Goal: Task Accomplishment & Management: Manage account settings

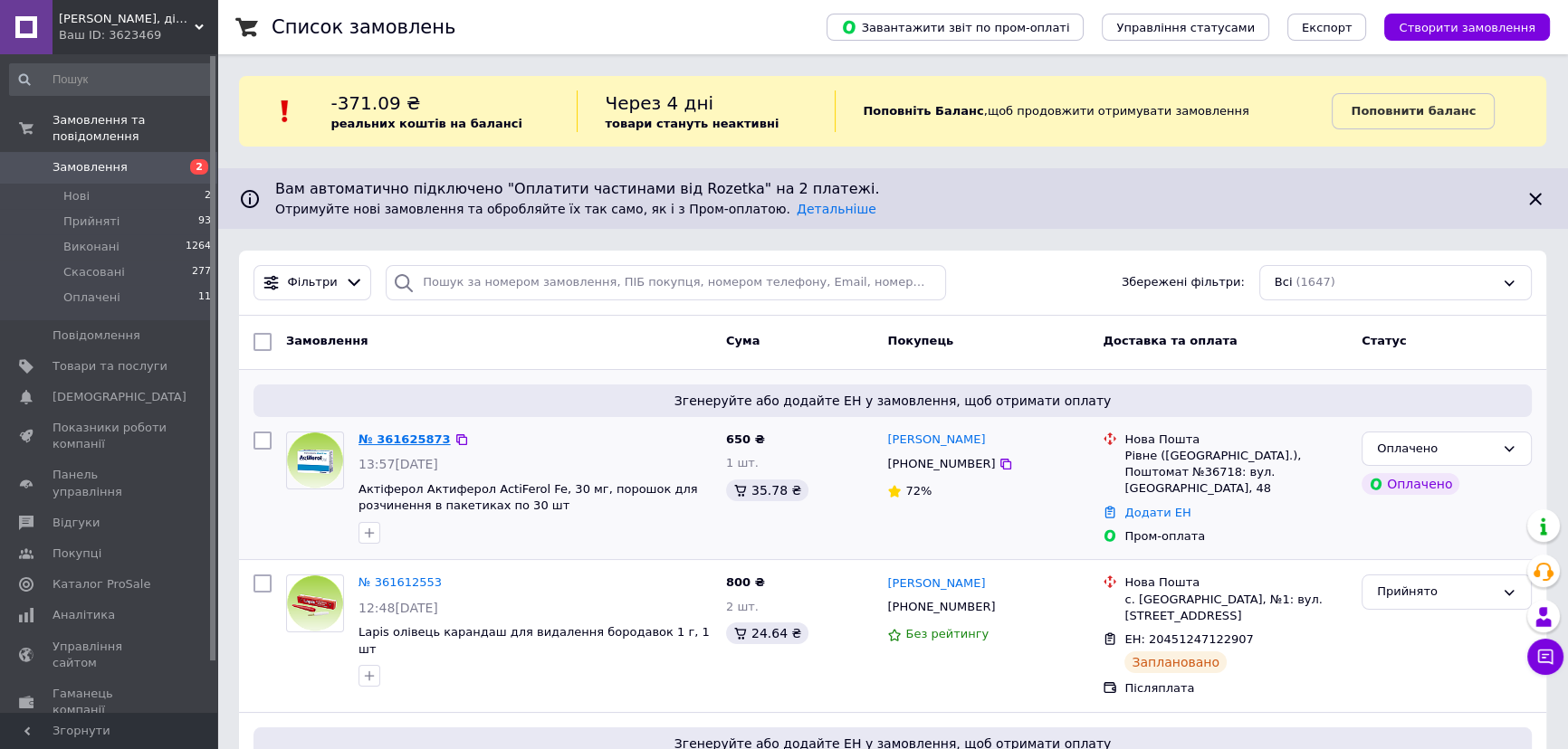
click at [404, 435] on link "№ 361625873" at bounding box center [404, 439] width 92 height 13
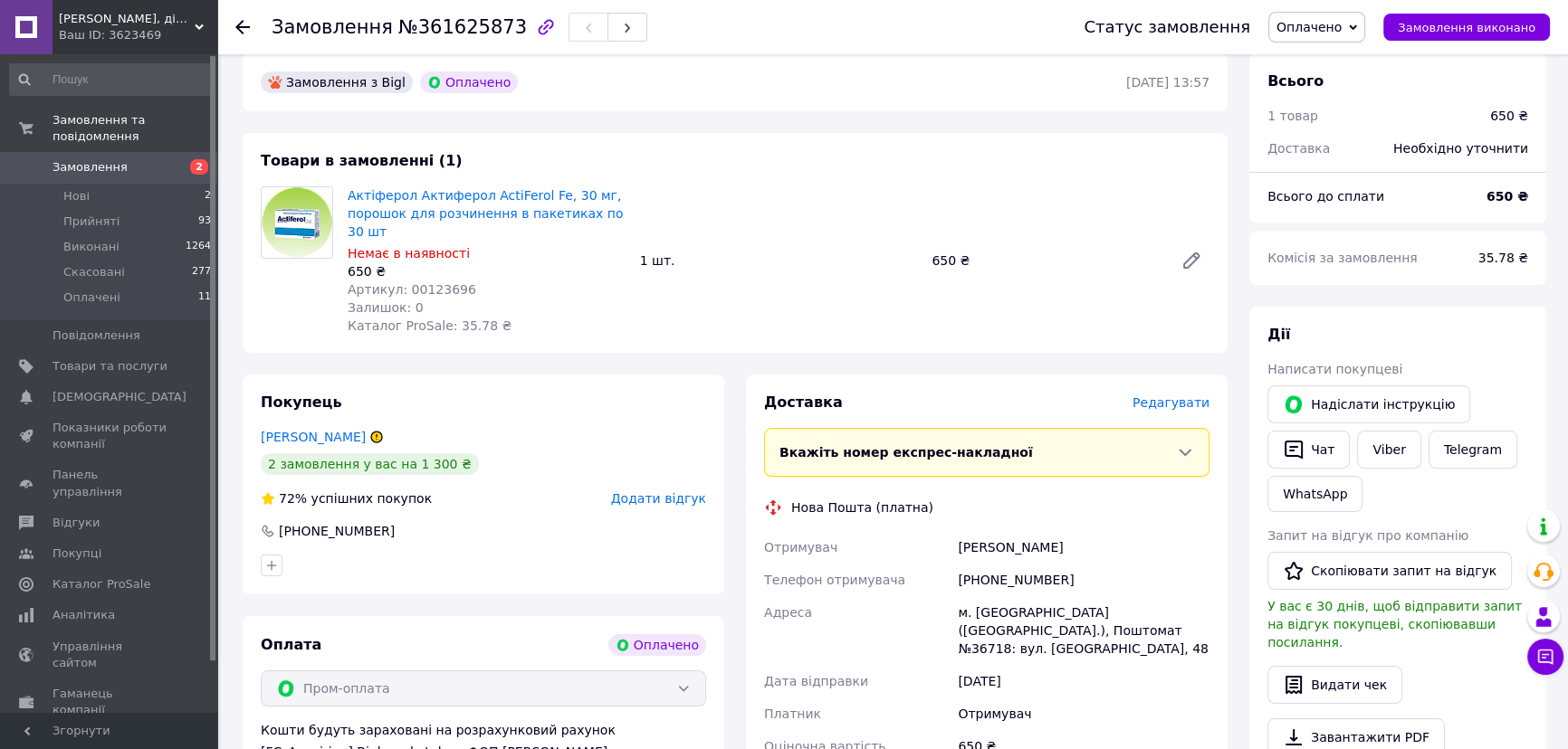
scroll to position [81, 0]
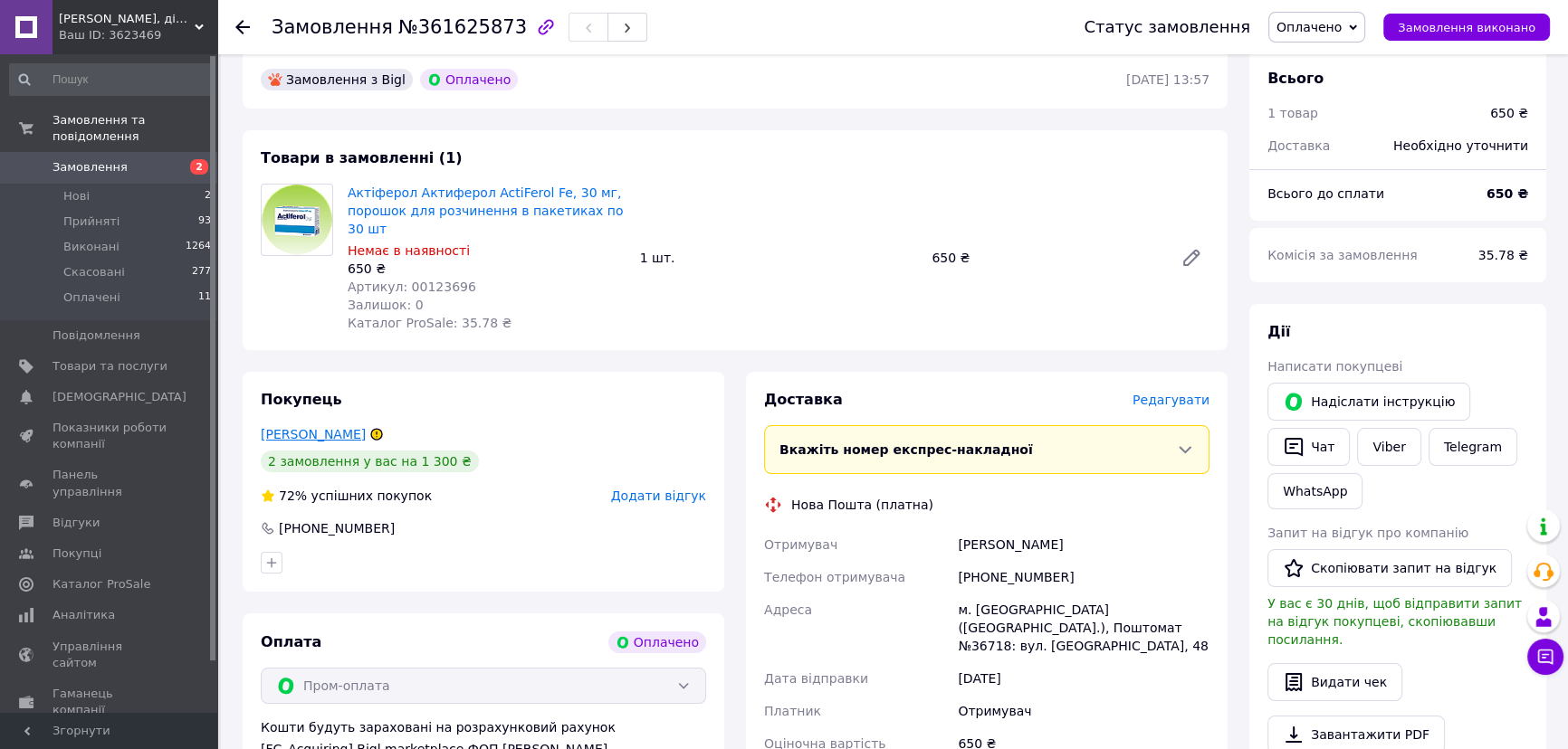
click at [311, 427] on link "Ворона Елена" at bounding box center [313, 434] width 105 height 14
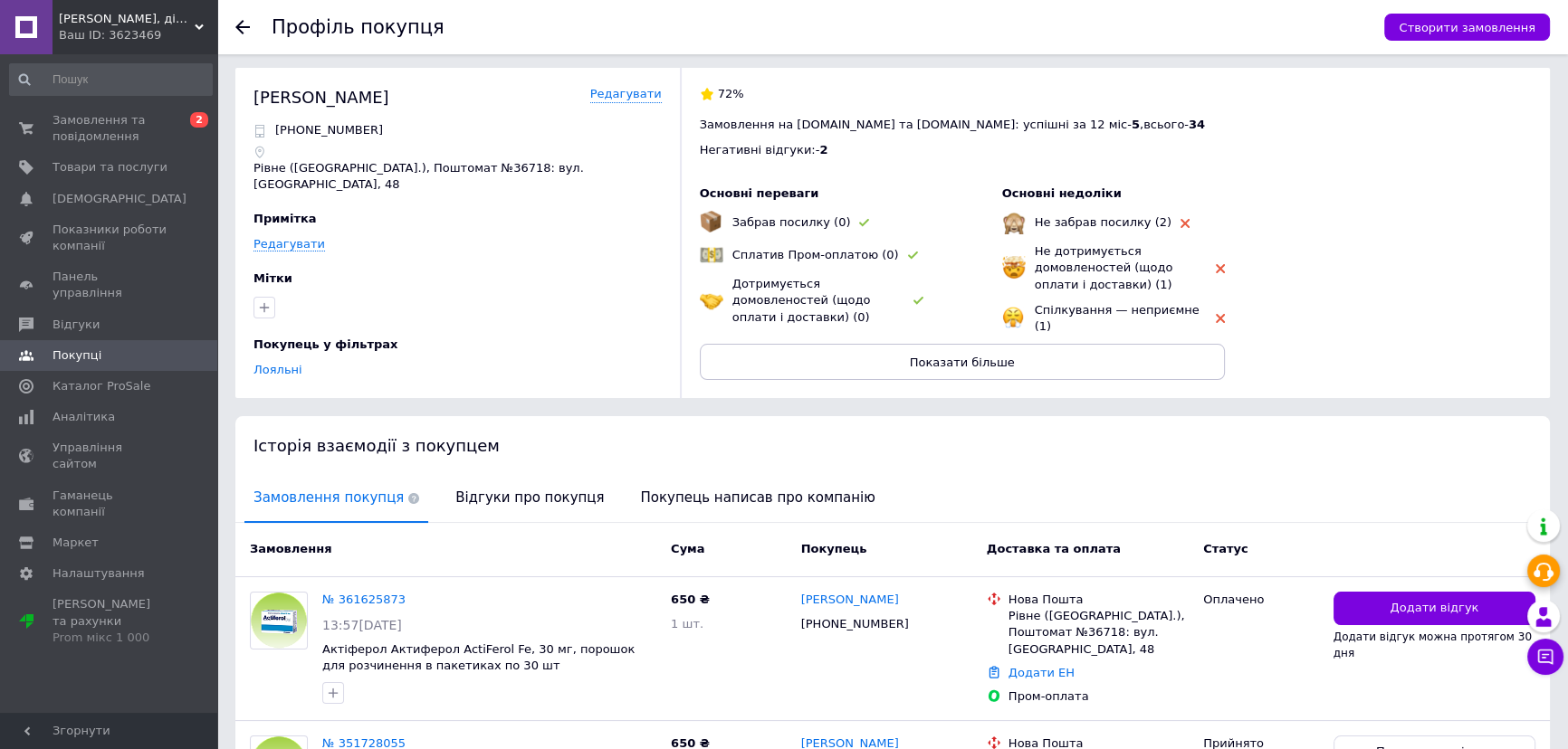
scroll to position [81, 0]
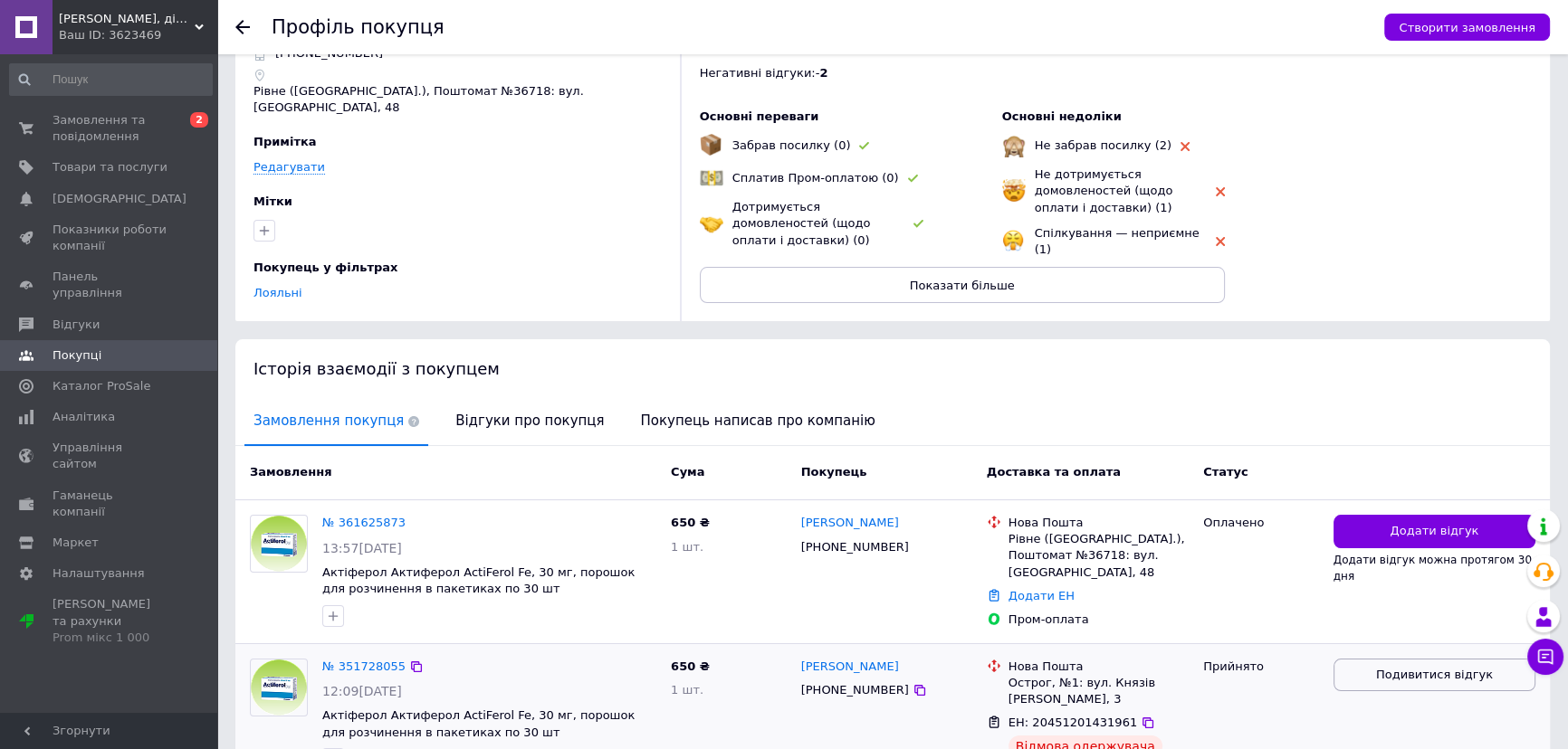
click at [1448, 667] on span "Подивитися відгук" at bounding box center [1435, 675] width 117 height 17
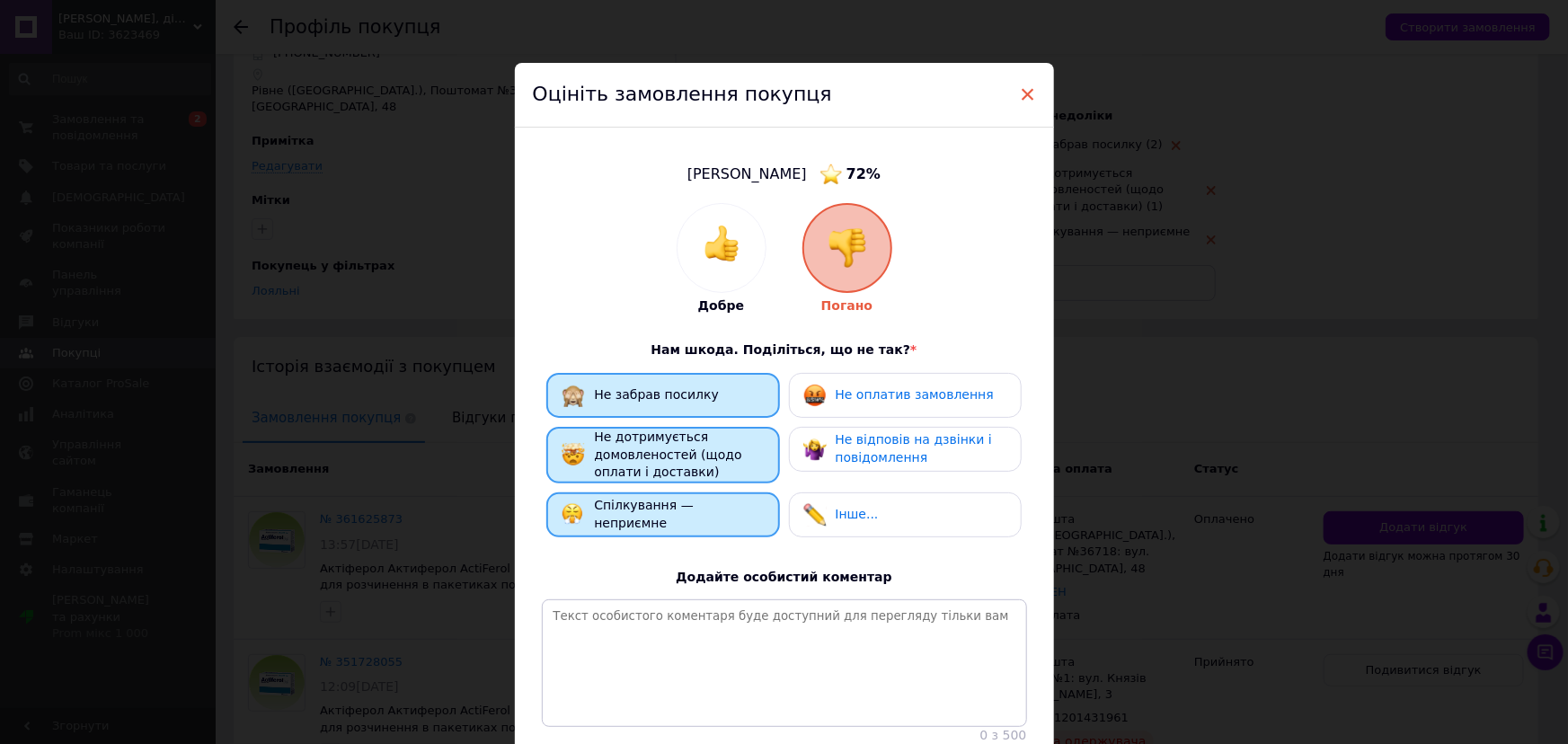
click at [1025, 93] on span "×" at bounding box center [1028, 94] width 16 height 30
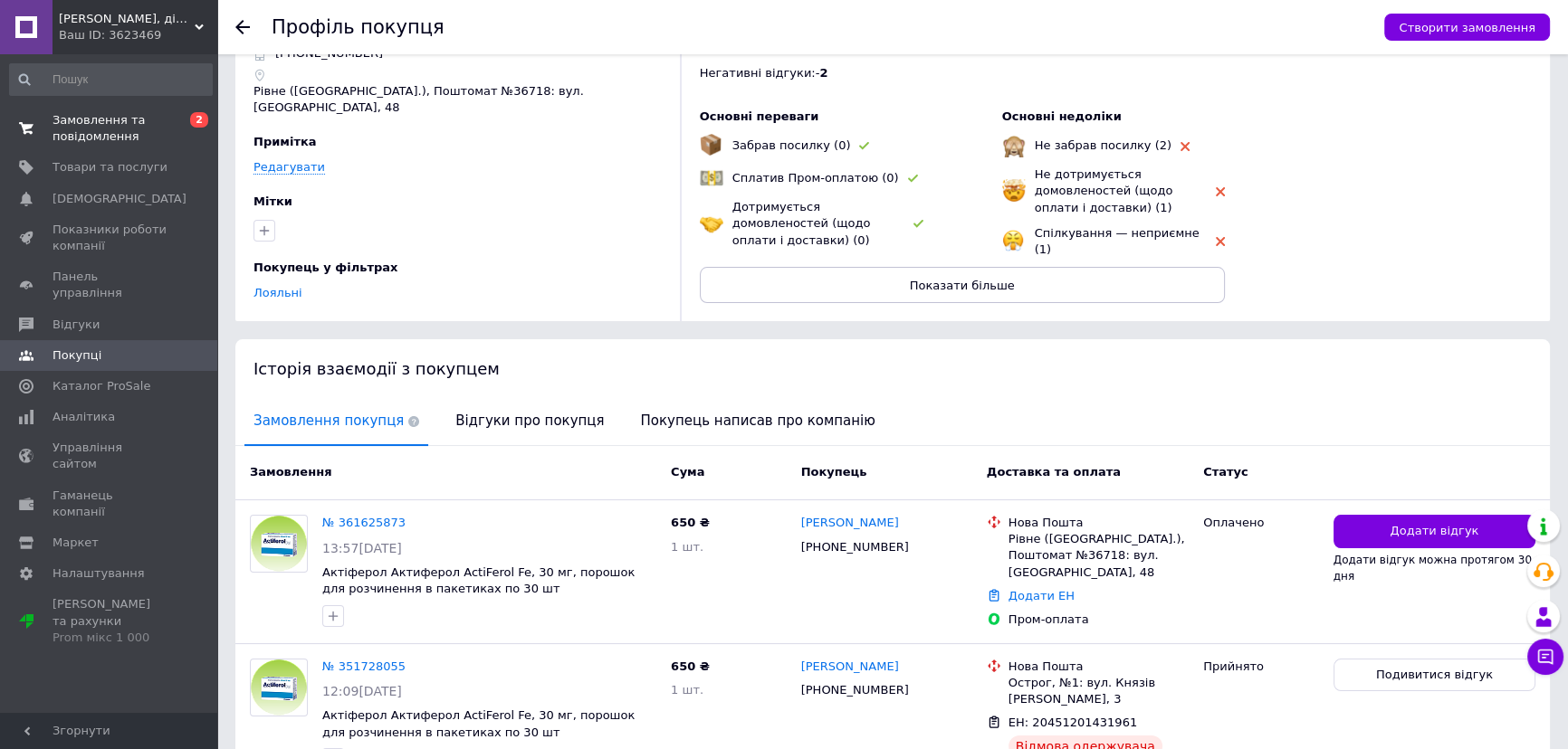
click at [81, 120] on span "Замовлення та повідомлення" at bounding box center [110, 128] width 115 height 33
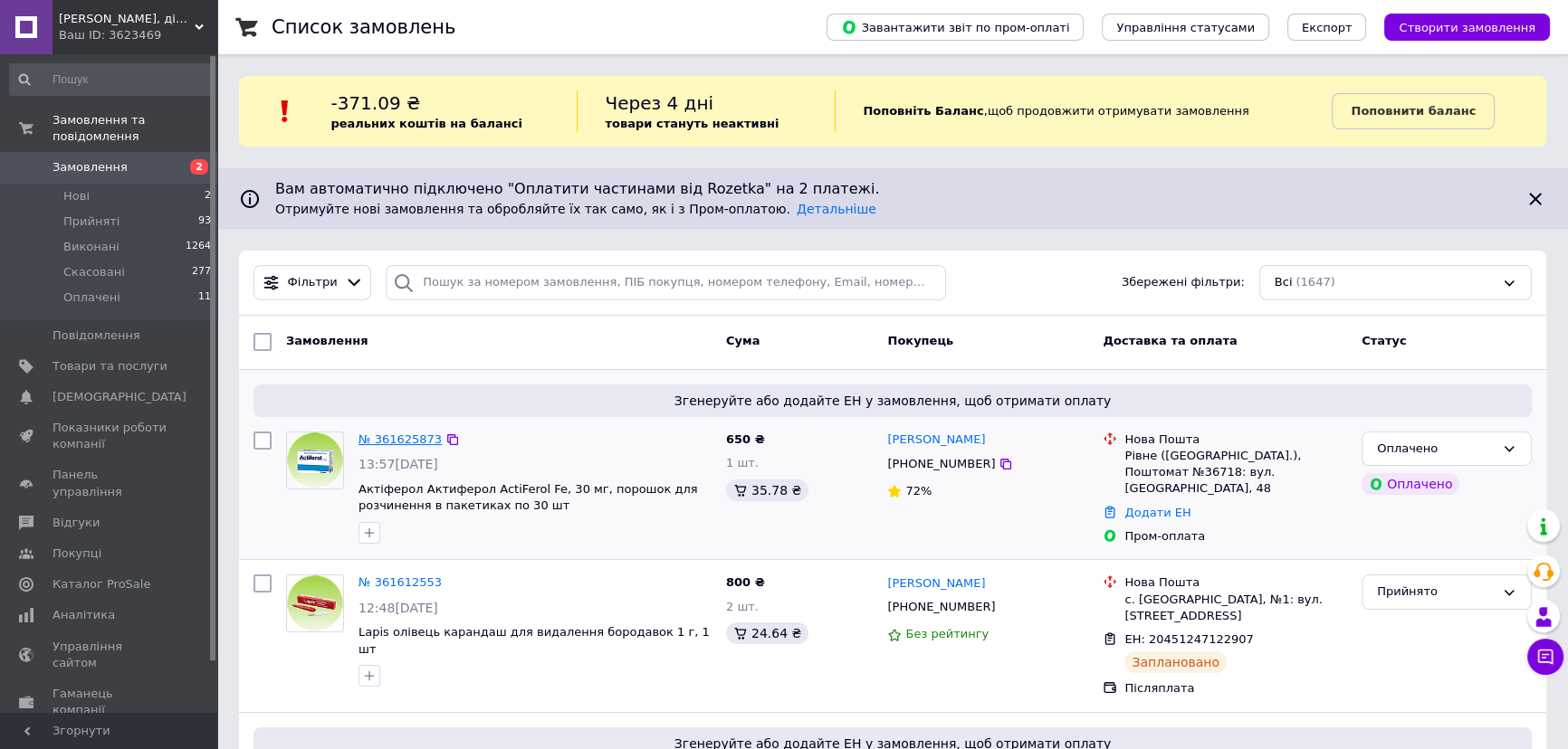
click at [403, 434] on link "№ 361625873" at bounding box center [400, 439] width 83 height 13
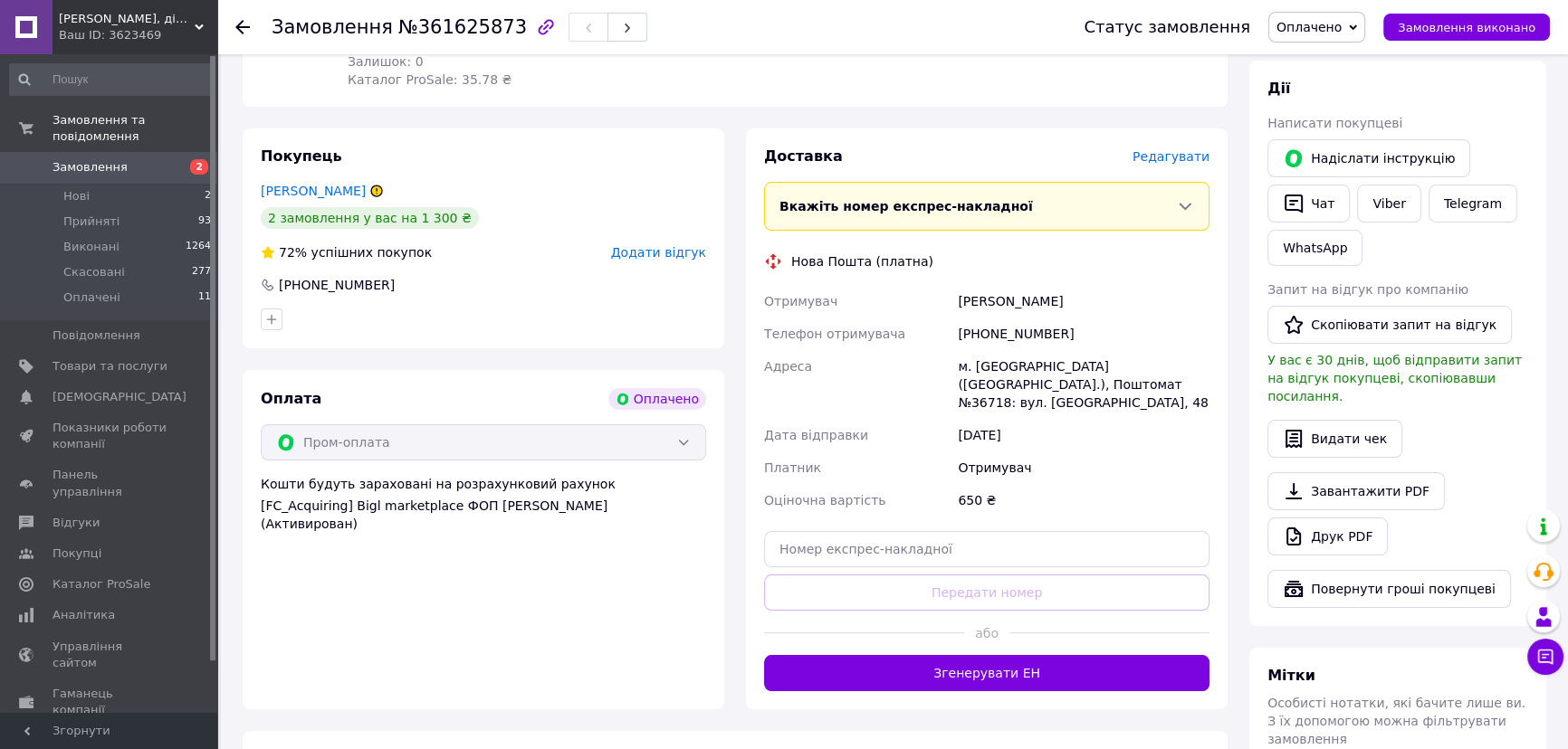
scroll to position [411, 0]
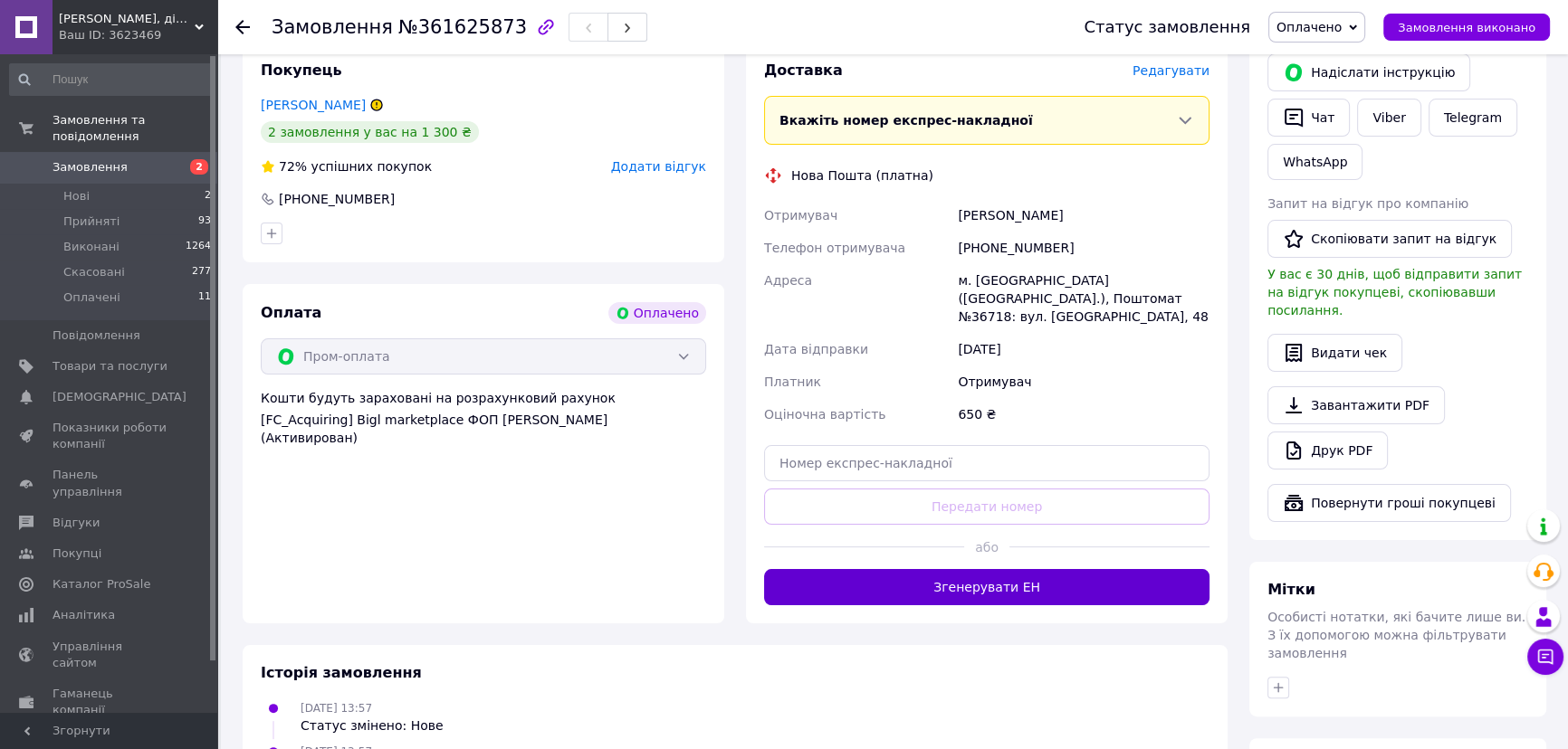
click at [980, 569] on button "Згенерувати ЕН" at bounding box center [986, 587] width 446 height 36
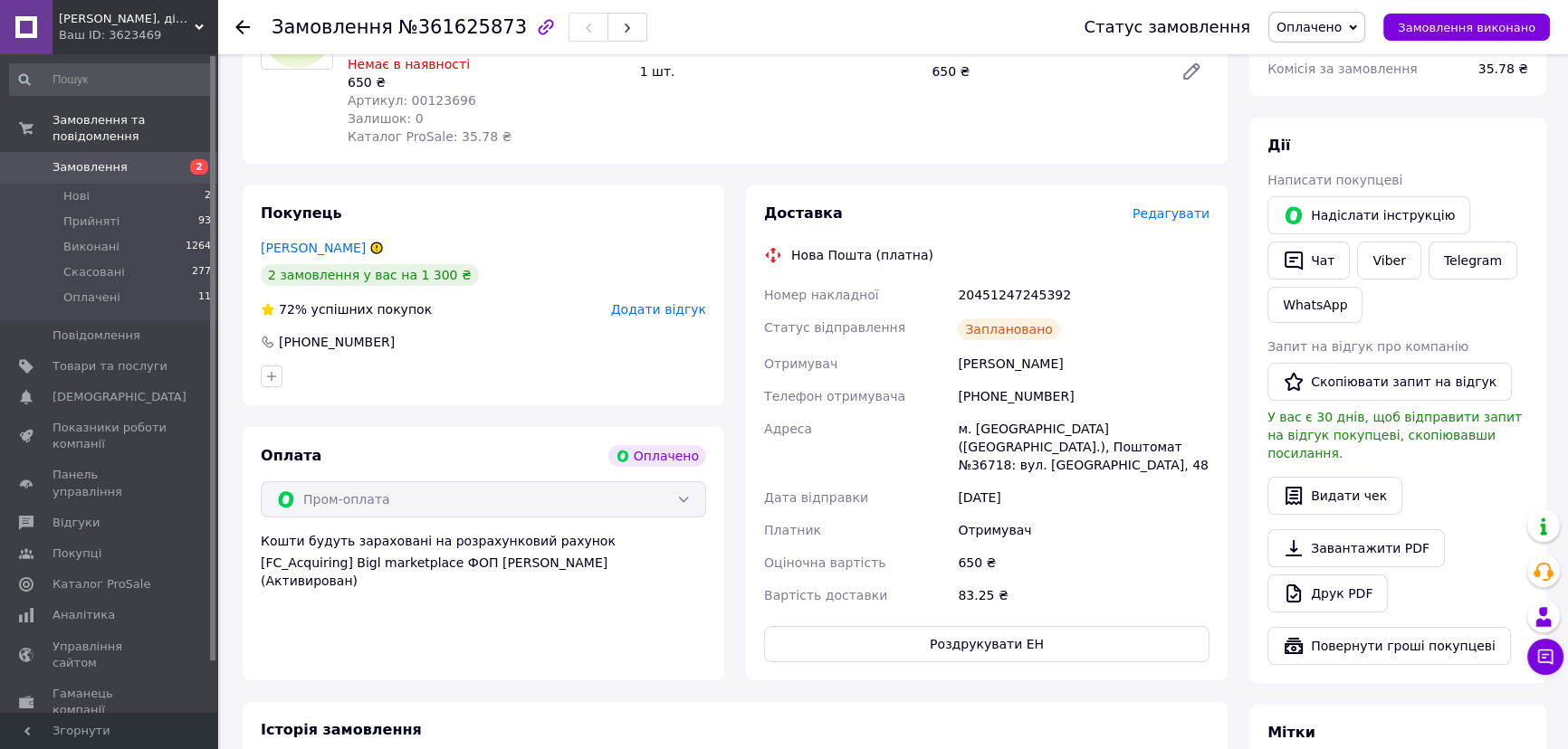
scroll to position [246, 0]
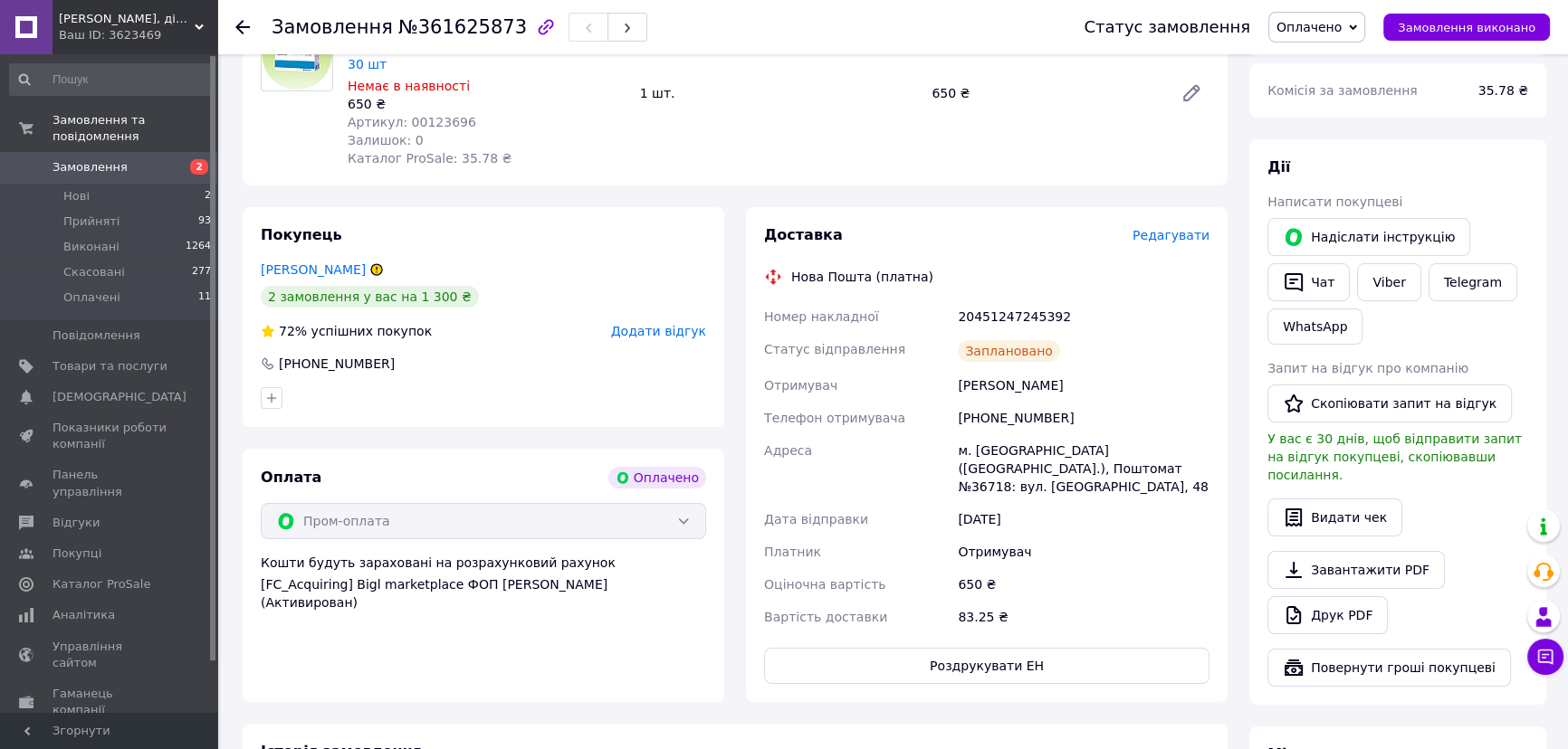
click at [88, 159] on span "Замовлення" at bounding box center [90, 167] width 75 height 16
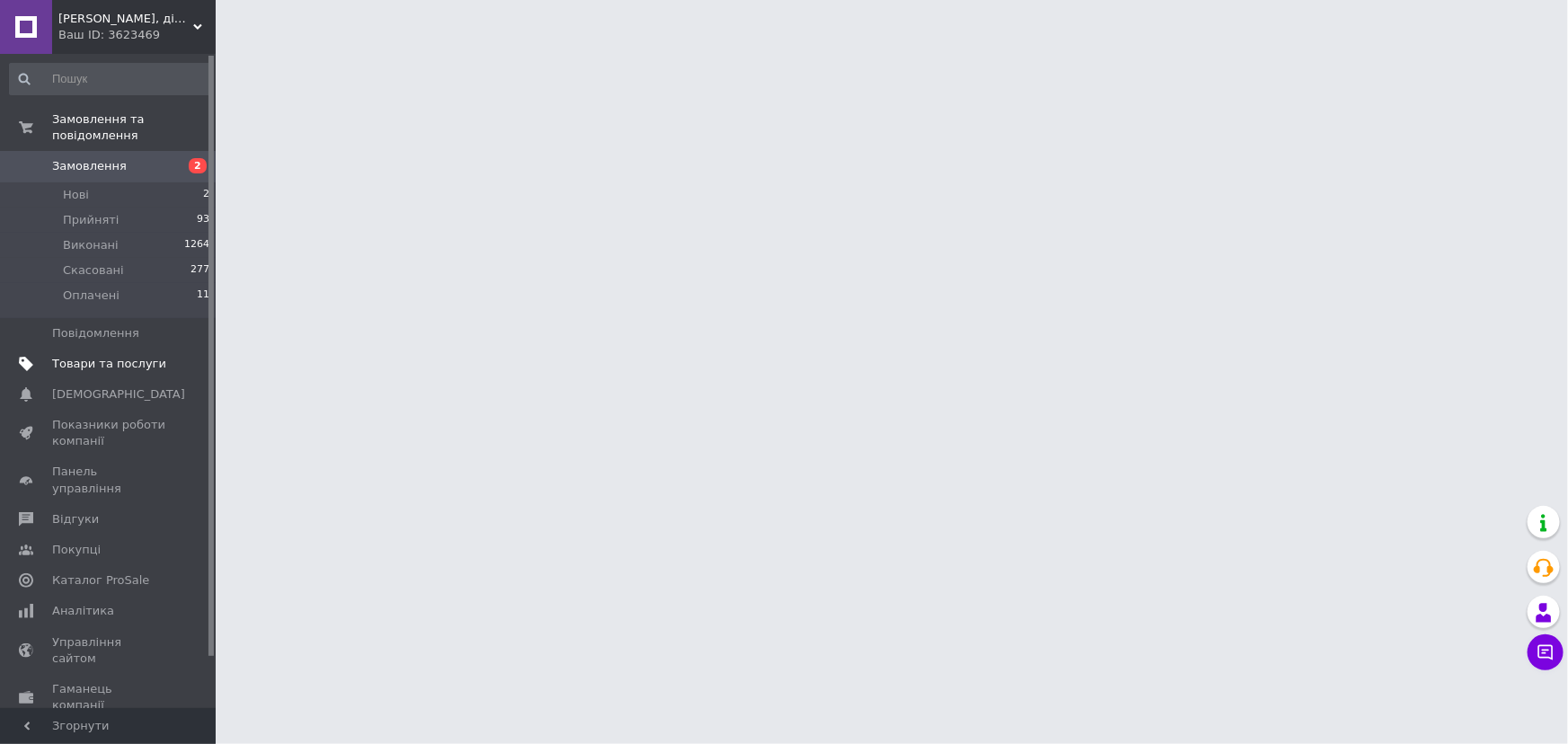
click at [112, 356] on span "Товари та послуги" at bounding box center [109, 363] width 114 height 16
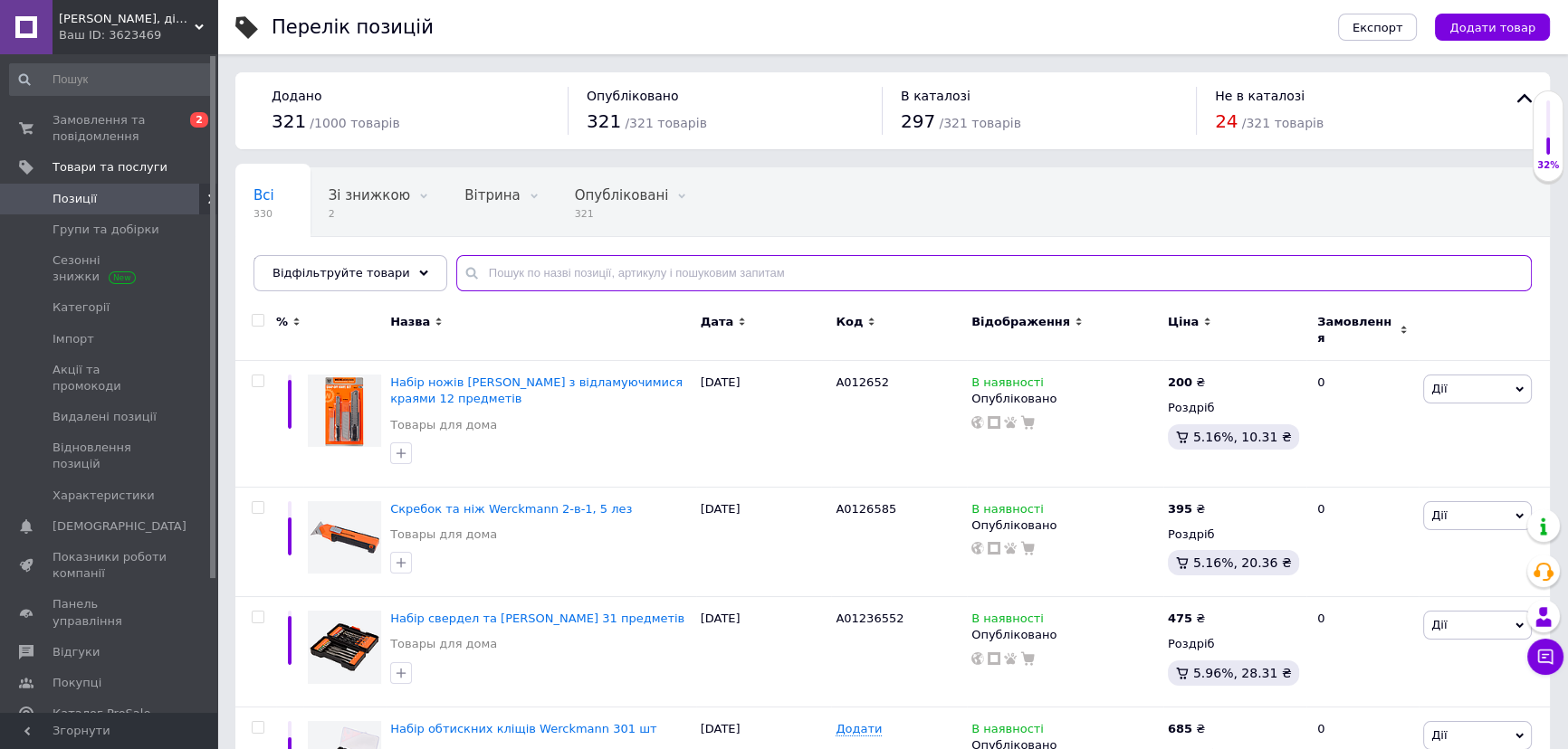
click at [487, 272] on input "text" at bounding box center [994, 273] width 1075 height 36
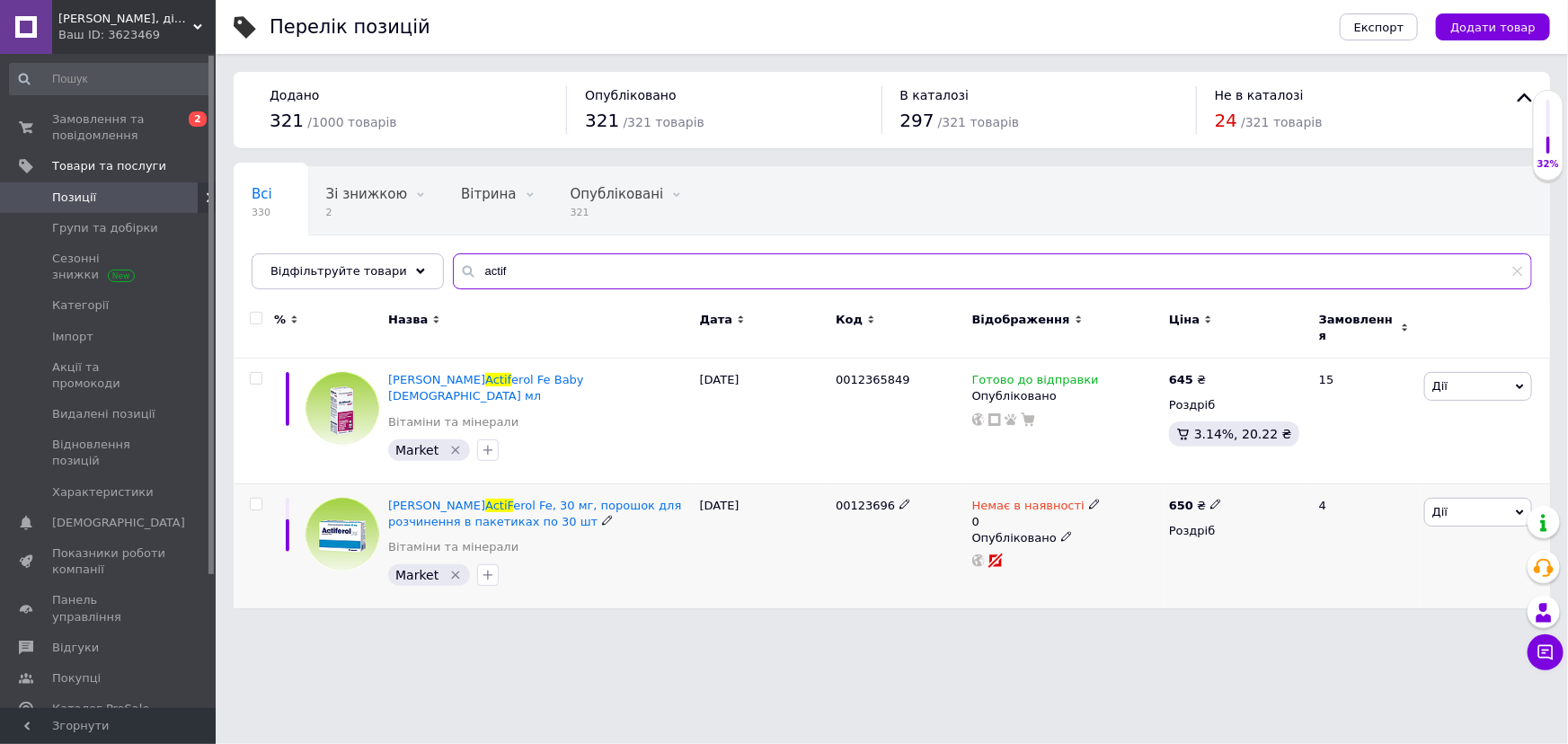
type input "actif"
click at [1089, 499] on icon at bounding box center [1094, 503] width 10 height 10
click at [1167, 565] on li "Готово до відправки" at bounding box center [1188, 578] width 170 height 25
drag, startPoint x: 1145, startPoint y: 533, endPoint x: 1101, endPoint y: 533, distance: 44.0
click at [1101, 533] on div "Наявність Готово до відправки В наявності Немає в наявності Під замовлення Зали…" at bounding box center [1214, 523] width 245 height 162
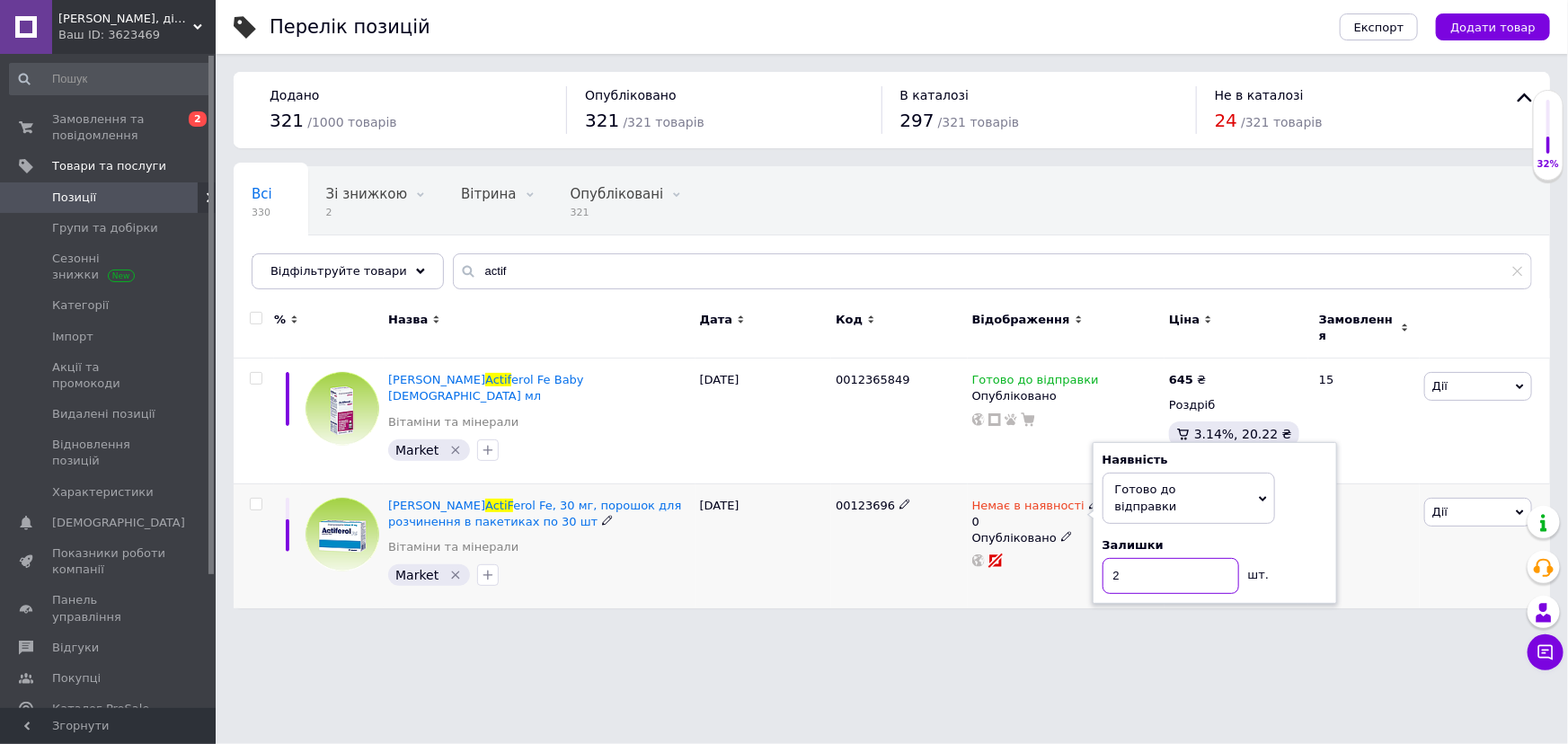
type input "2"
click at [765, 530] on div "12.09.2025" at bounding box center [764, 545] width 137 height 125
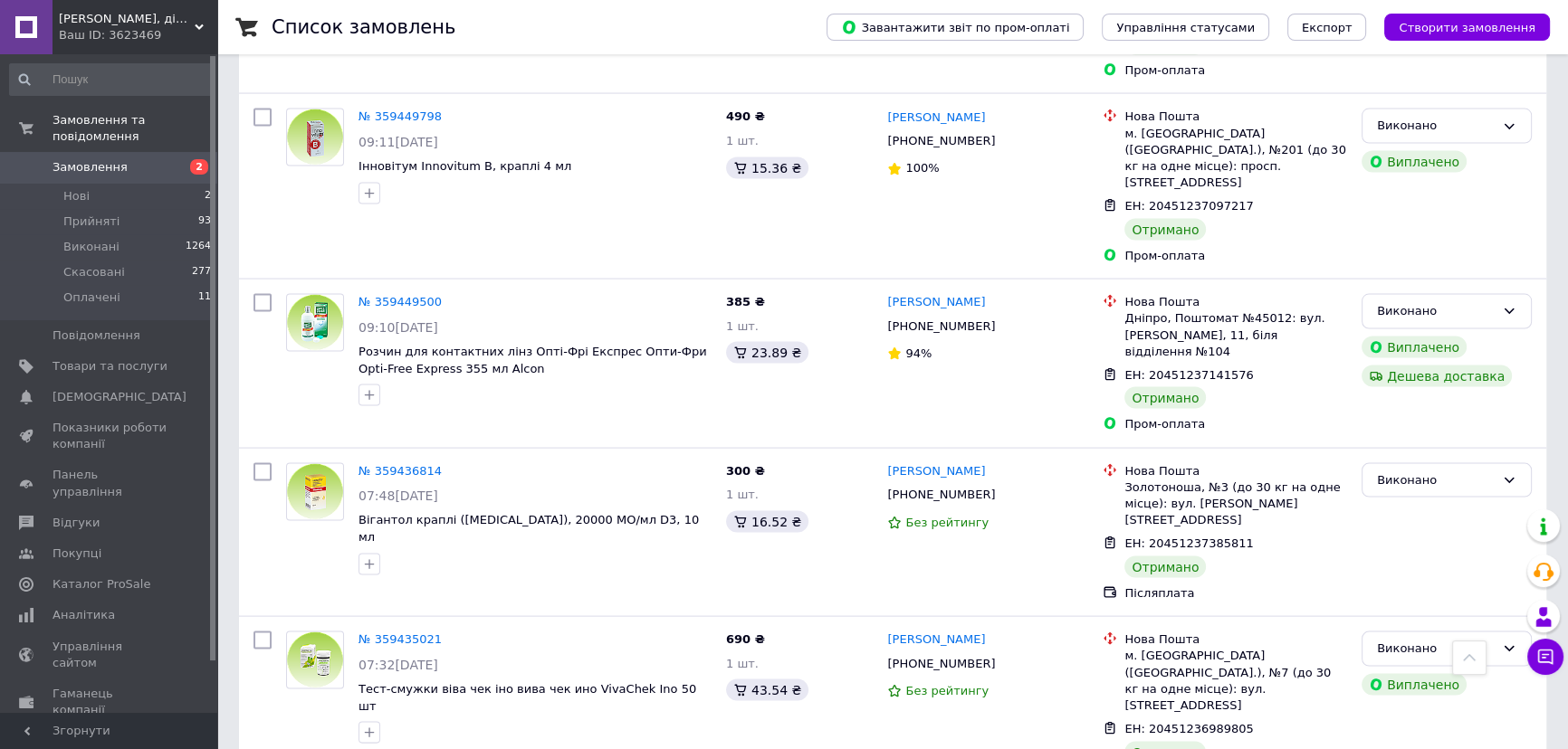
scroll to position [13213, 0]
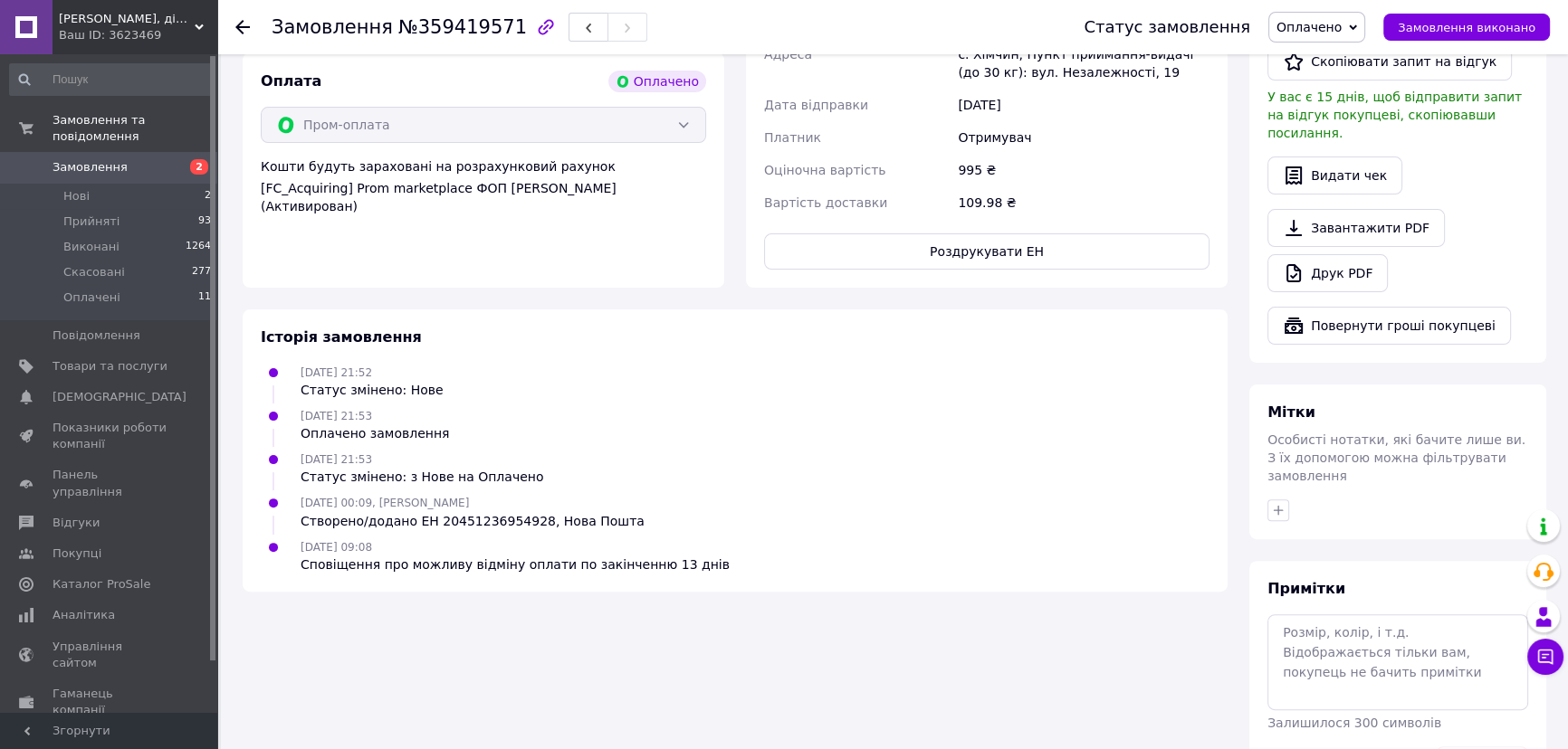
scroll to position [624, 0]
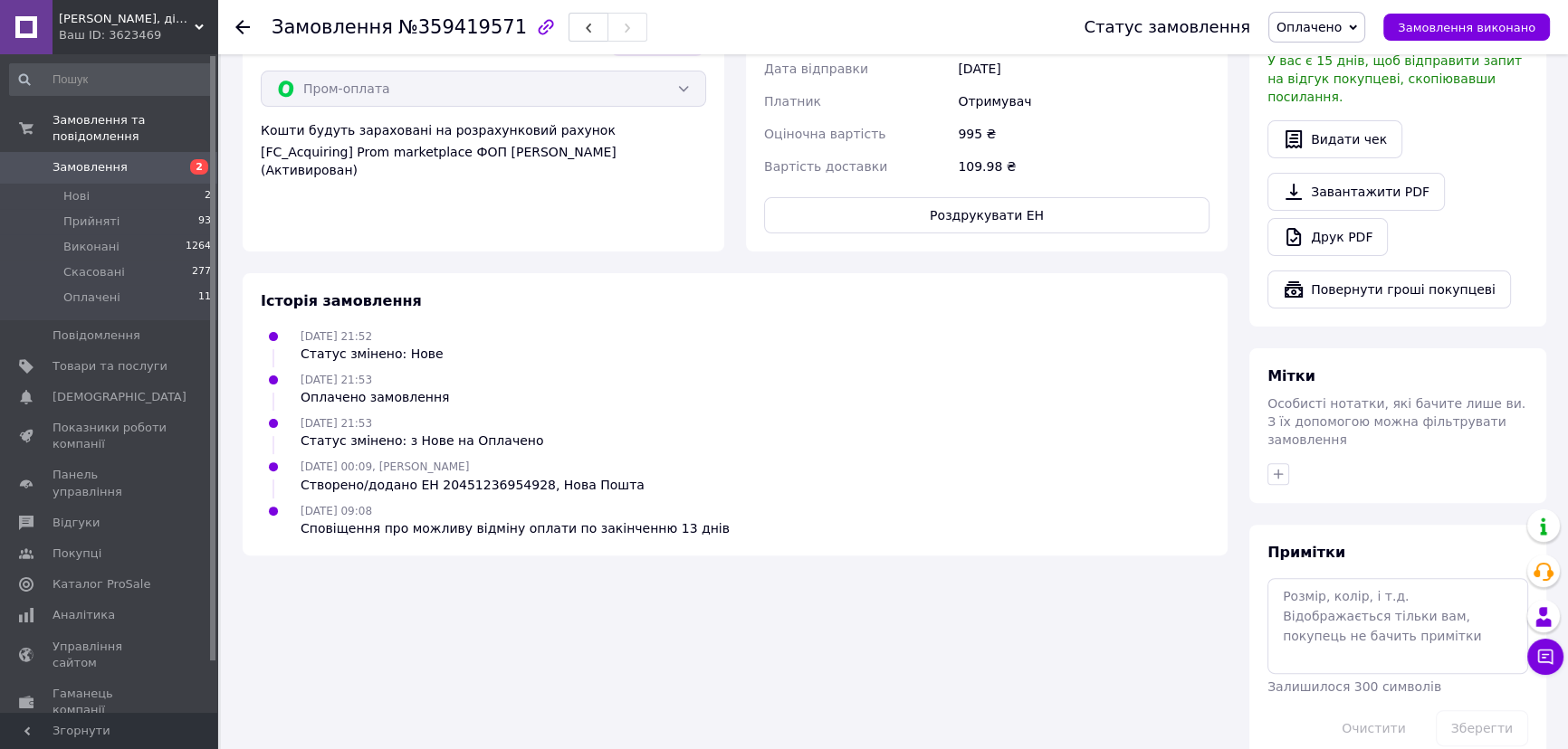
click at [1032, 495] on ul "28.08.2025 21:52 Статус змінено: Нове 28.08.2025 21:53 Оплачено замовлення 28.0…" at bounding box center [735, 432] width 949 height 211
drag, startPoint x: 426, startPoint y: 488, endPoint x: 519, endPoint y: 485, distance: 93.0
click at [519, 485] on div "Створено/додано ЕН 20451236954928, Нова Пошта" at bounding box center [473, 485] width 344 height 18
drag, startPoint x: 299, startPoint y: 530, endPoint x: 686, endPoint y: 528, distance: 387.0
click at [686, 528] on div "12.09.2025 09:08 Сповіщення про можливу відміну оплати по закінченню 13 днів" at bounding box center [734, 519] width 963 height 36
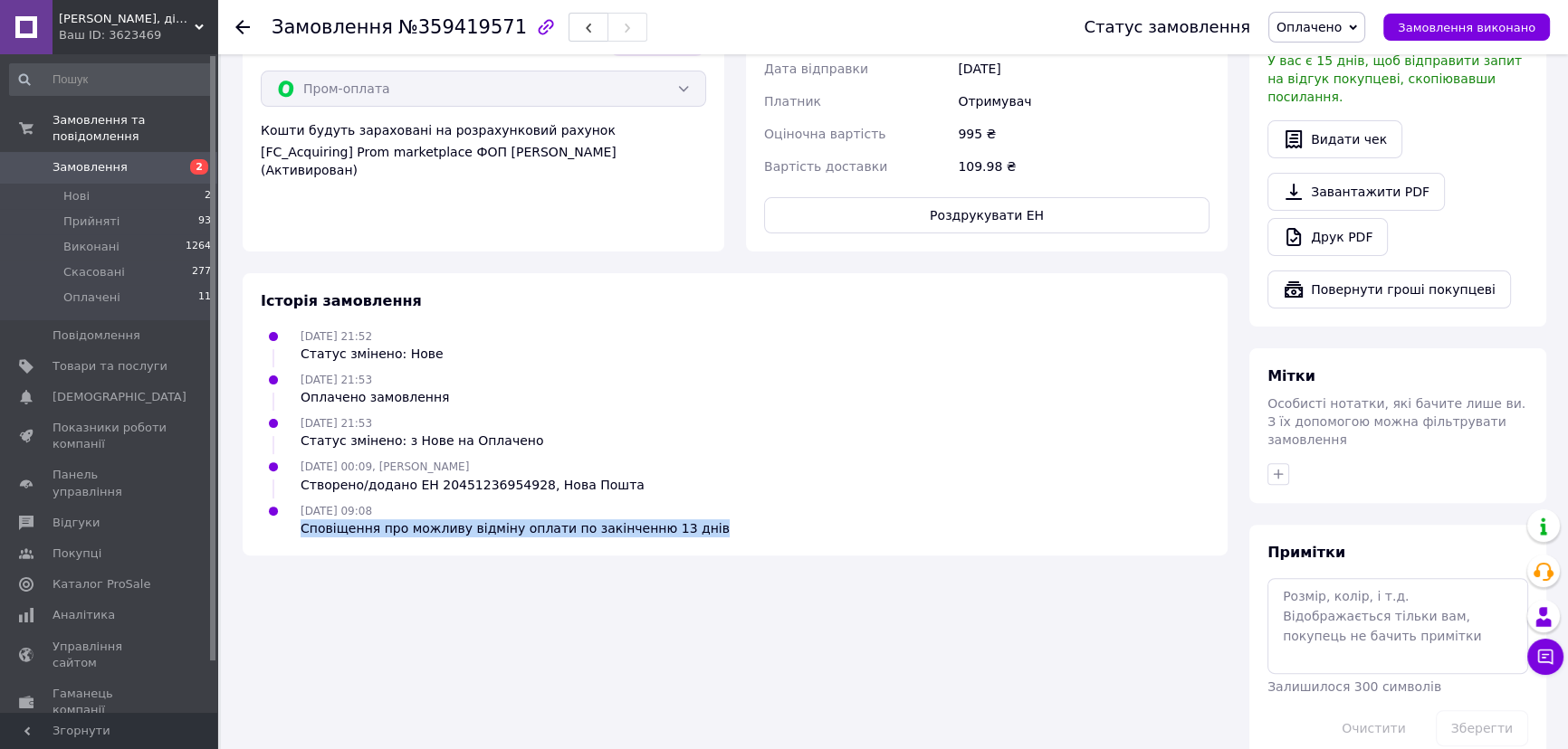
copy div "Сповіщення про можливу відміну оплати по закінченню 13 днів"
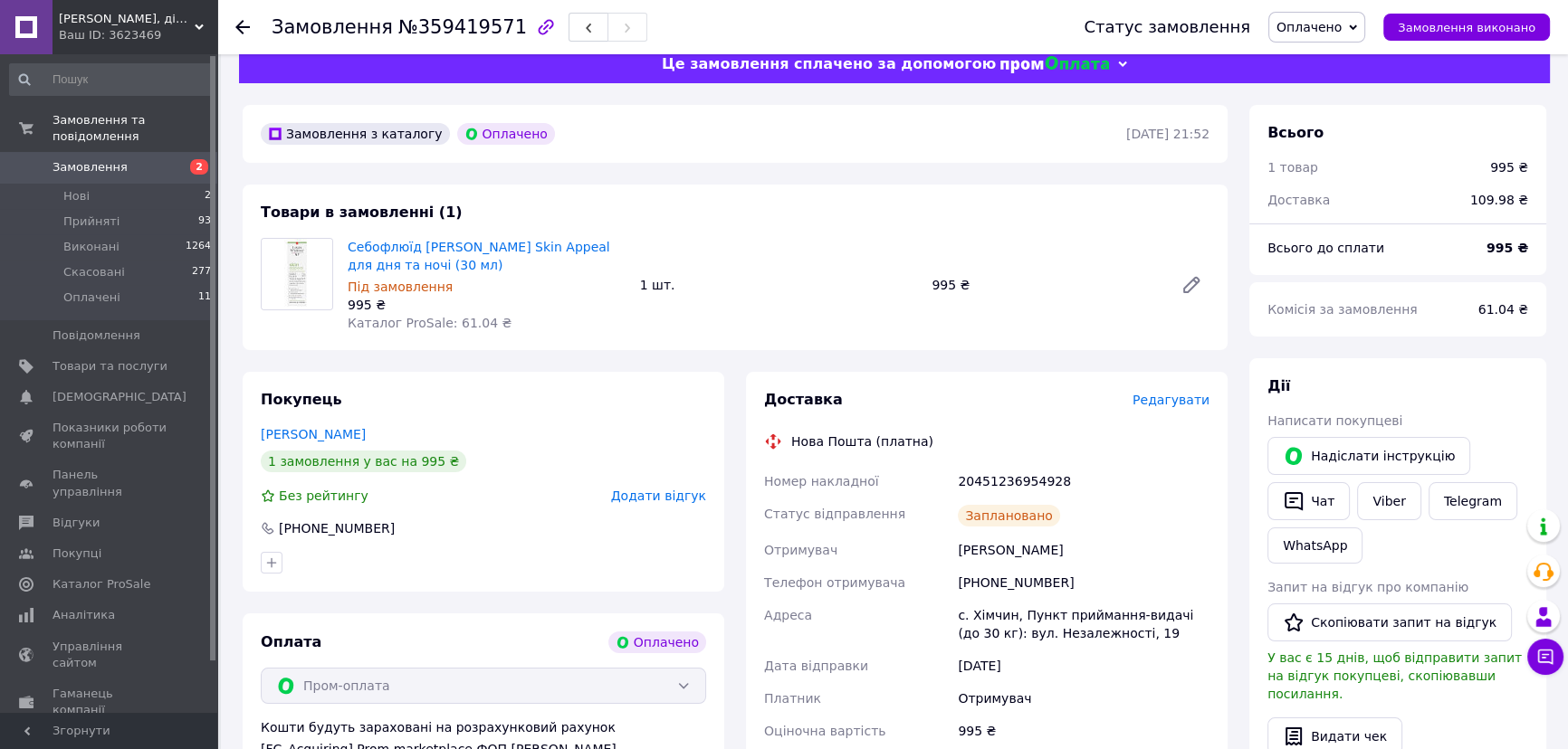
scroll to position [26, 0]
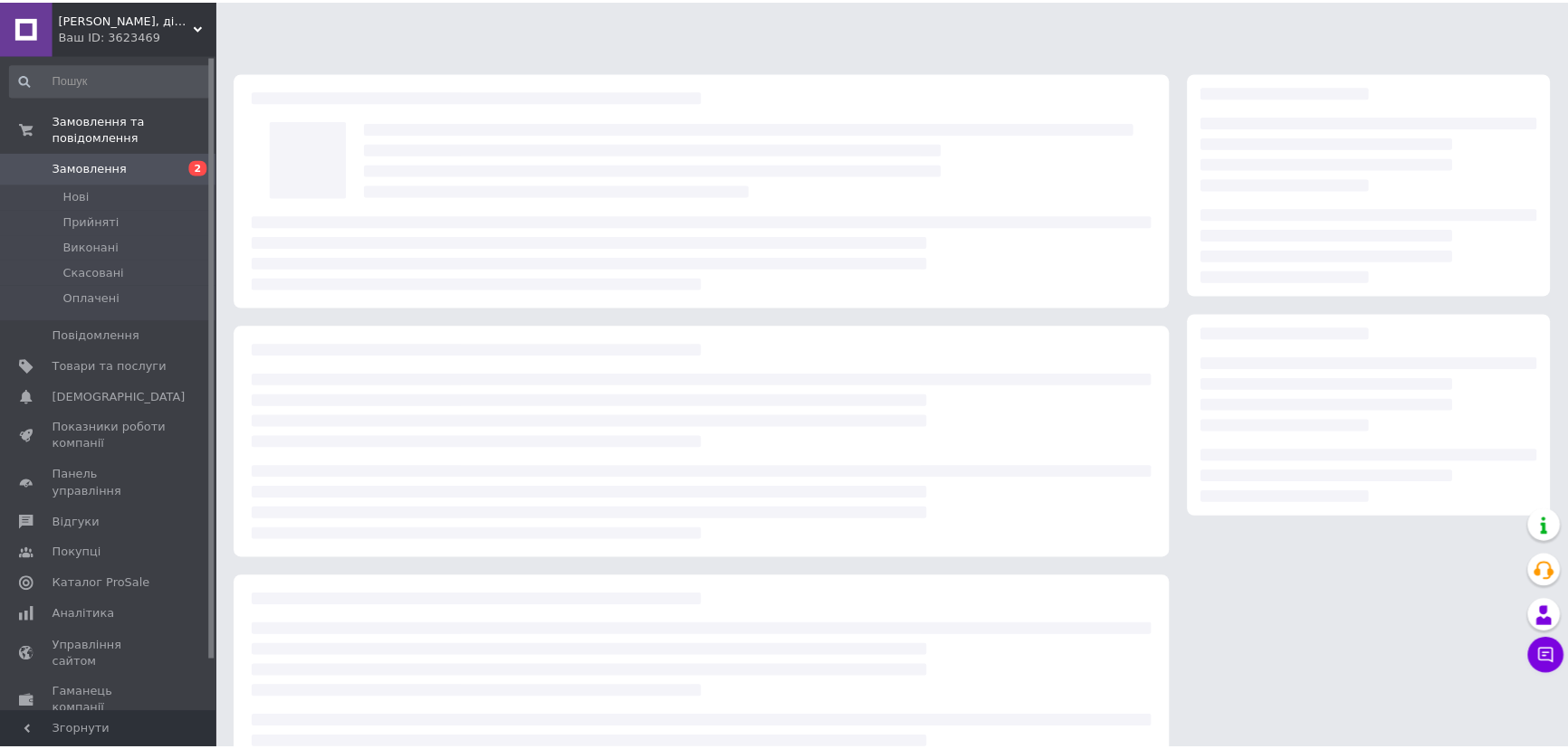
scroll to position [26, 0]
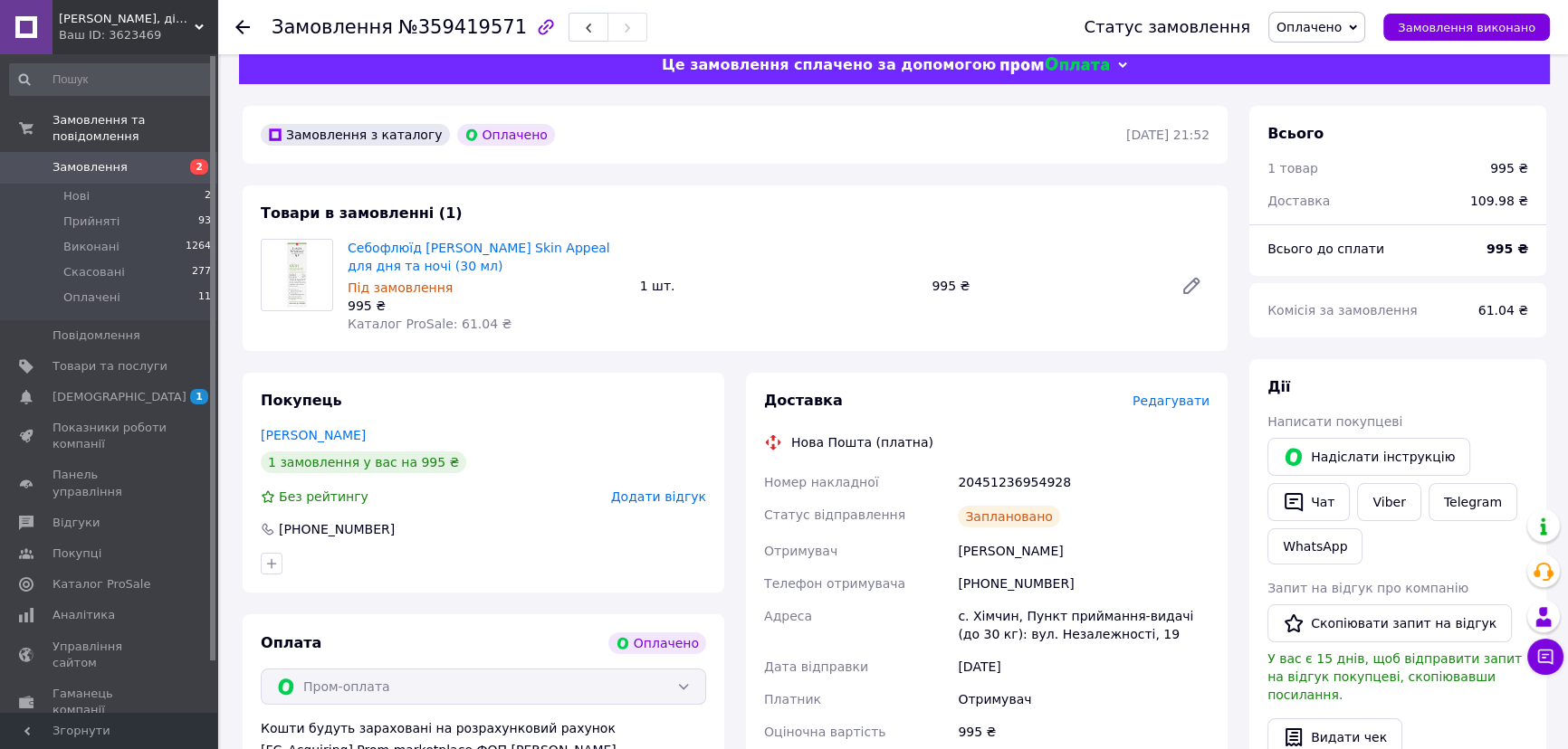
click at [219, 269] on div "Замовлення №359419571 Статус замовлення Оплачено Прийнято Виконано Скасовано За…" at bounding box center [784, 679] width 1568 height 1410
click at [90, 159] on span "Замовлення" at bounding box center [90, 167] width 75 height 16
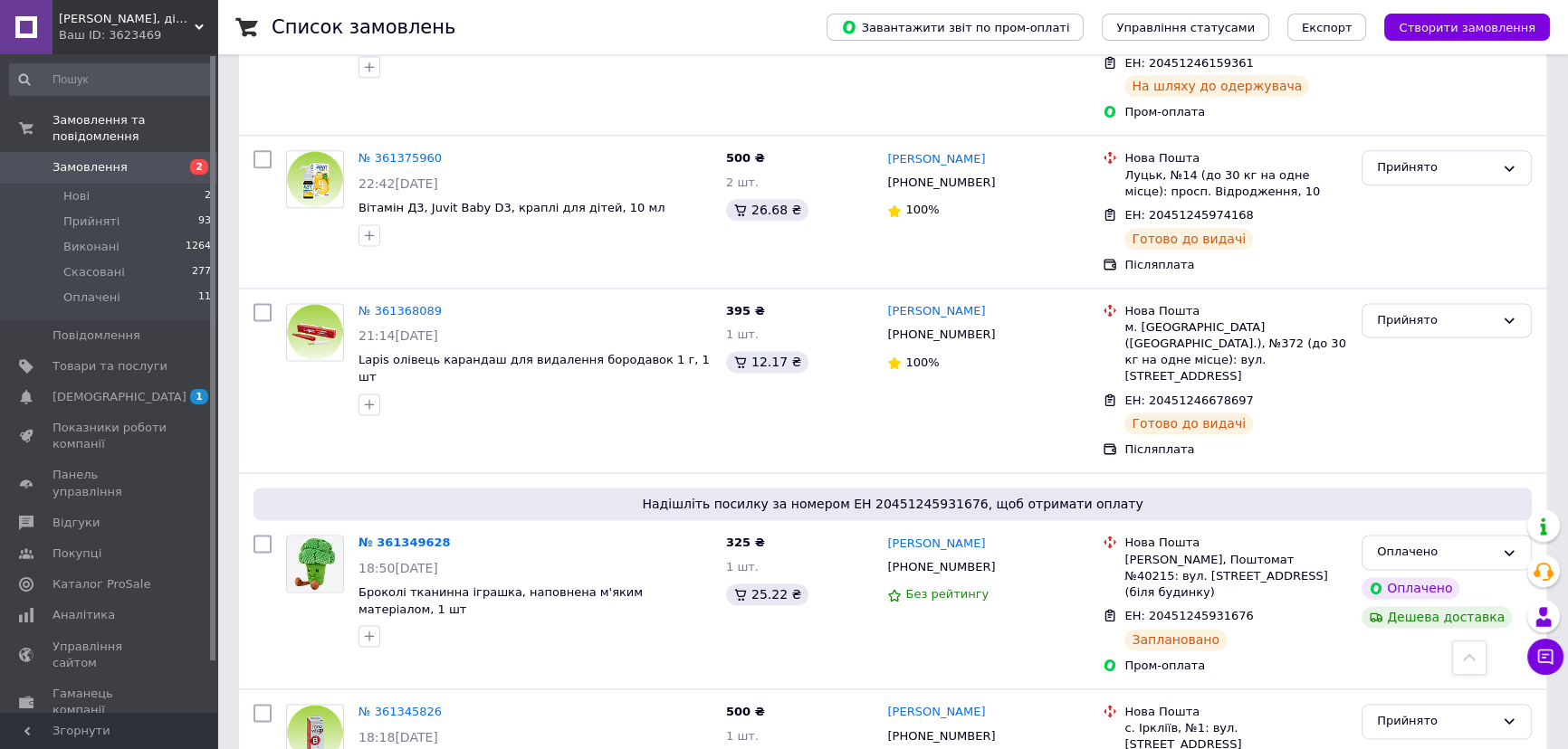
scroll to position [3026, 0]
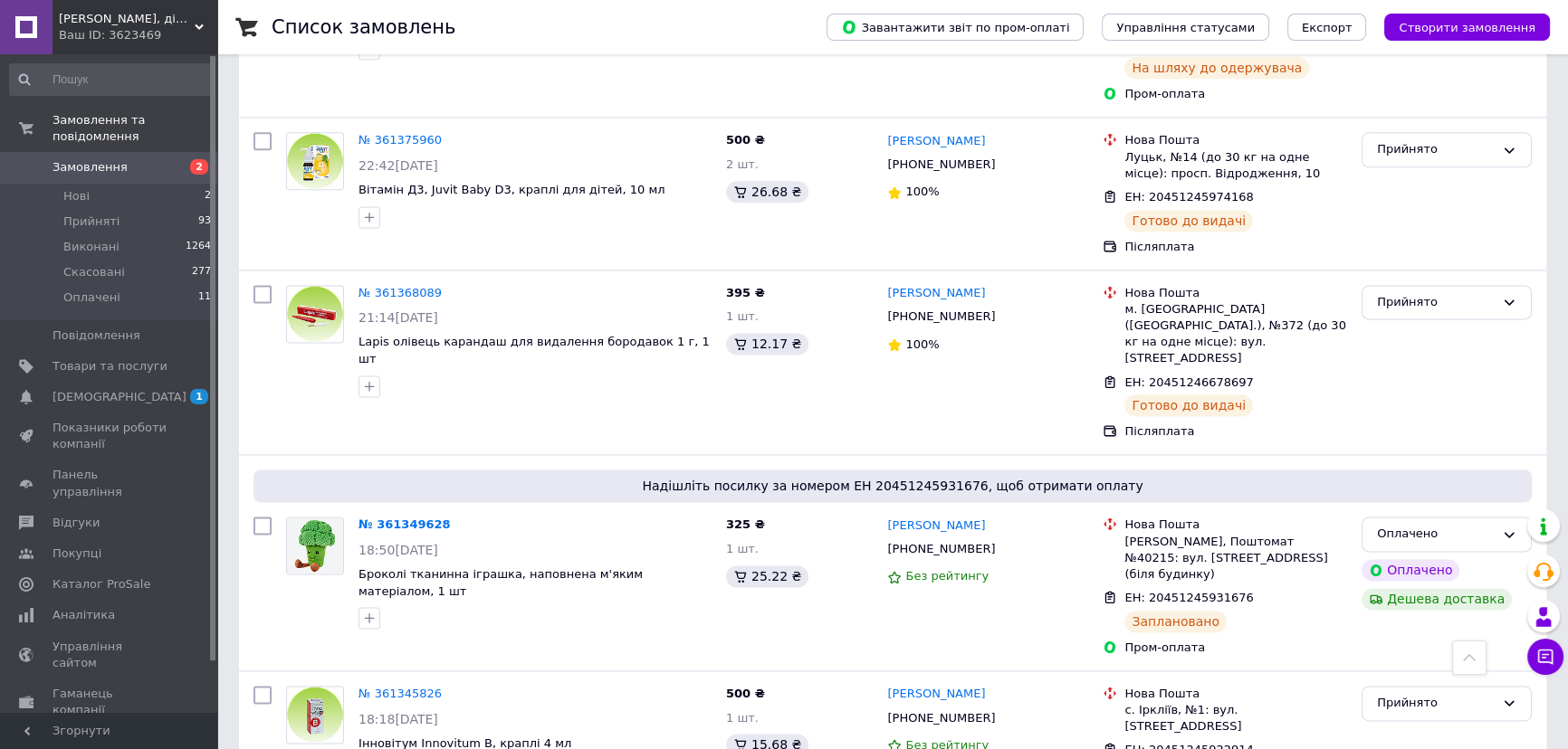
click at [400, 517] on link "№ 361349628" at bounding box center [404, 524] width 92 height 13
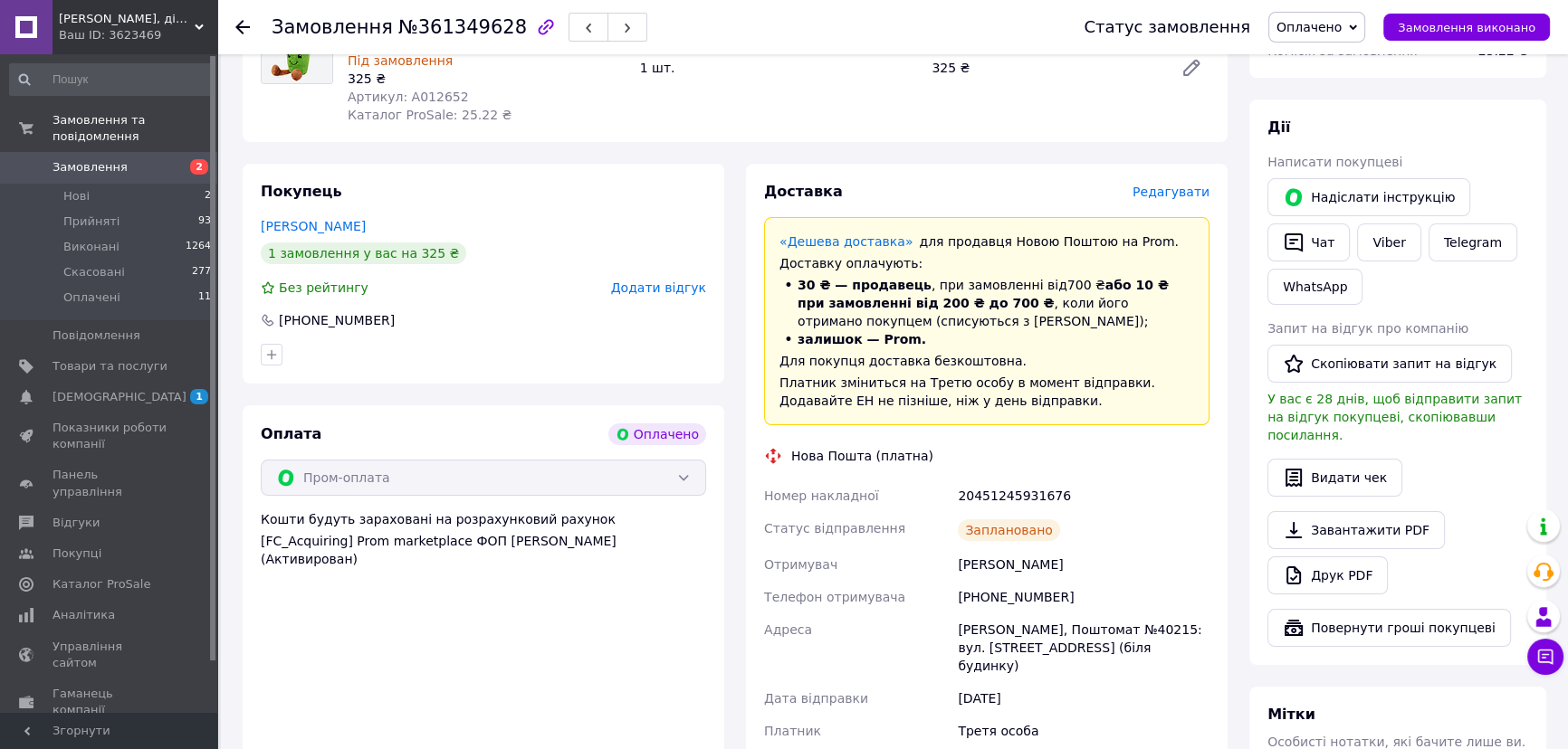
scroll to position [259, 0]
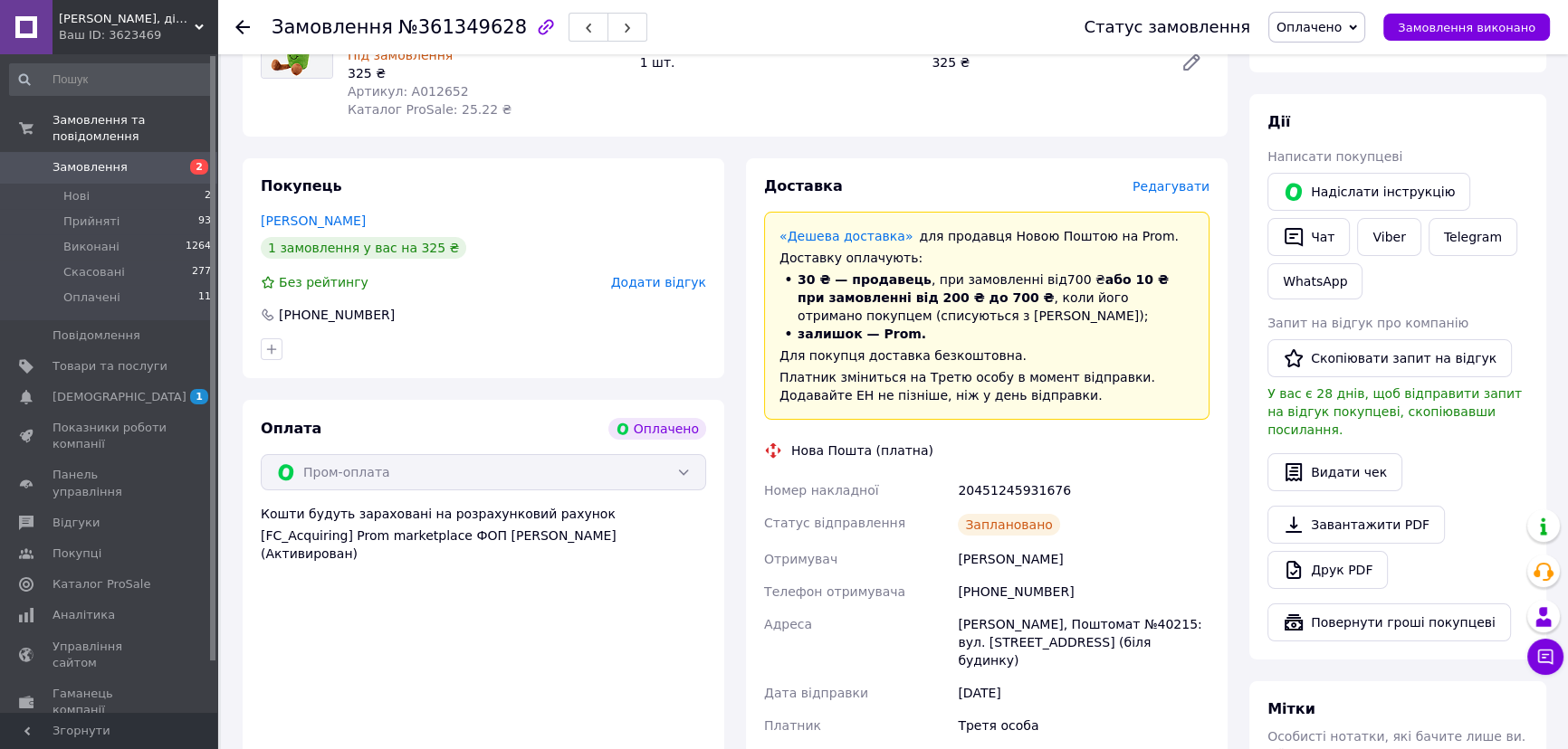
click at [89, 159] on span "Замовлення" at bounding box center [90, 167] width 75 height 16
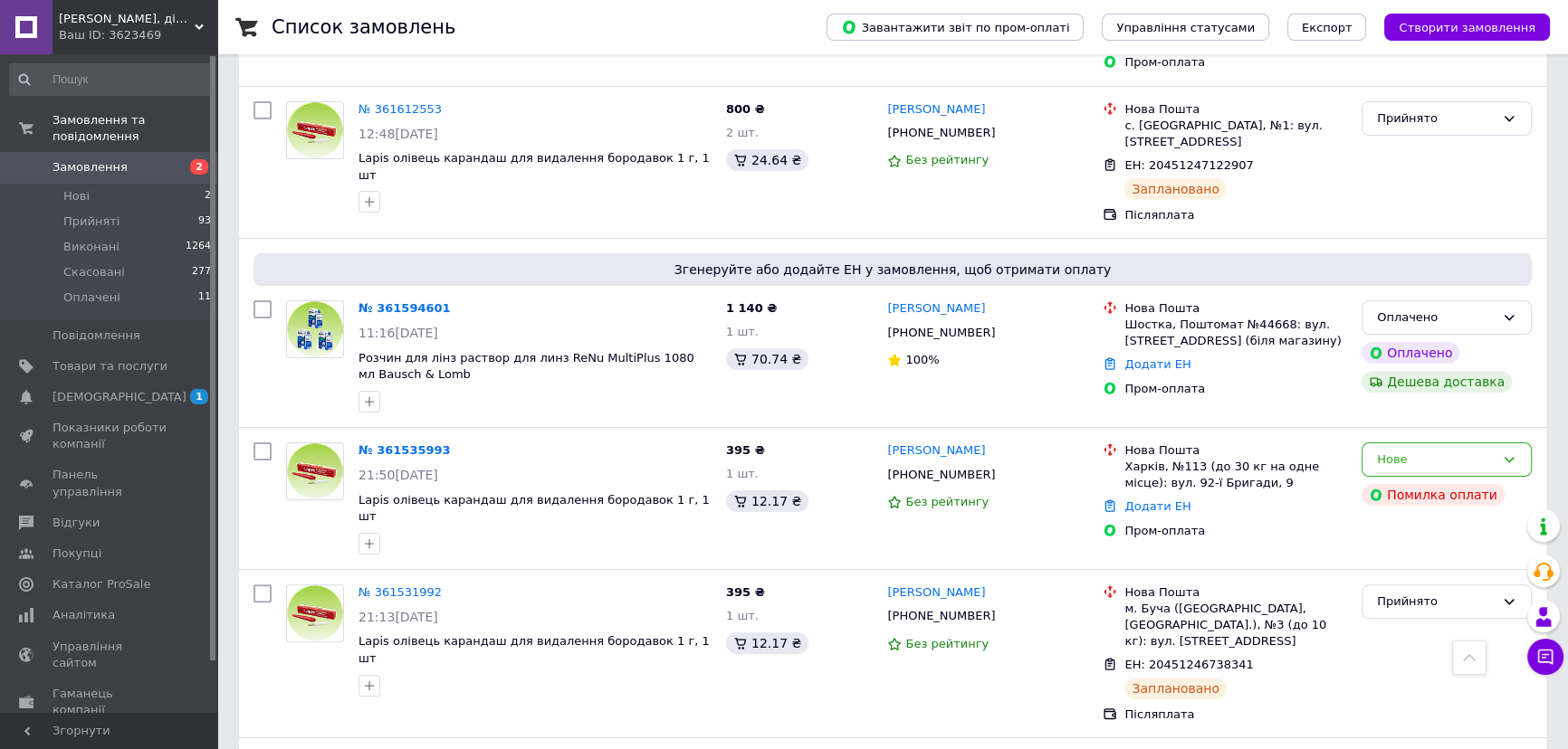
scroll to position [664, 0]
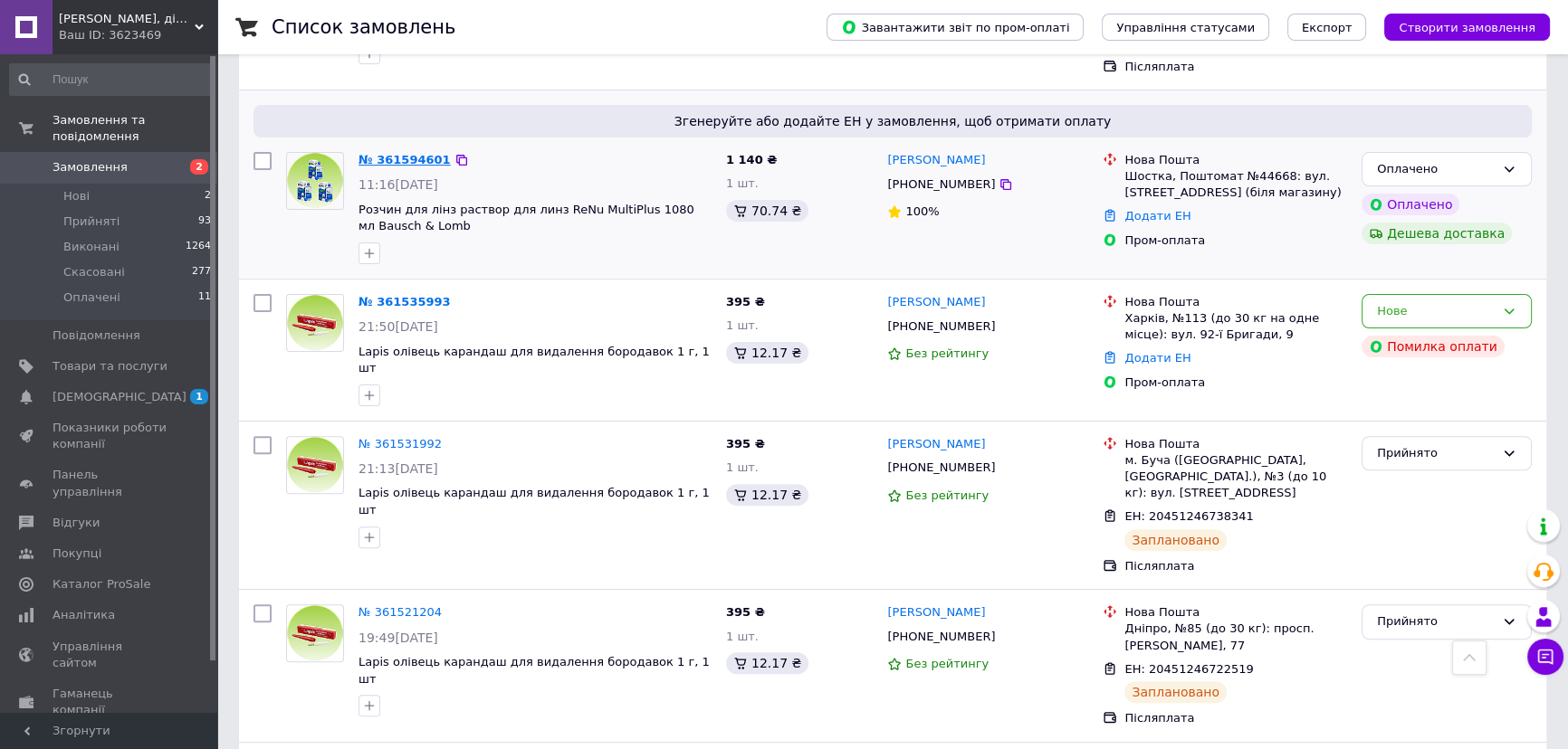
click at [401, 153] on link "№ 361594601" at bounding box center [404, 160] width 92 height 13
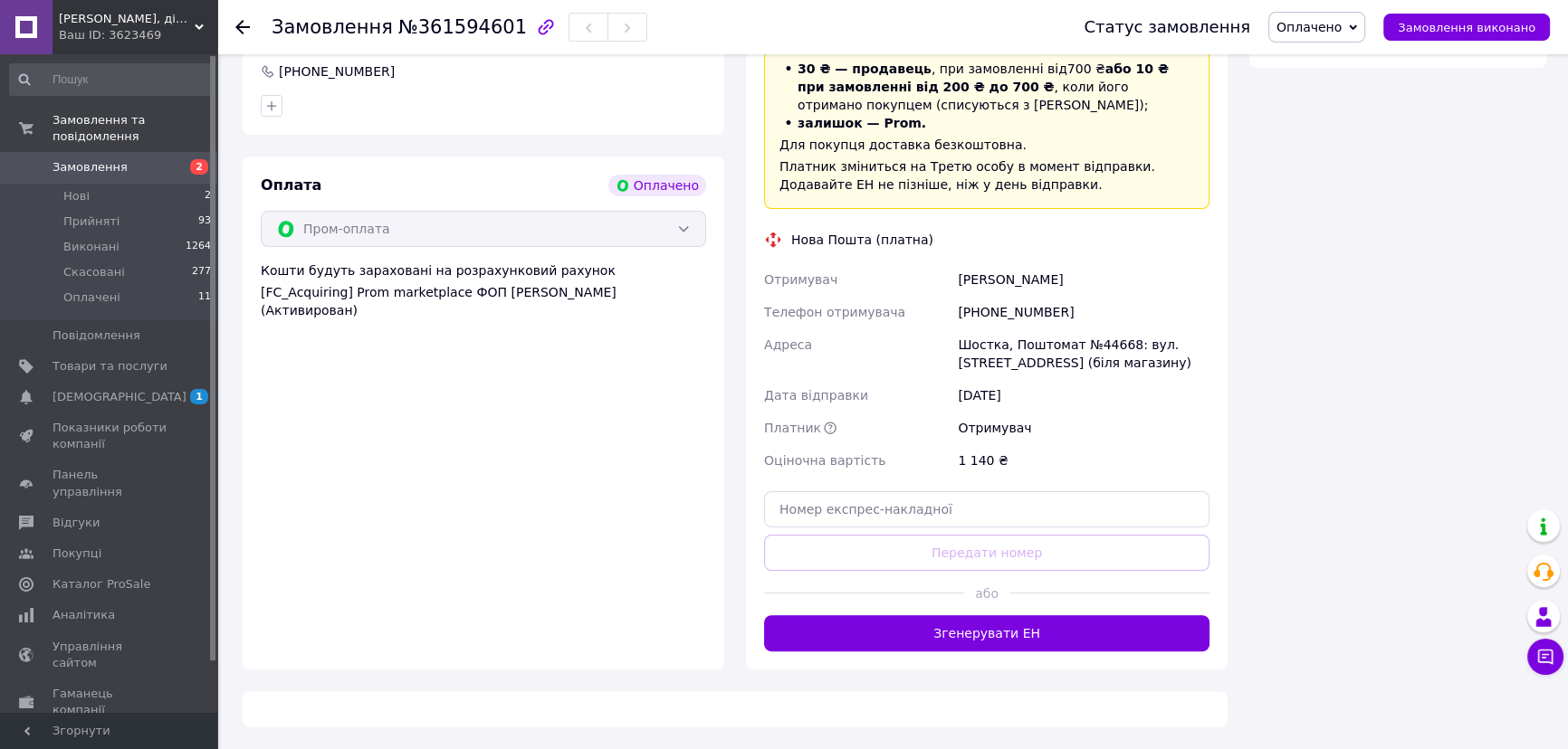
scroll to position [627, 0]
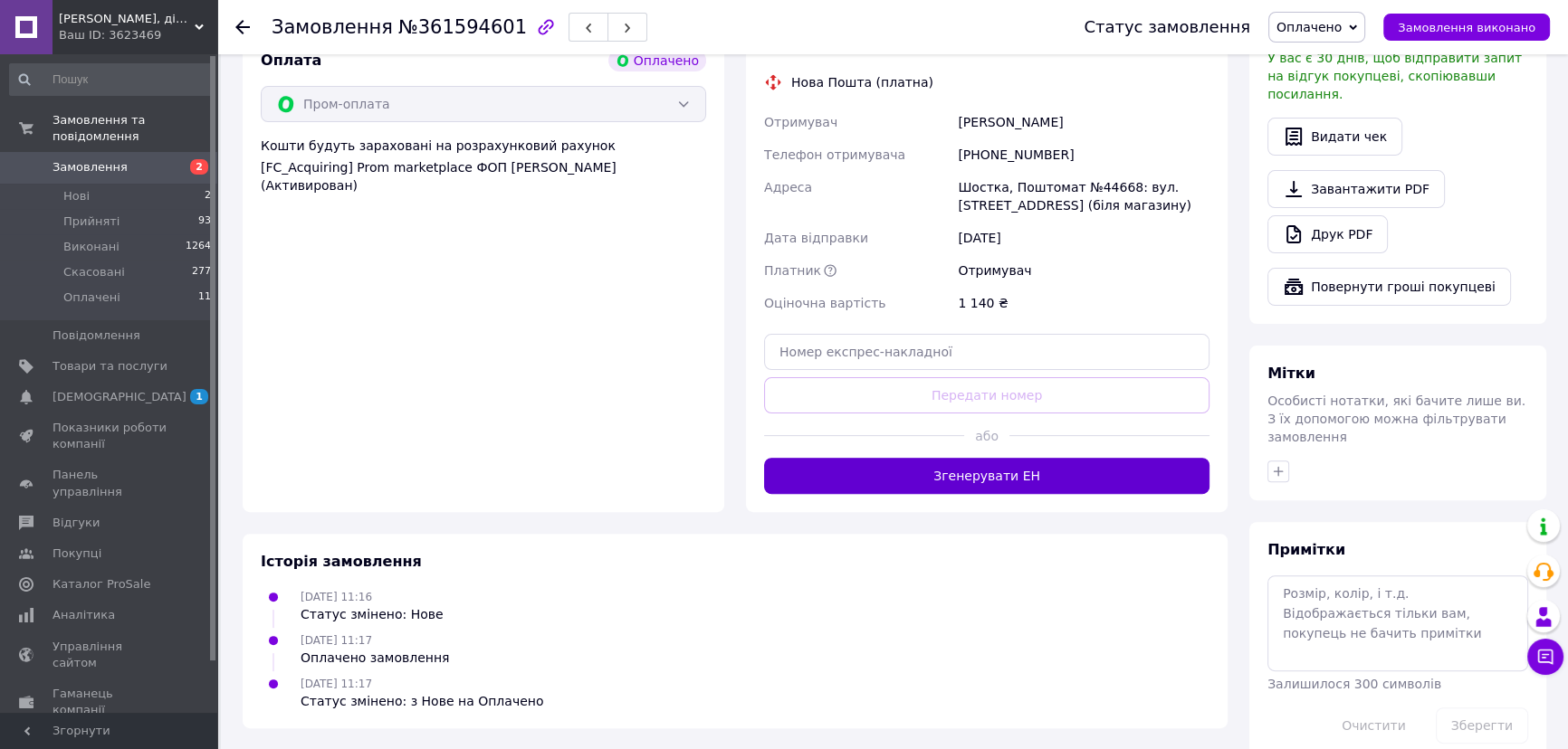
click at [988, 474] on button "Згенерувати ЕН" at bounding box center [986, 476] width 446 height 36
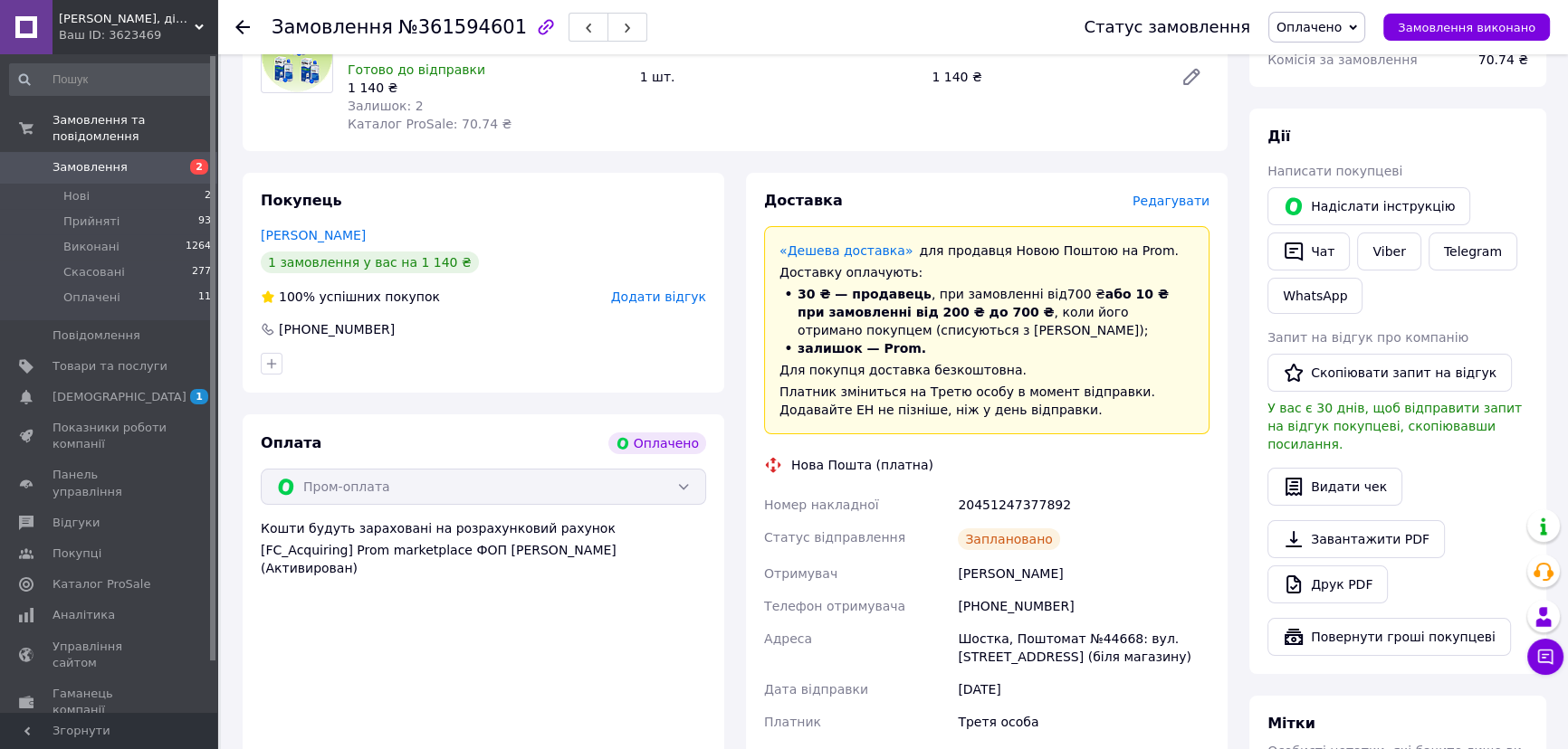
scroll to position [0, 0]
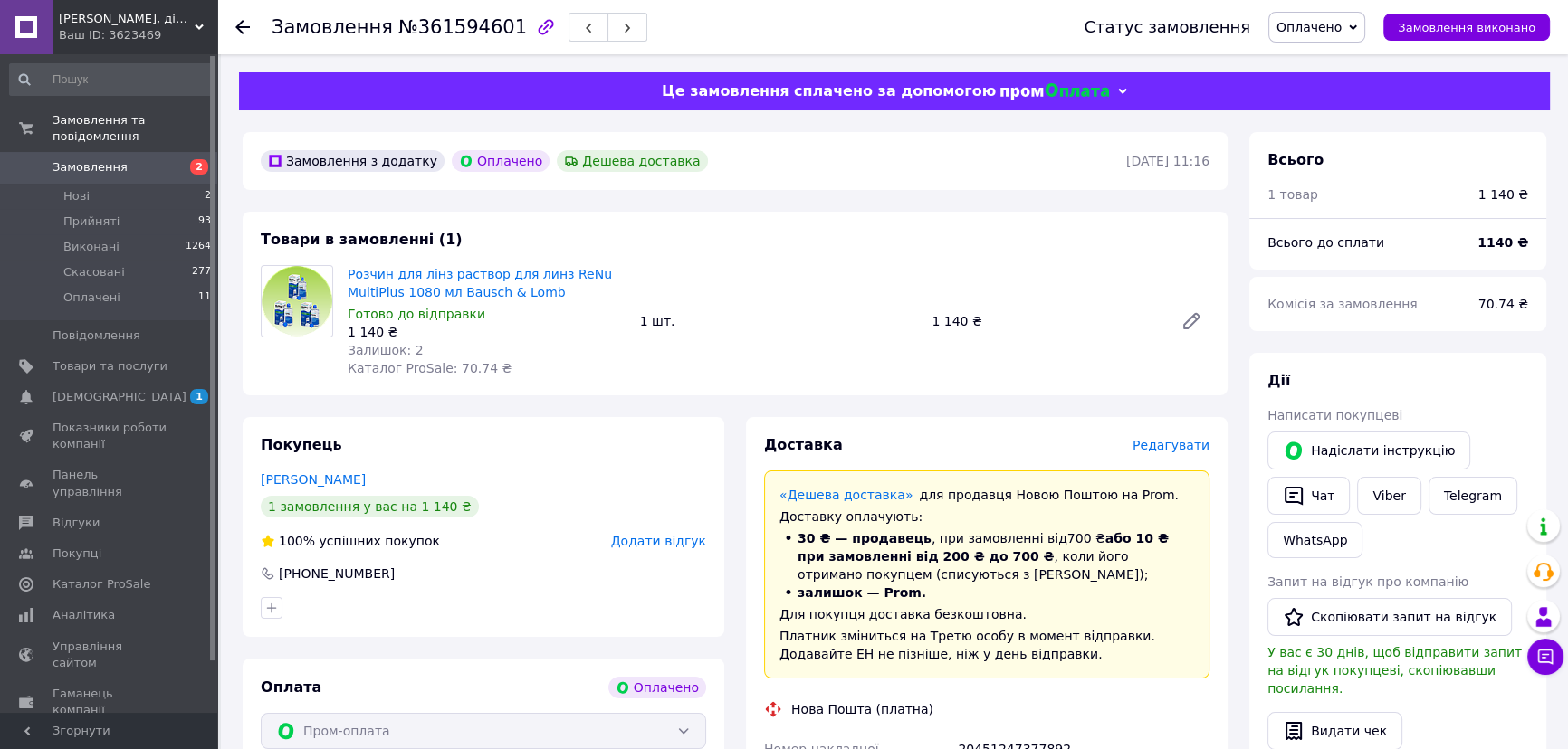
click at [242, 26] on use at bounding box center [242, 27] width 14 height 14
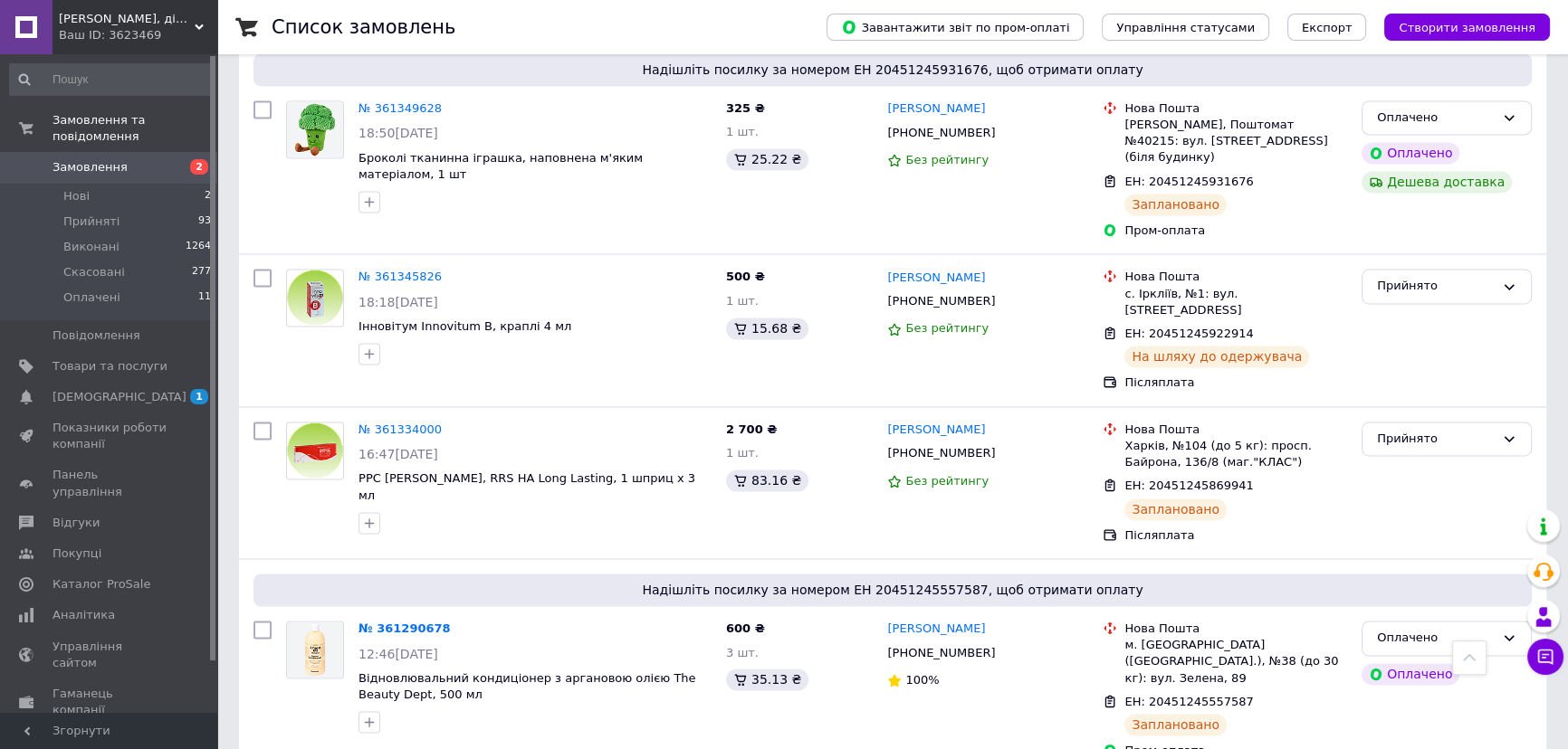
scroll to position [3527, 0]
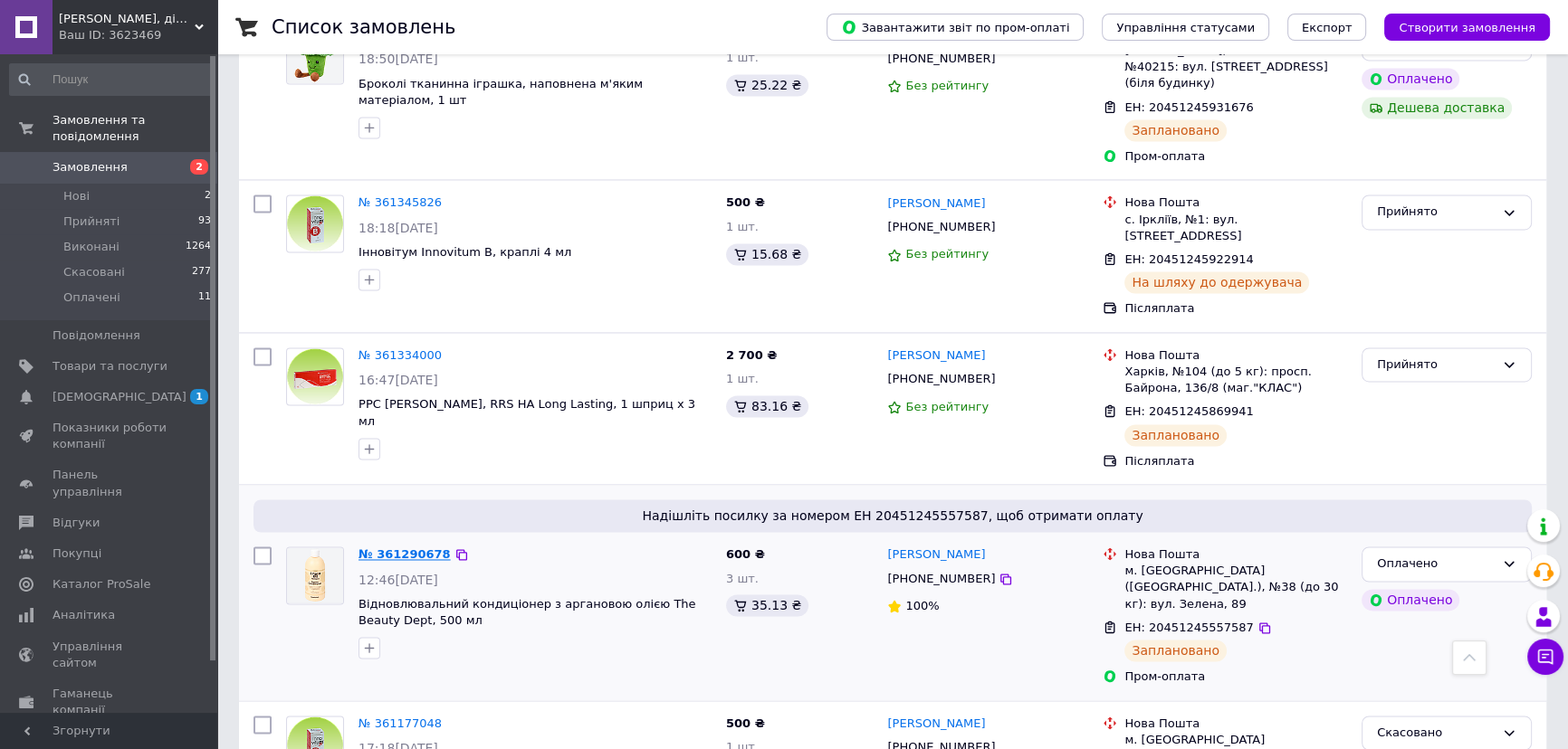
click at [417, 547] on link "№ 361290678" at bounding box center [404, 554] width 92 height 13
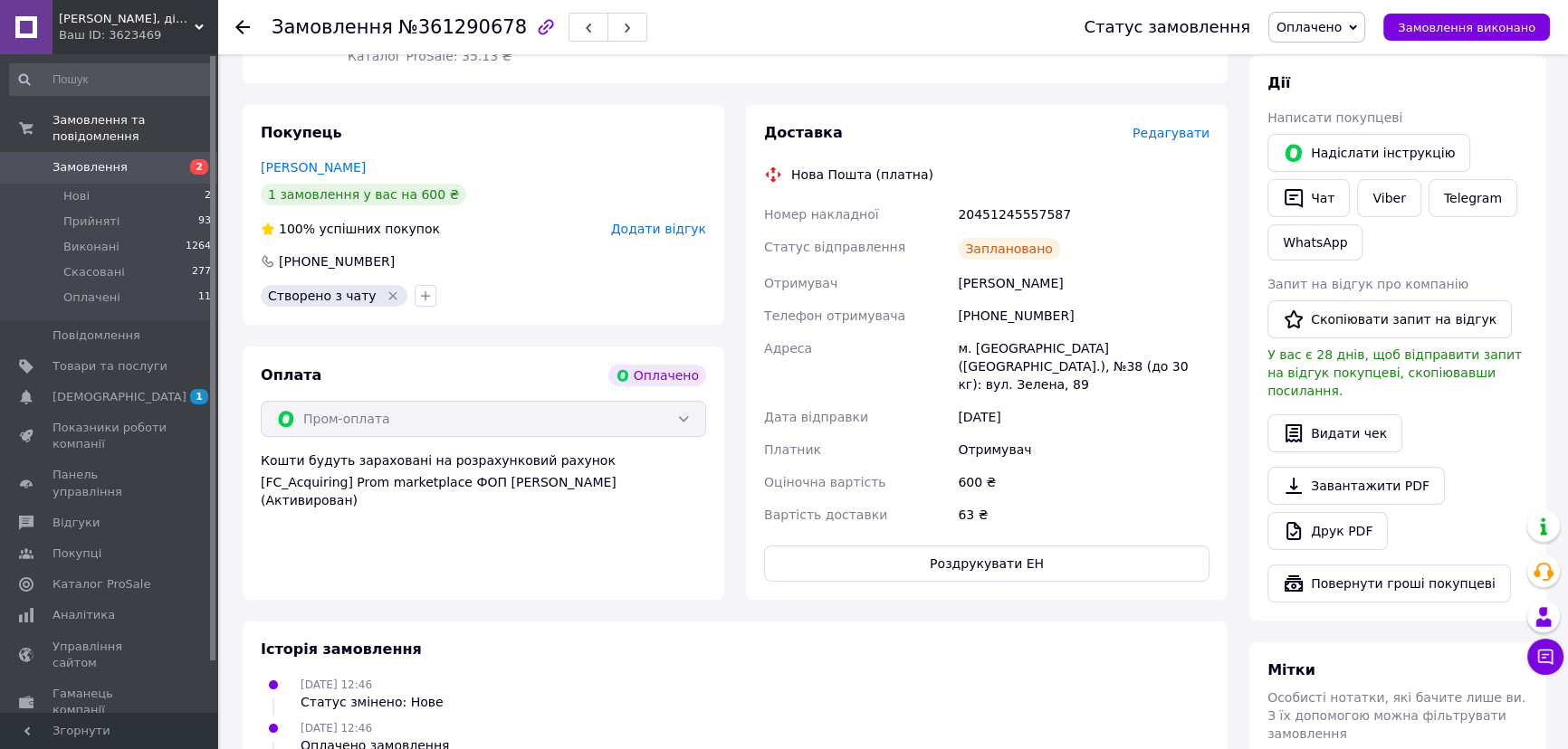
scroll to position [329, 0]
click at [238, 28] on use at bounding box center [242, 27] width 14 height 14
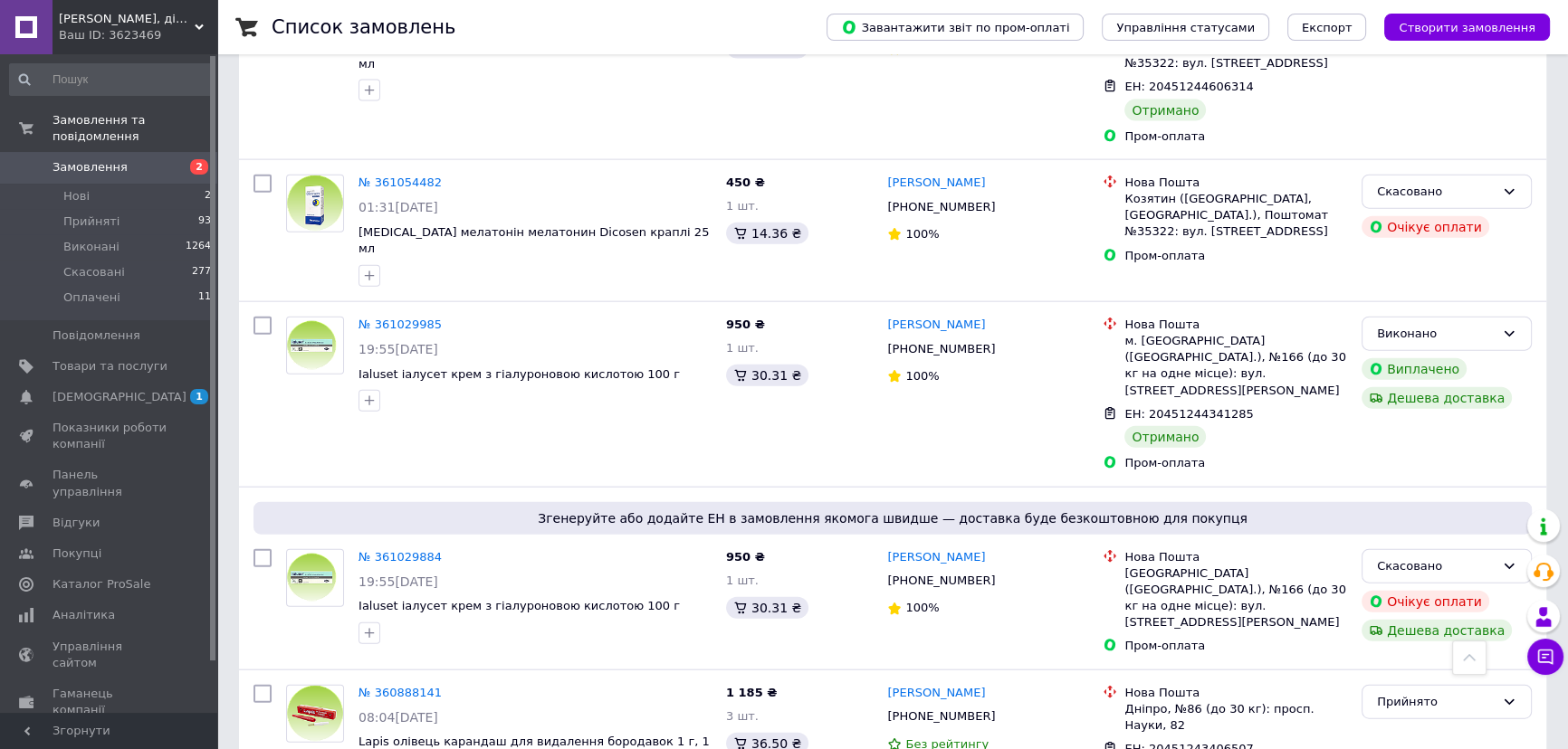
scroll to position [5281, 0]
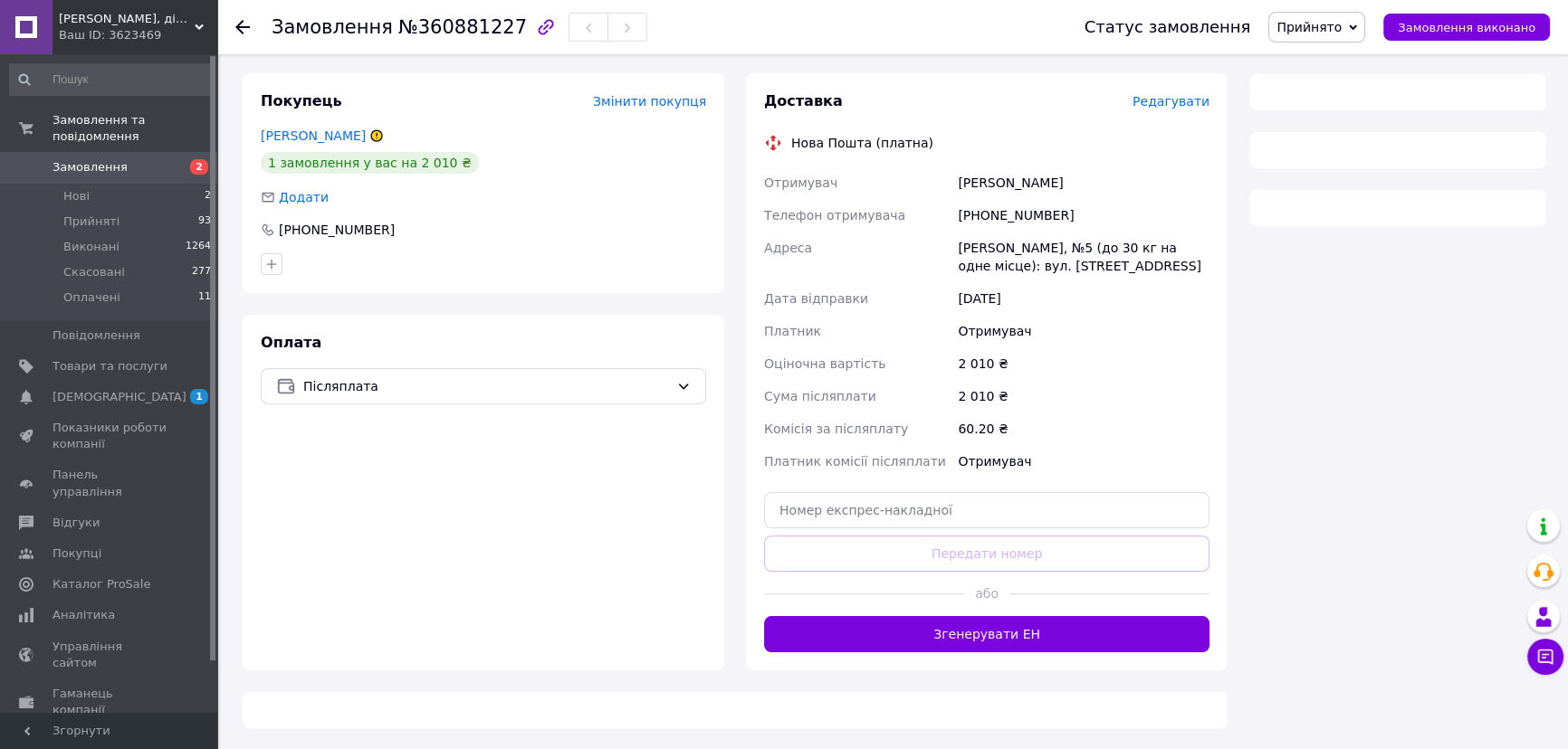
scroll to position [546, 0]
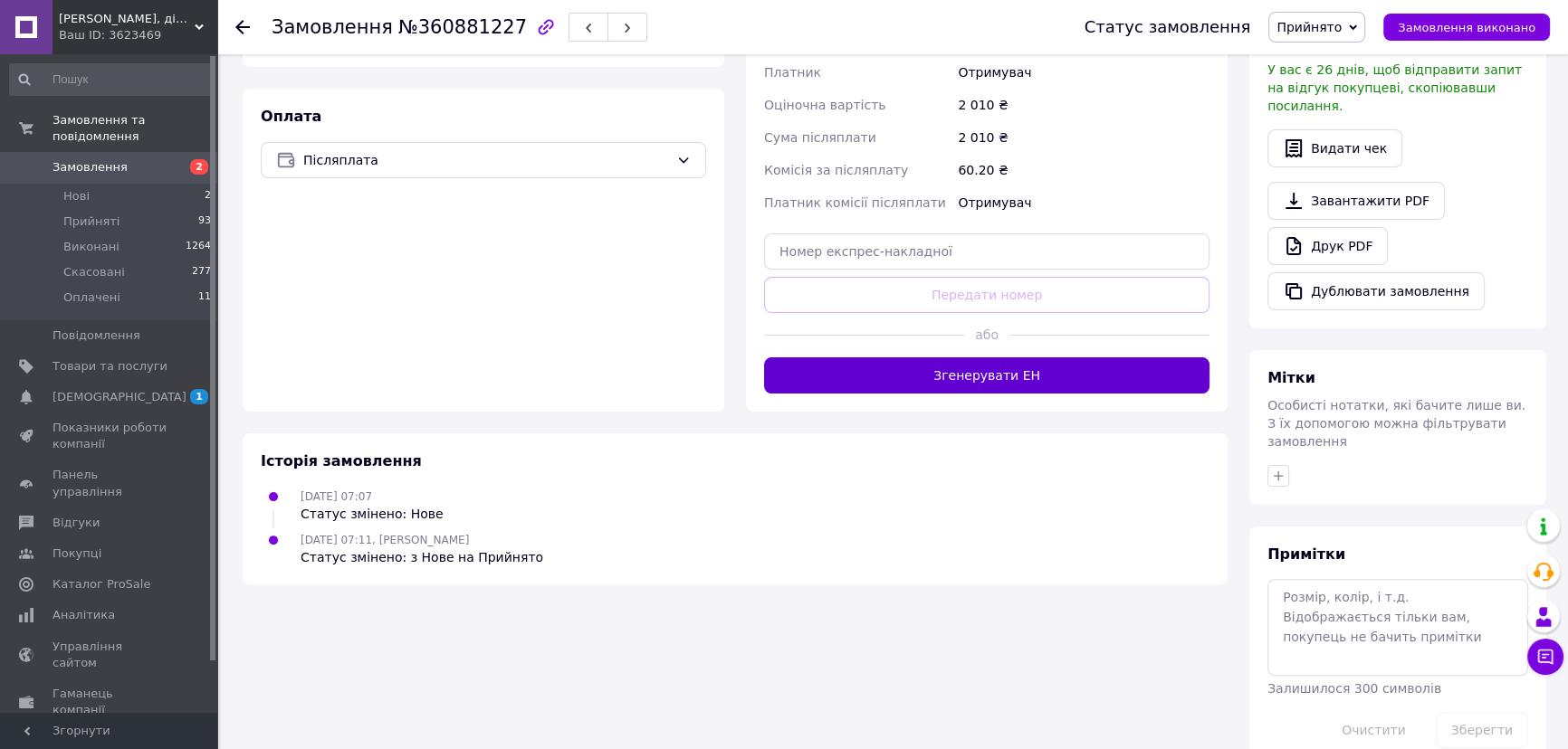
click at [989, 377] on button "Згенерувати ЕН" at bounding box center [986, 375] width 446 height 36
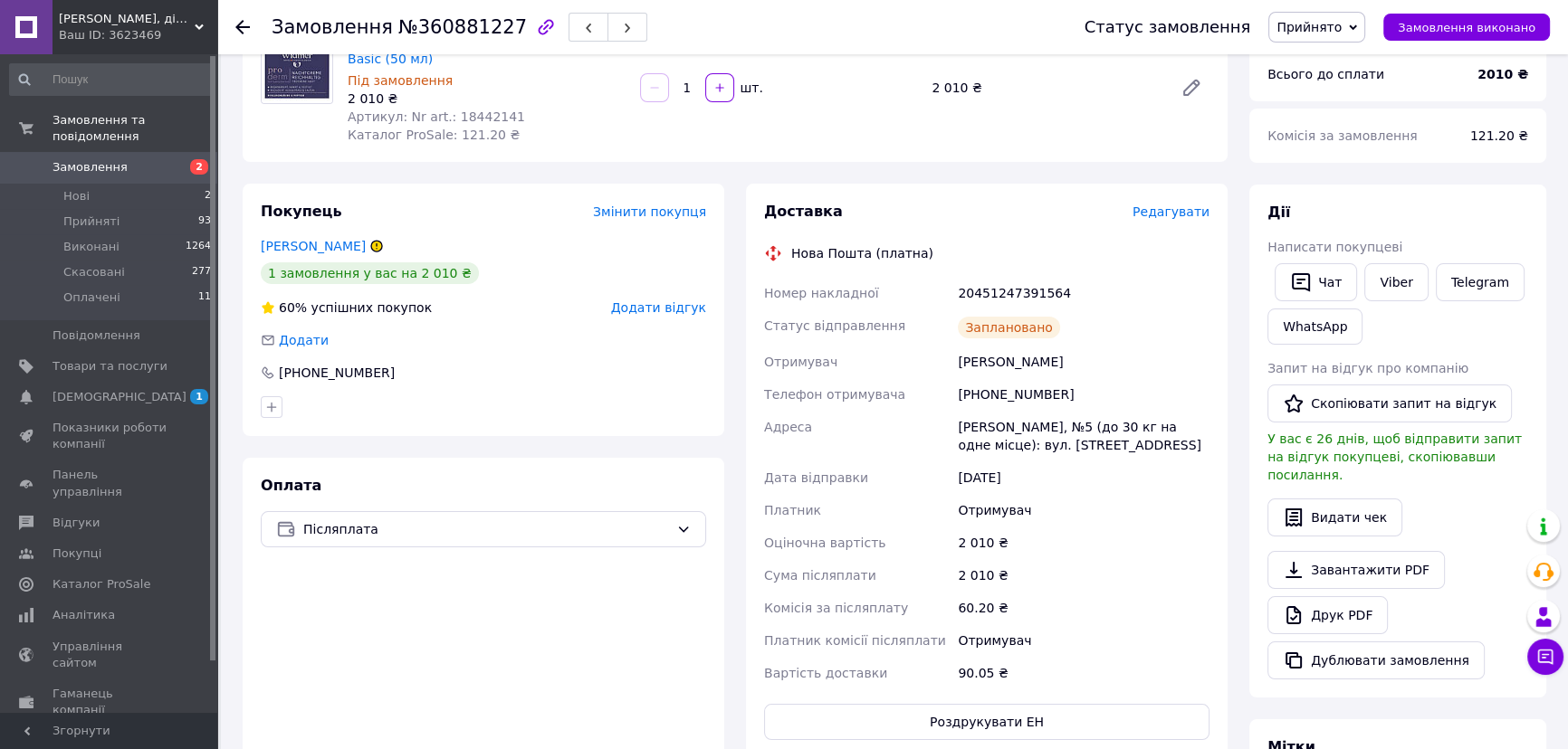
scroll to position [175, 0]
click at [238, 24] on use at bounding box center [242, 27] width 14 height 14
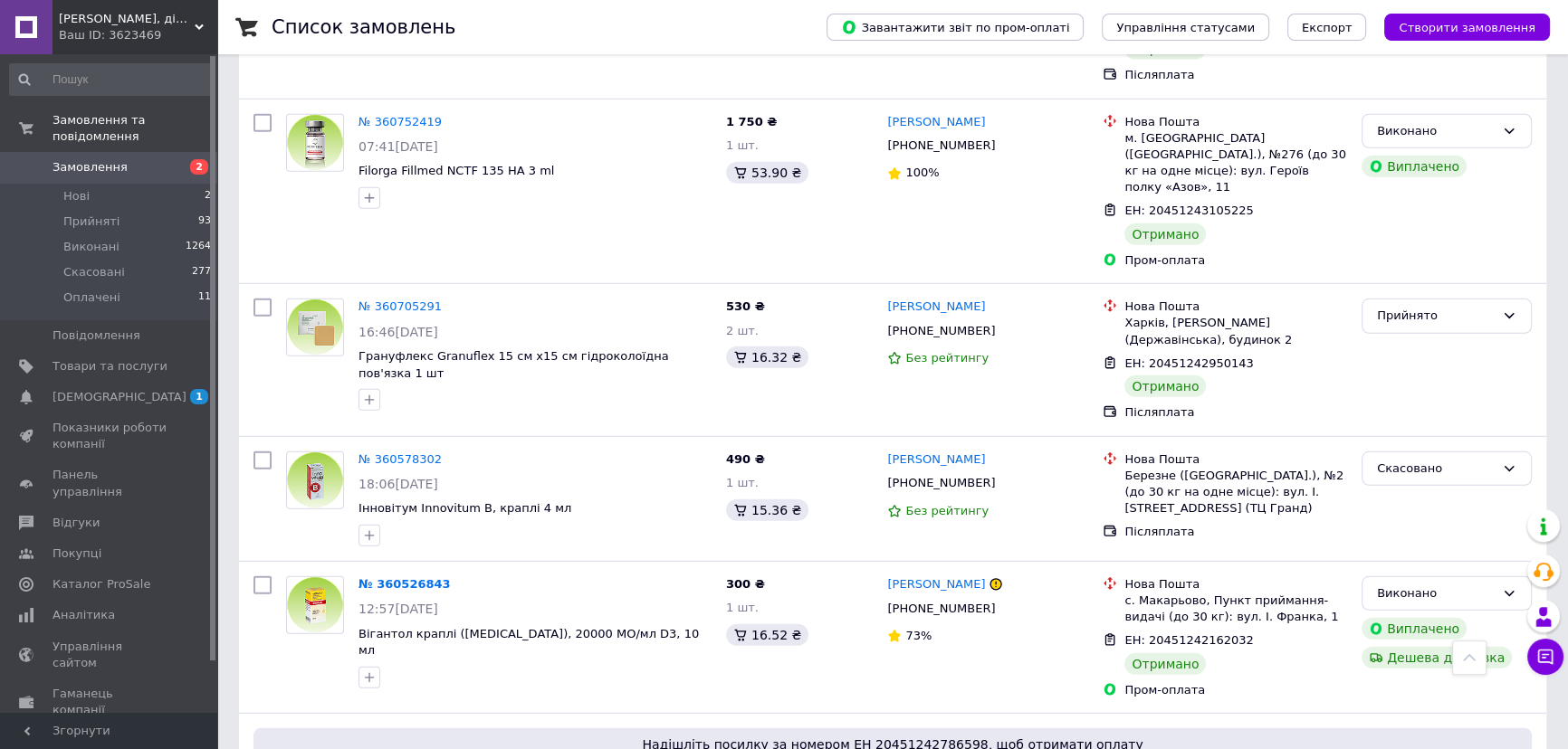
scroll to position [6492, 0]
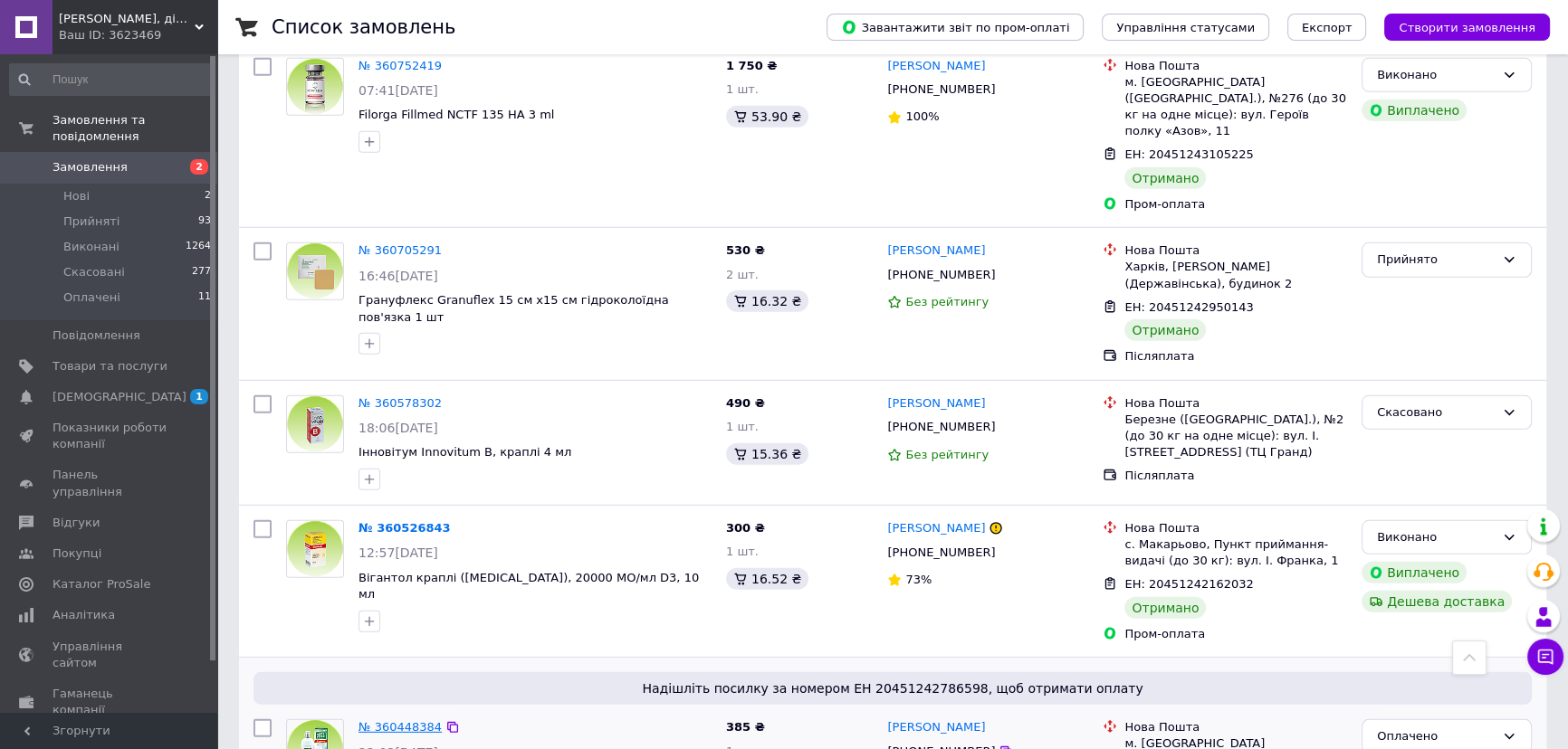
click at [390, 720] on link "№ 360448384" at bounding box center [400, 727] width 83 height 13
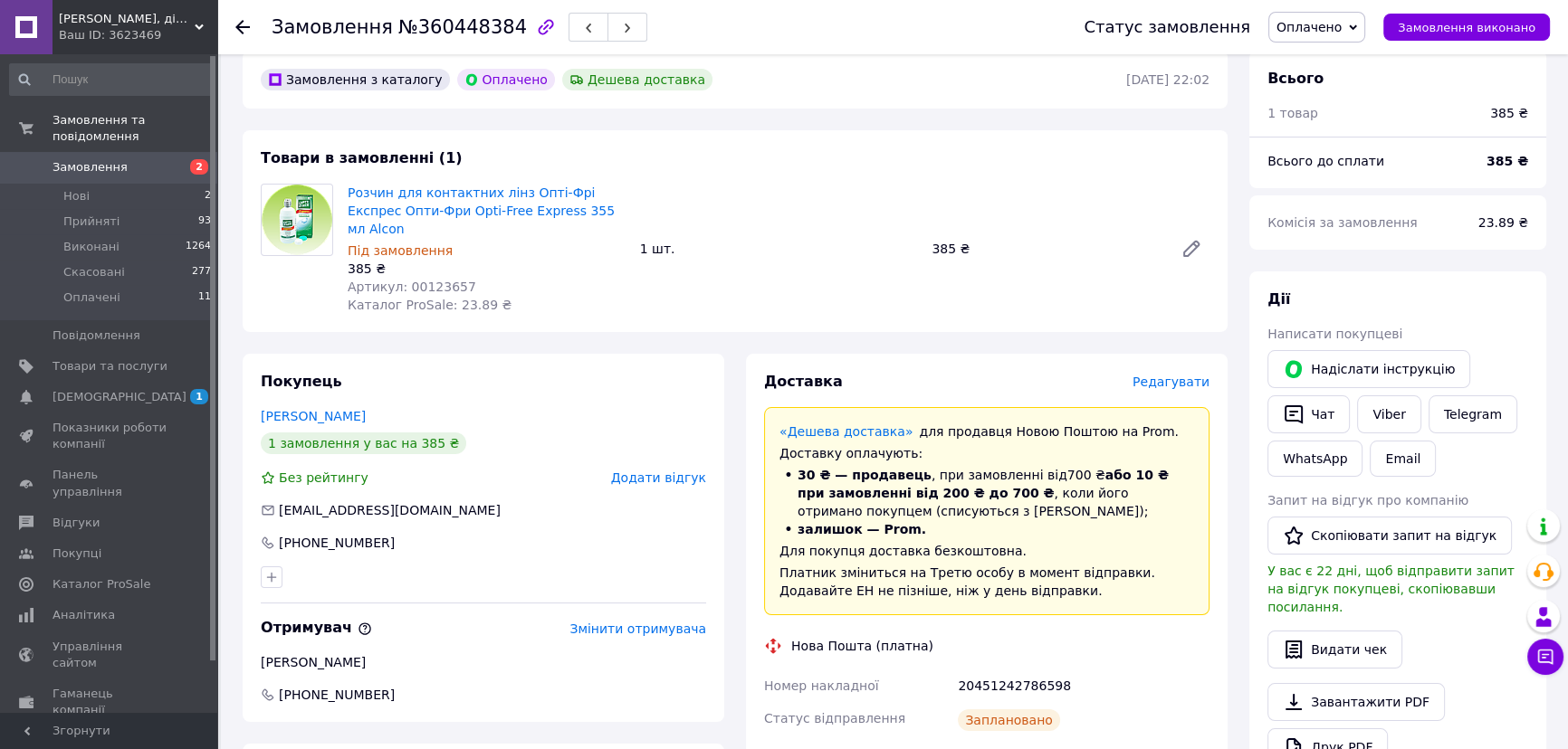
scroll to position [78, 0]
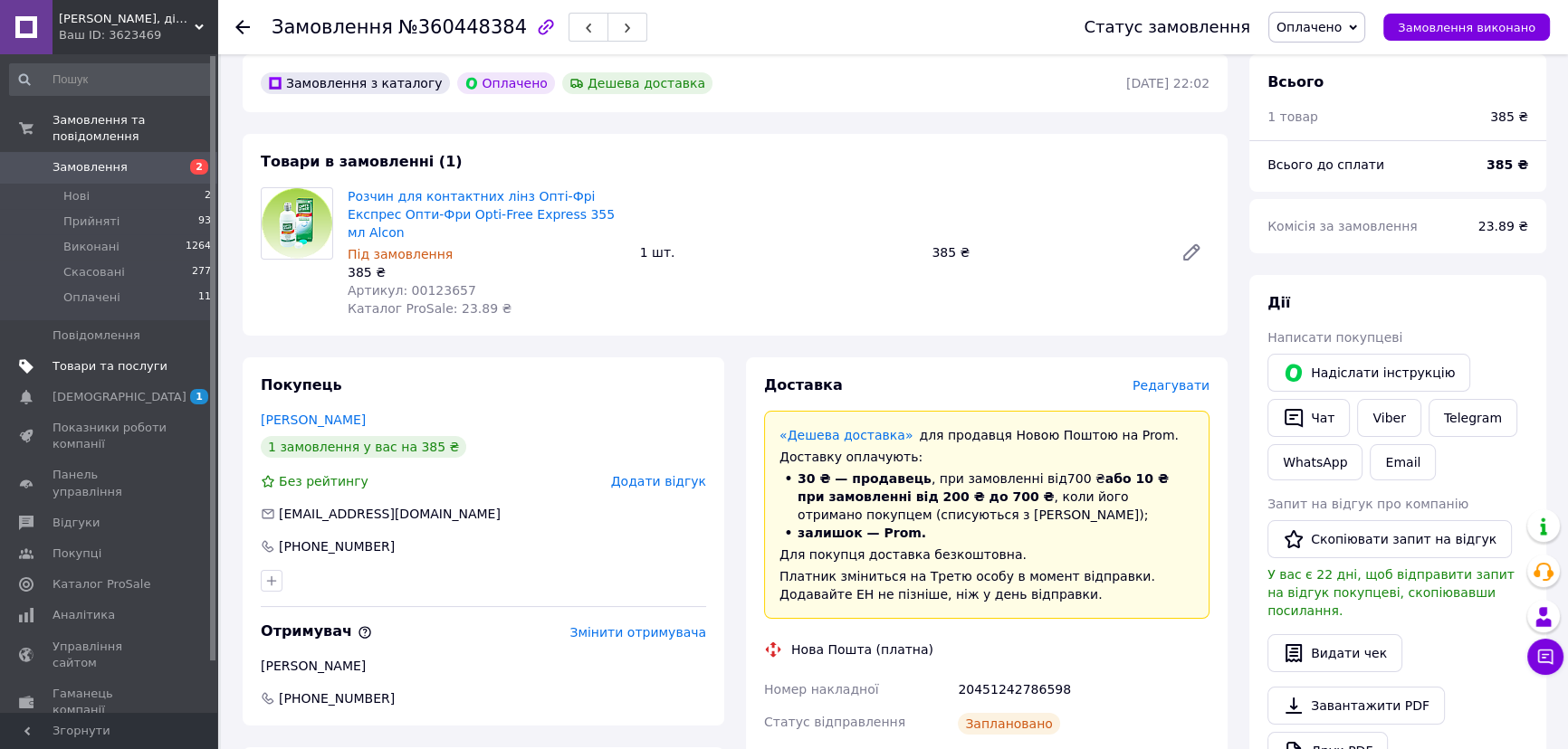
click at [93, 358] on span "Товари та послуги" at bounding box center [110, 366] width 115 height 16
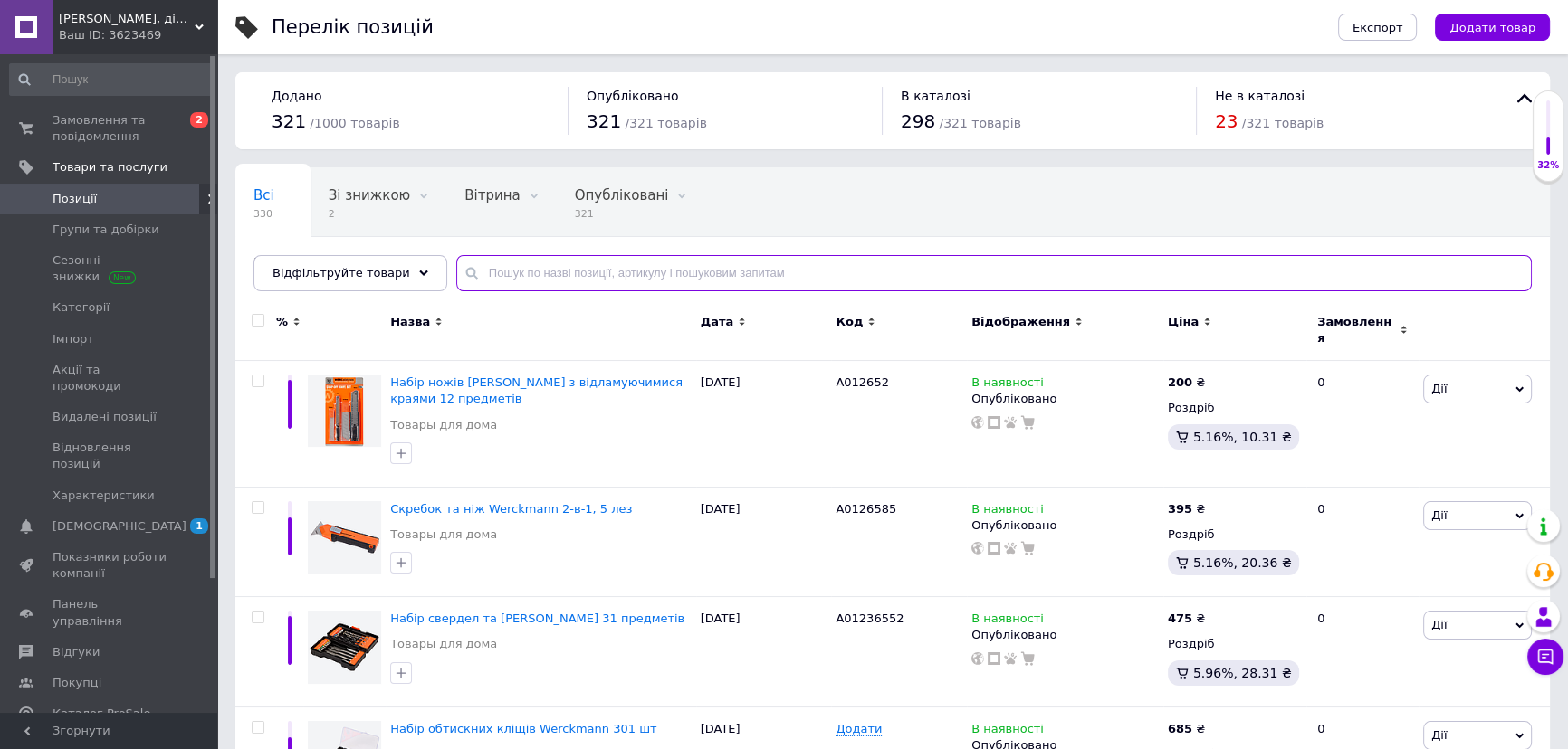
click at [558, 275] on input "text" at bounding box center [994, 273] width 1075 height 36
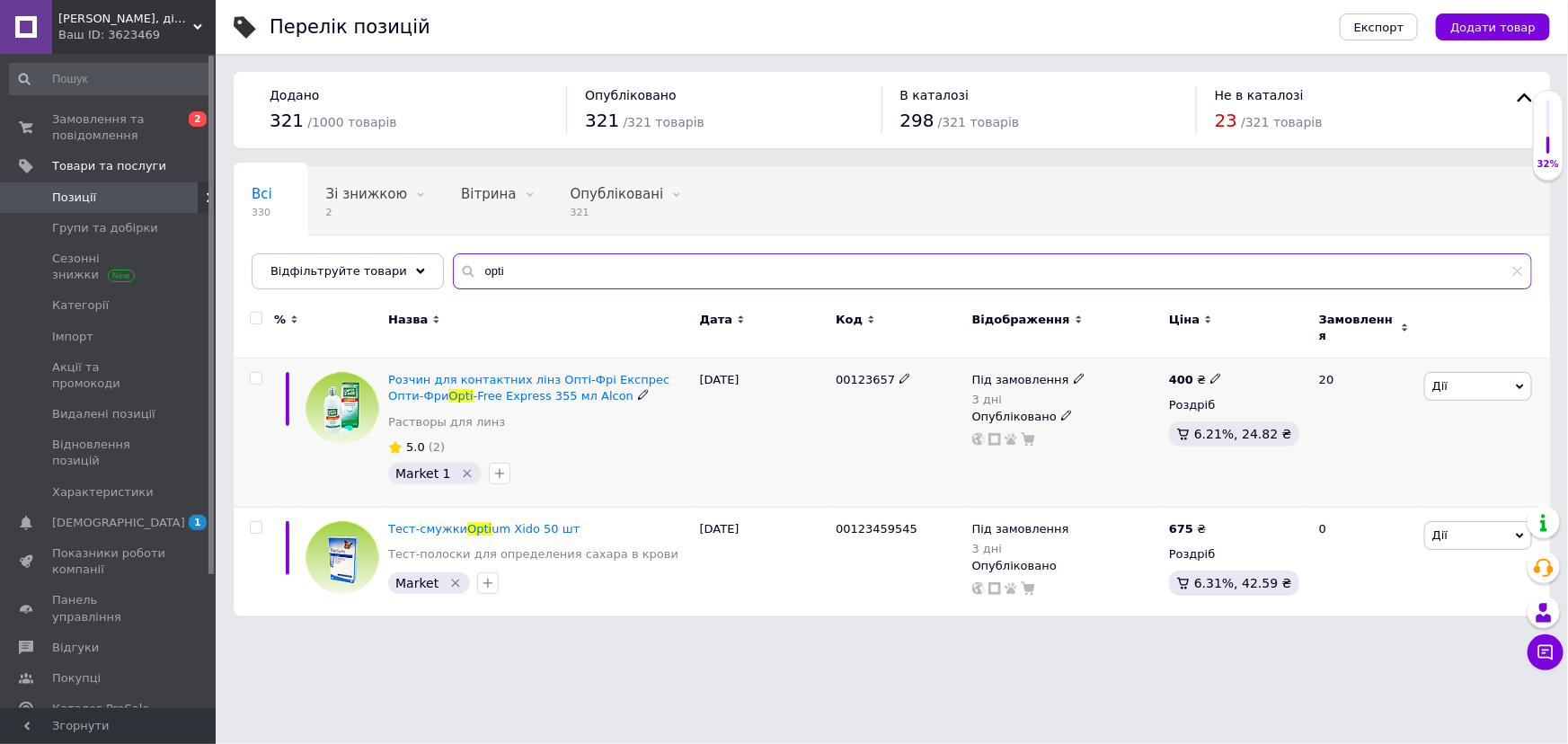
type input "opti"
click at [992, 373] on span "Під замовлення" at bounding box center [1021, 382] width 97 height 19
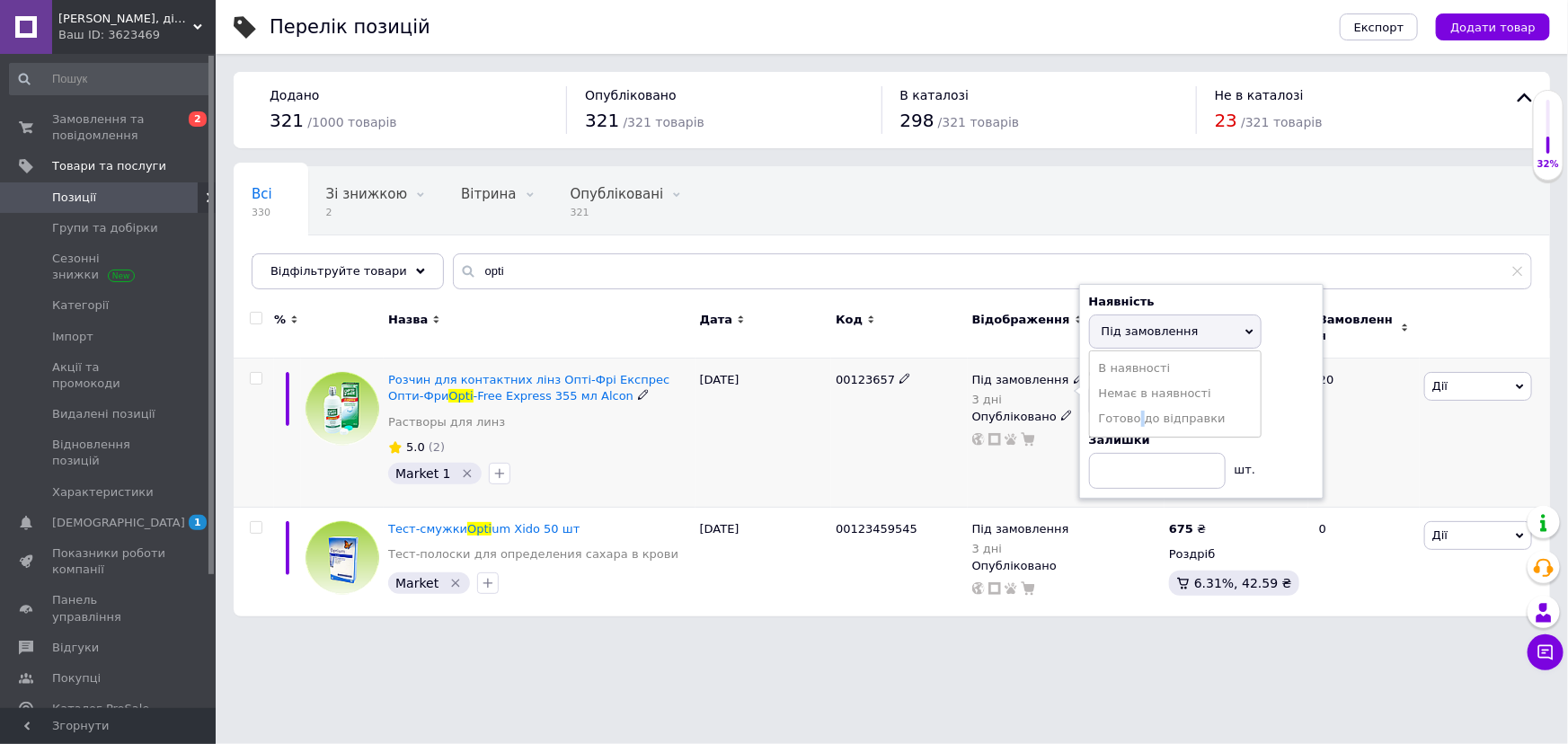
click at [1139, 409] on li "Готово до відправки" at bounding box center [1175, 419] width 170 height 25
click at [860, 420] on div "00123657" at bounding box center [900, 433] width 137 height 149
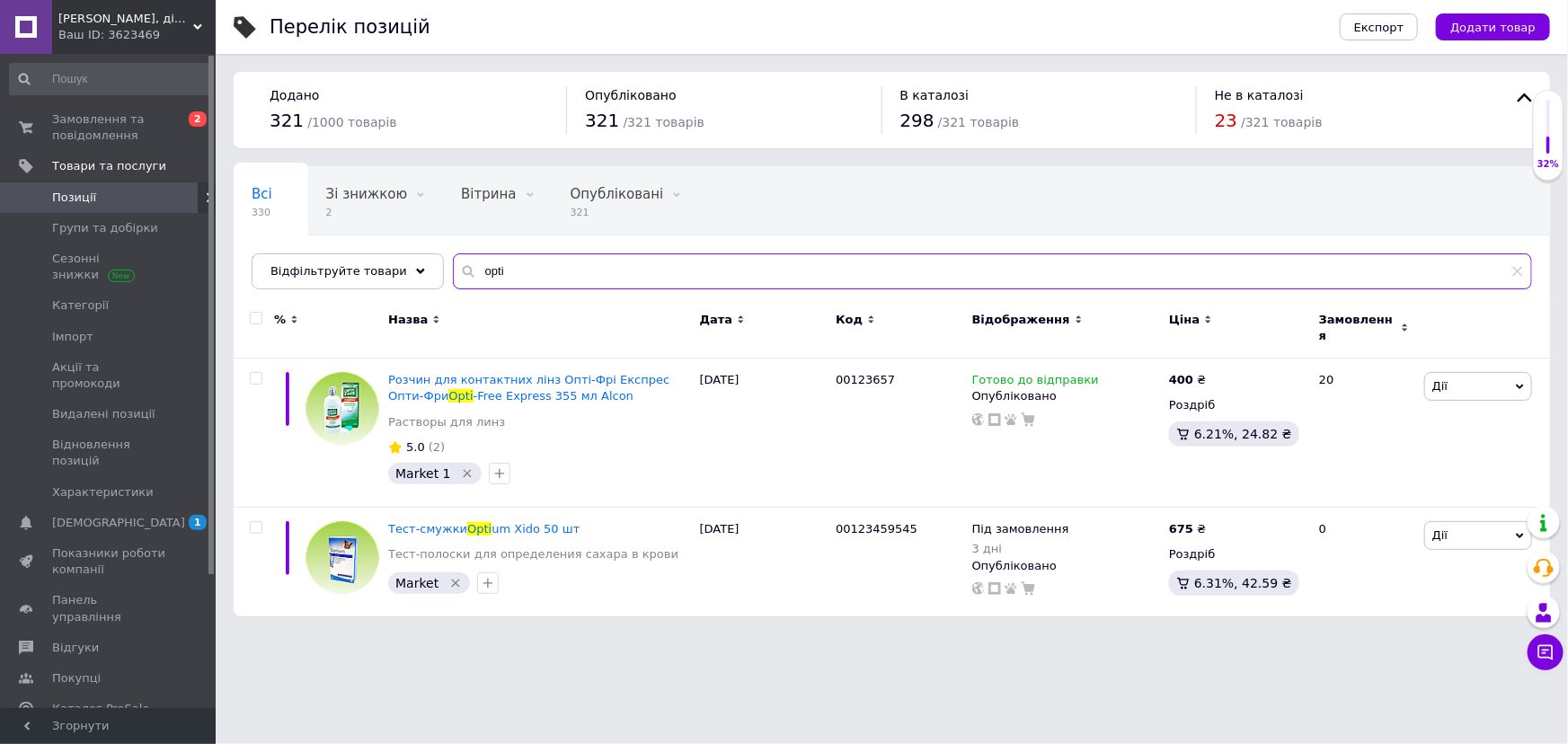
drag, startPoint x: 513, startPoint y: 267, endPoint x: 460, endPoint y: 267, distance: 53.0
click at [460, 267] on input "opti" at bounding box center [992, 271] width 1079 height 36
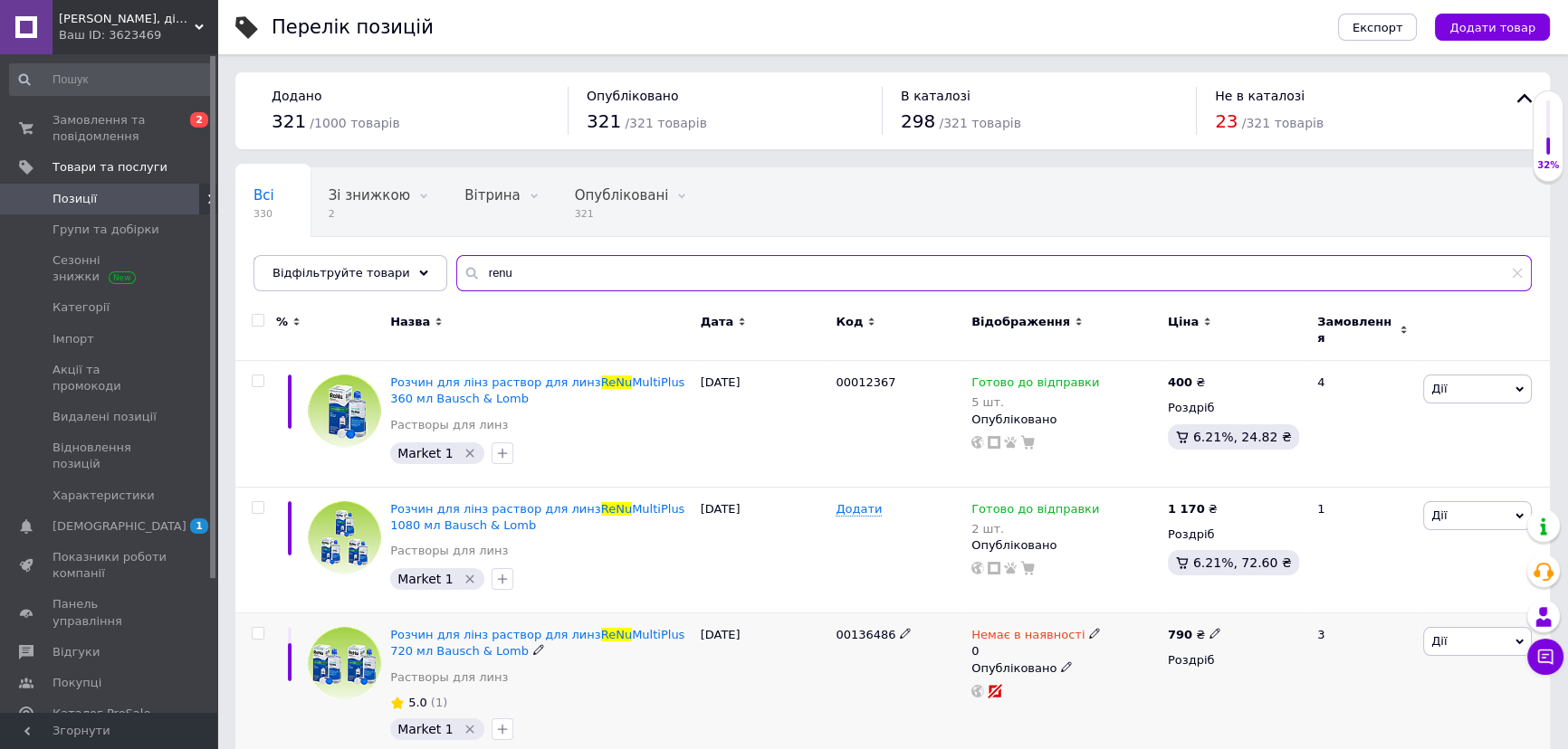
type input "renu"
click at [1089, 627] on icon at bounding box center [1094, 632] width 11 height 11
click at [1164, 695] on li "Готово до відправки" at bounding box center [1188, 708] width 172 height 25
click at [860, 558] on div "Додати" at bounding box center [899, 550] width 136 height 126
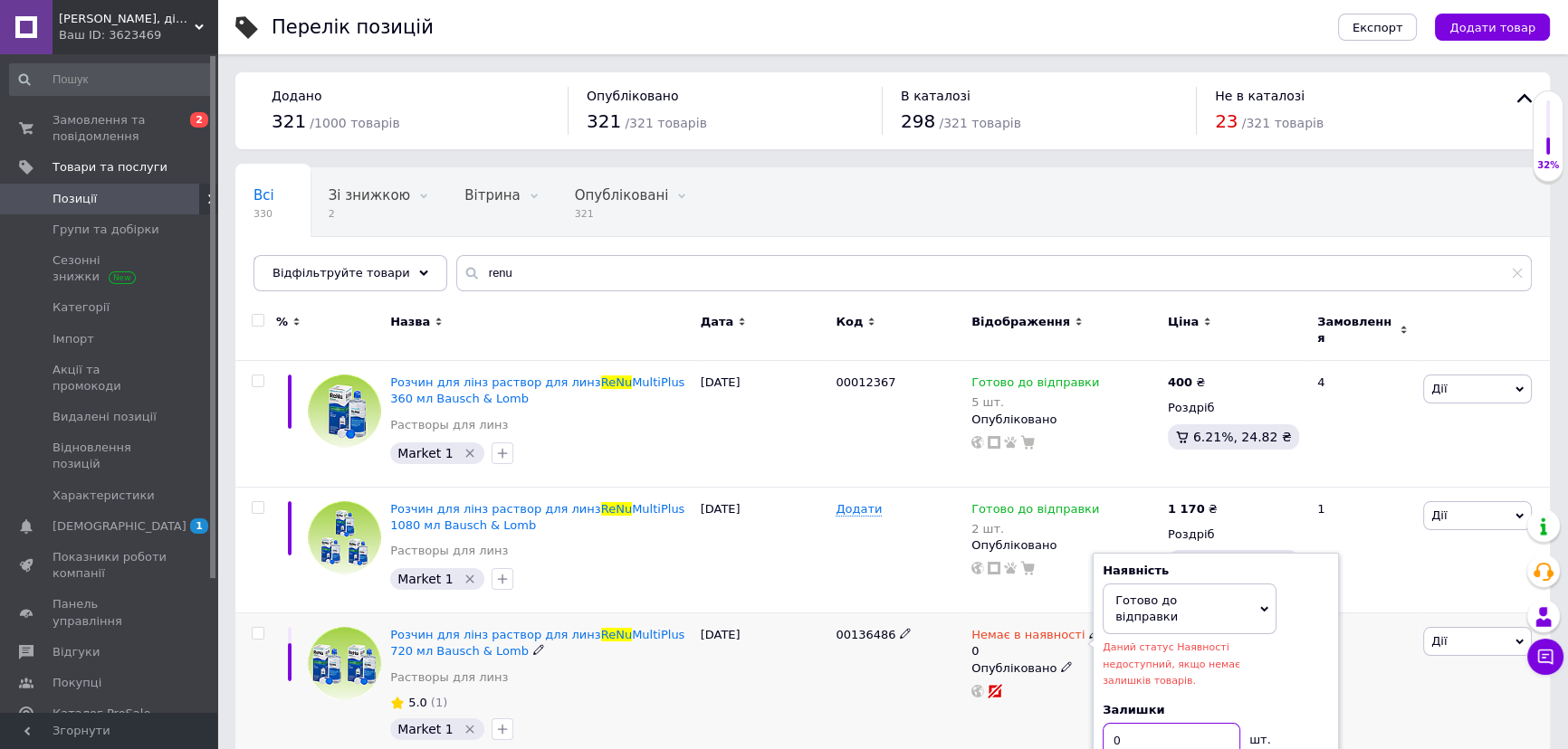
drag, startPoint x: 1135, startPoint y: 697, endPoint x: 1086, endPoint y: 689, distance: 49.6
click at [1087, 690] on div "Немає в наявності 0 Наявність Готово до відправки В наявності Немає в наявності…" at bounding box center [1065, 688] width 196 height 150
click at [901, 676] on div "00136486" at bounding box center [899, 688] width 136 height 150
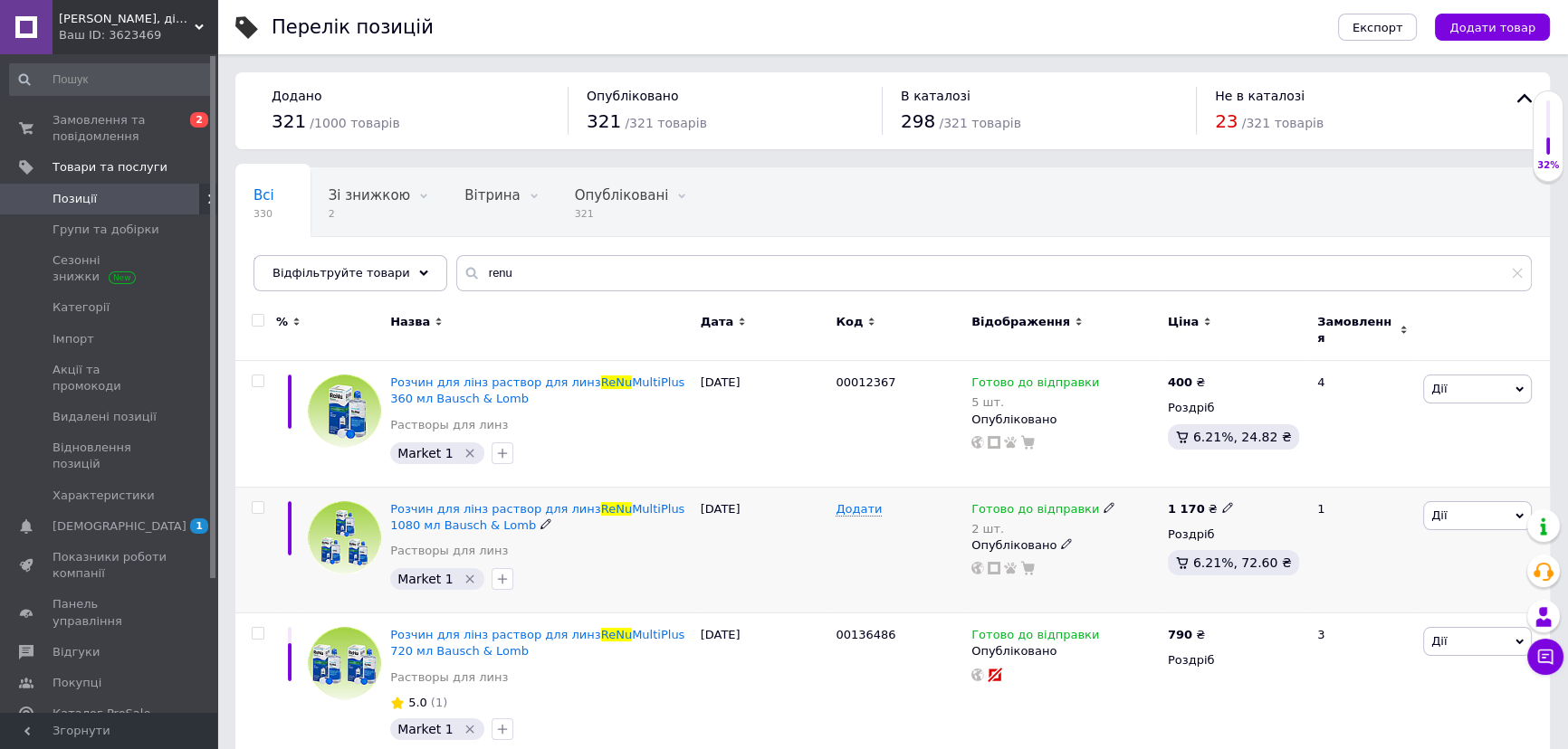
click at [1103, 502] on icon at bounding box center [1108, 507] width 11 height 11
click at [1279, 501] on icon at bounding box center [1277, 504] width 9 height 6
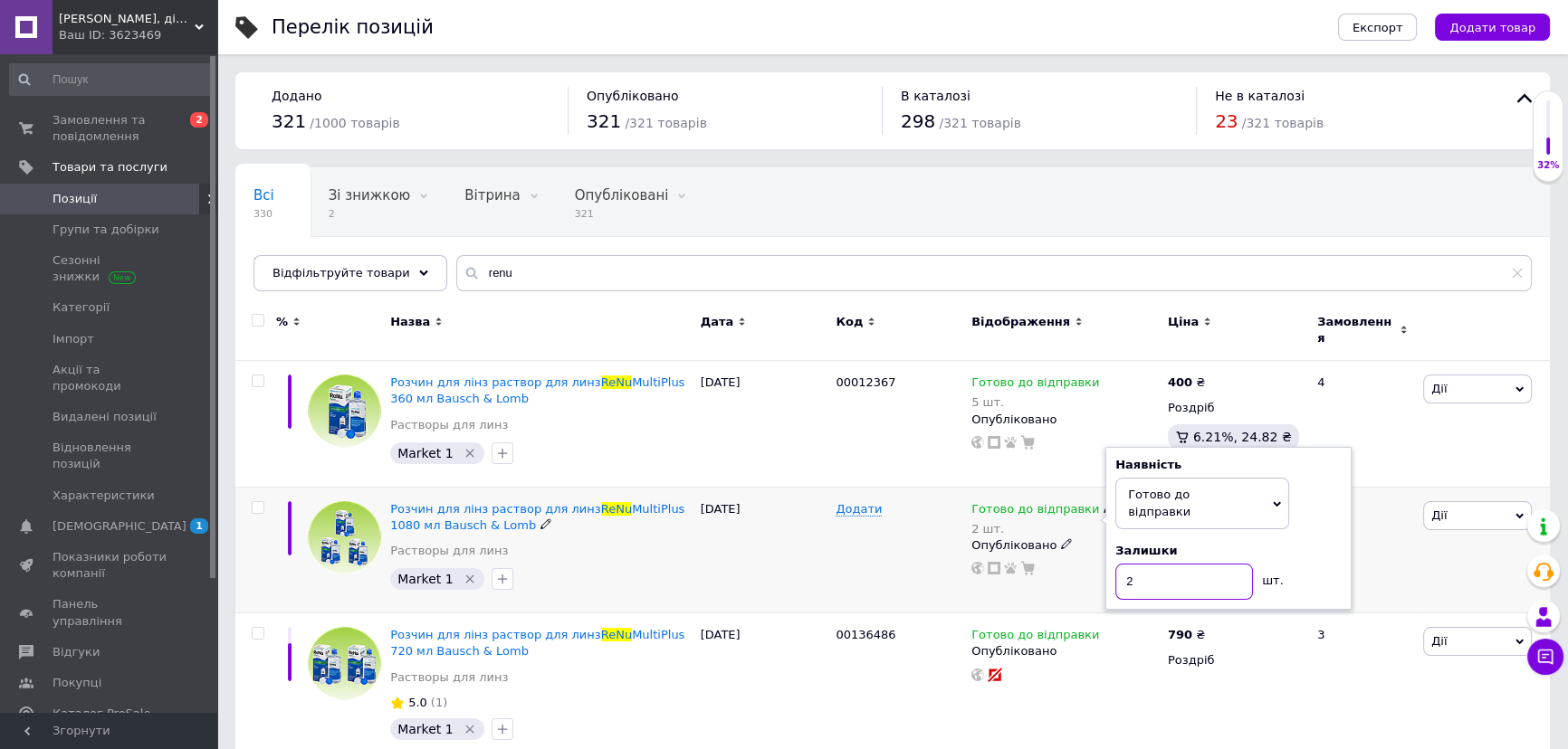
drag, startPoint x: 1108, startPoint y: 549, endPoint x: 1084, endPoint y: 546, distance: 24.2
click at [1084, 546] on div "Готово до відправки 2 шт. Наявність Готово до відправки В наявності Немає в ная…" at bounding box center [1065, 538] width 188 height 75
click at [898, 550] on div "Додати" at bounding box center [899, 550] width 136 height 126
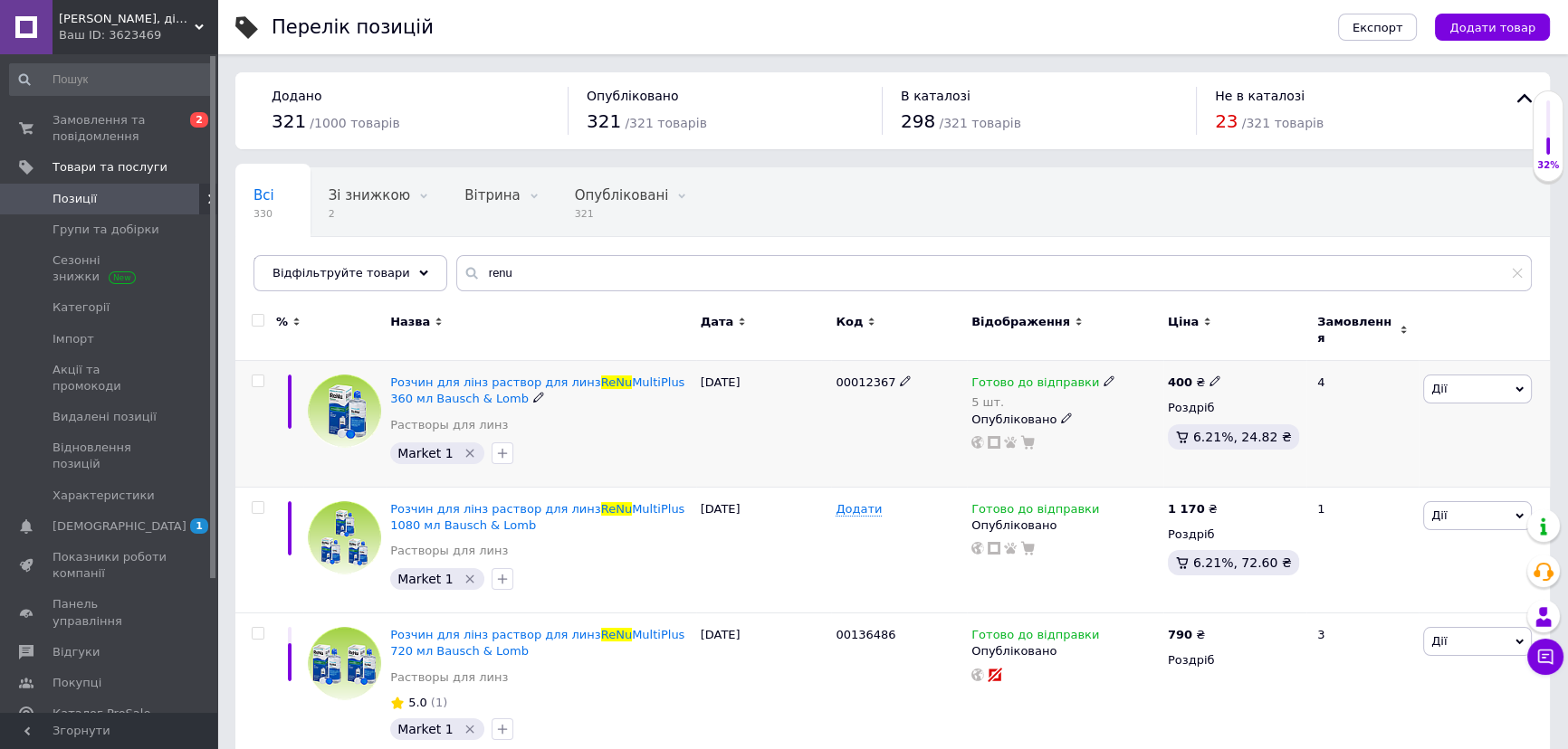
click at [1103, 376] on use at bounding box center [1108, 381] width 10 height 10
click at [1277, 374] on icon at bounding box center [1277, 377] width 9 height 9
click at [1158, 437] on input "5" at bounding box center [1185, 455] width 138 height 36
click at [868, 426] on div "00012367" at bounding box center [899, 424] width 136 height 126
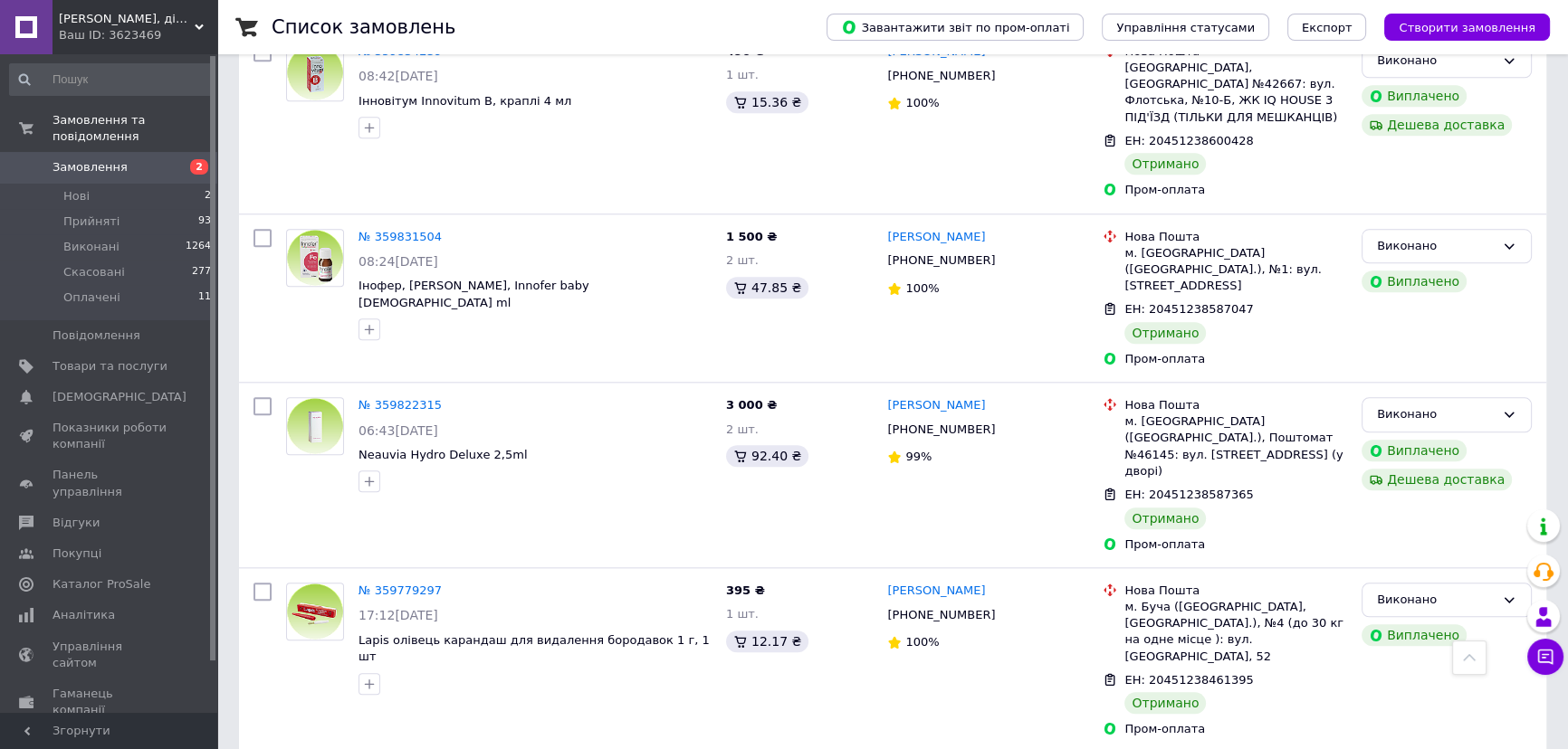
scroll to position [13059, 0]
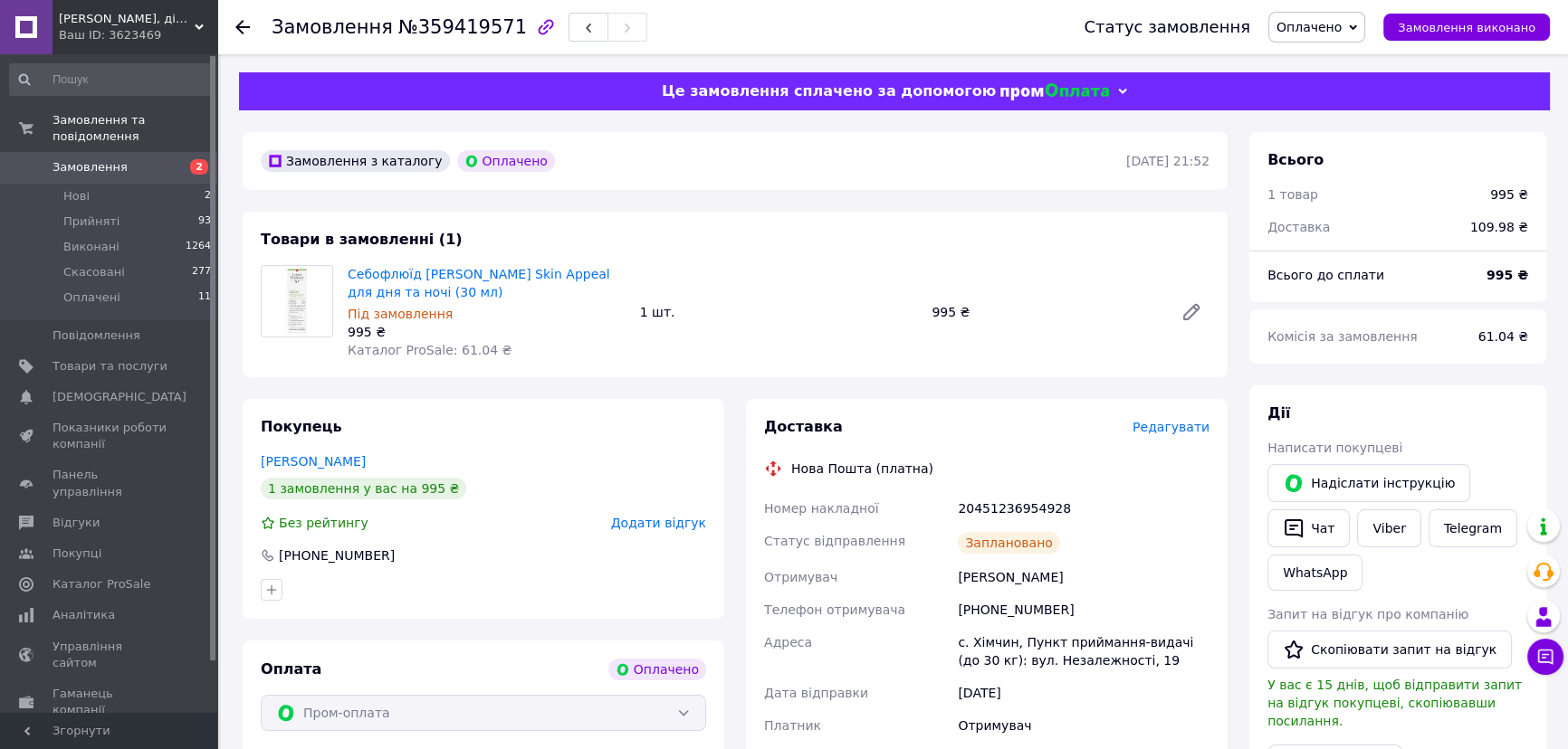
click at [239, 26] on use at bounding box center [242, 27] width 14 height 14
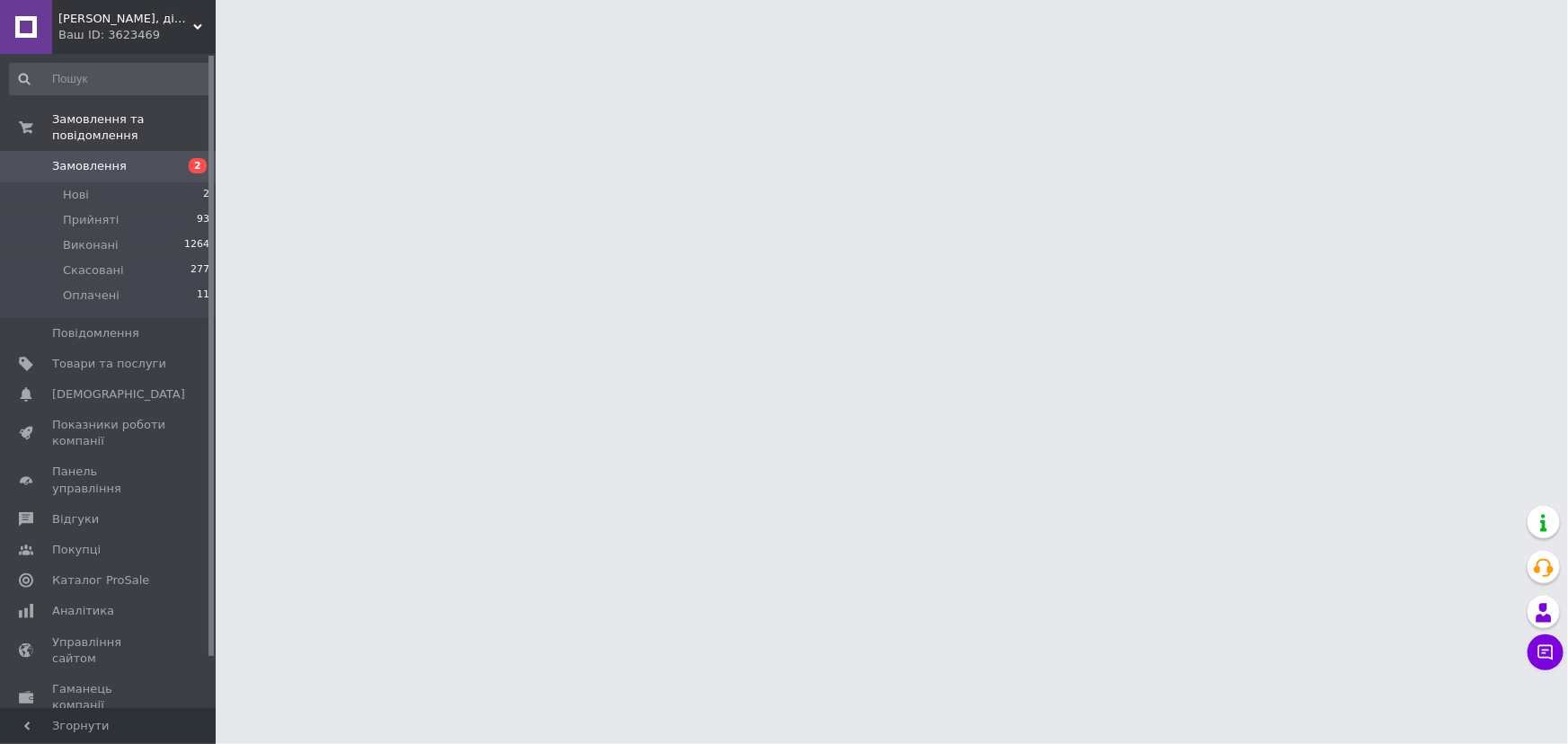
click at [93, 158] on span "Замовлення" at bounding box center [89, 166] width 74 height 16
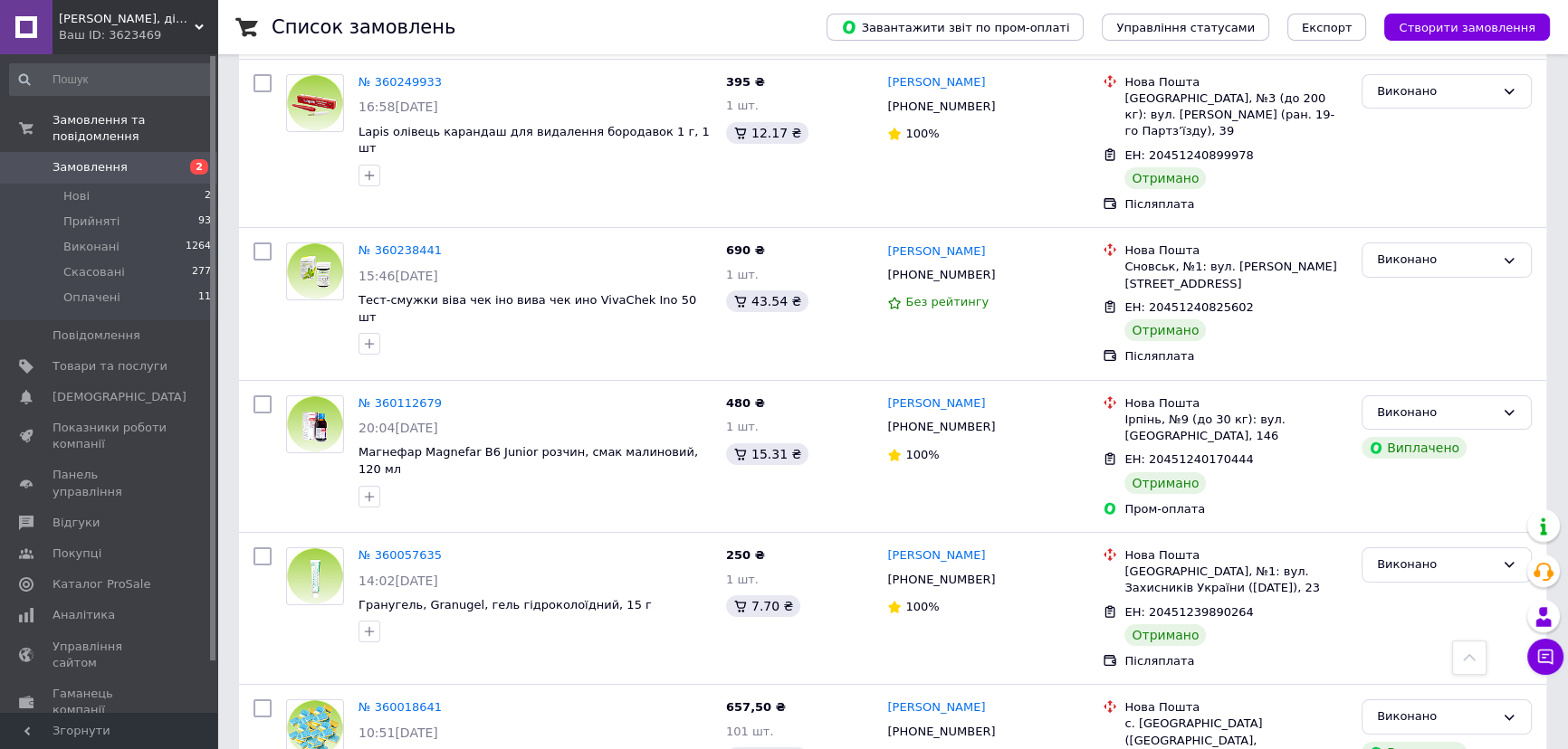
scroll to position [8805, 0]
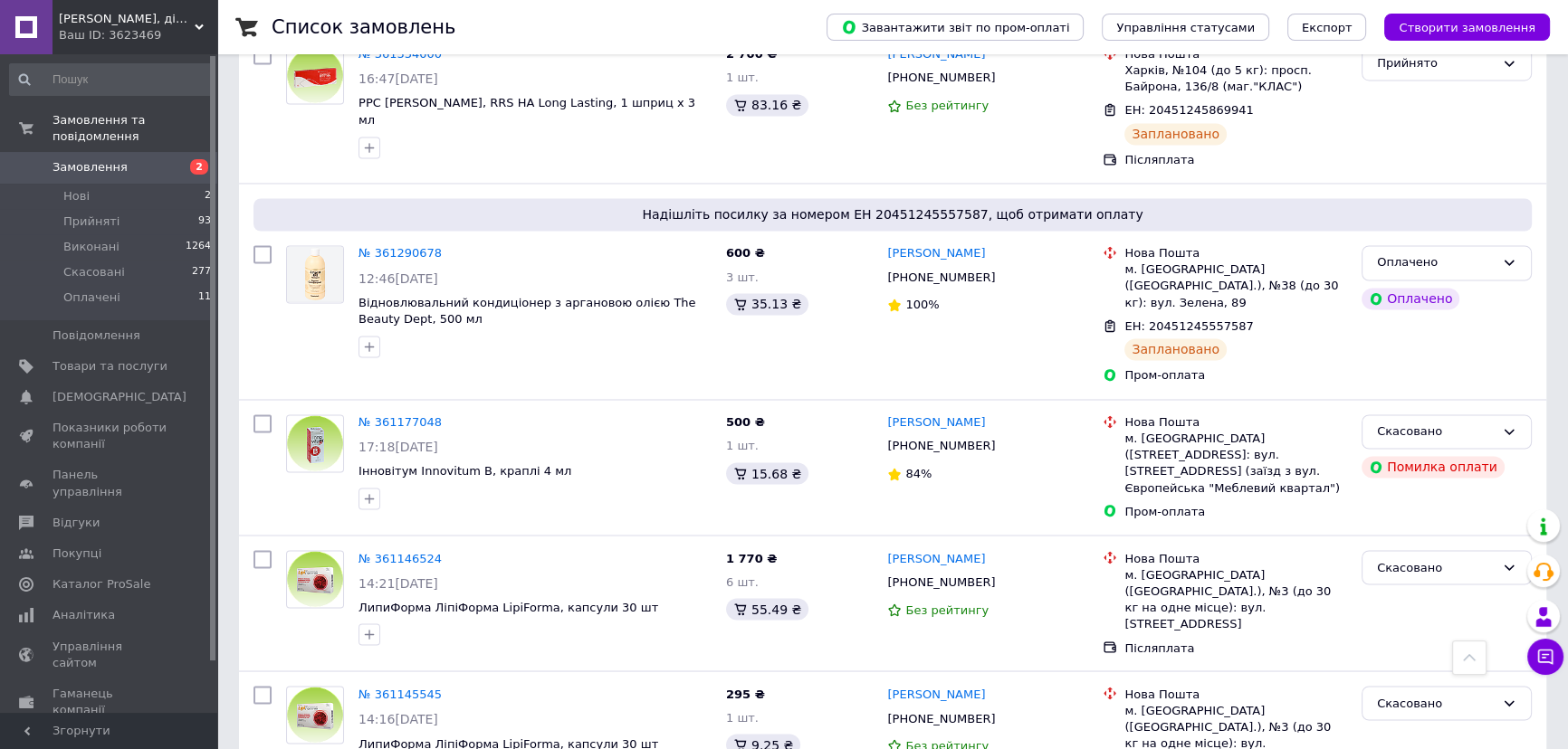
scroll to position [3810, 0]
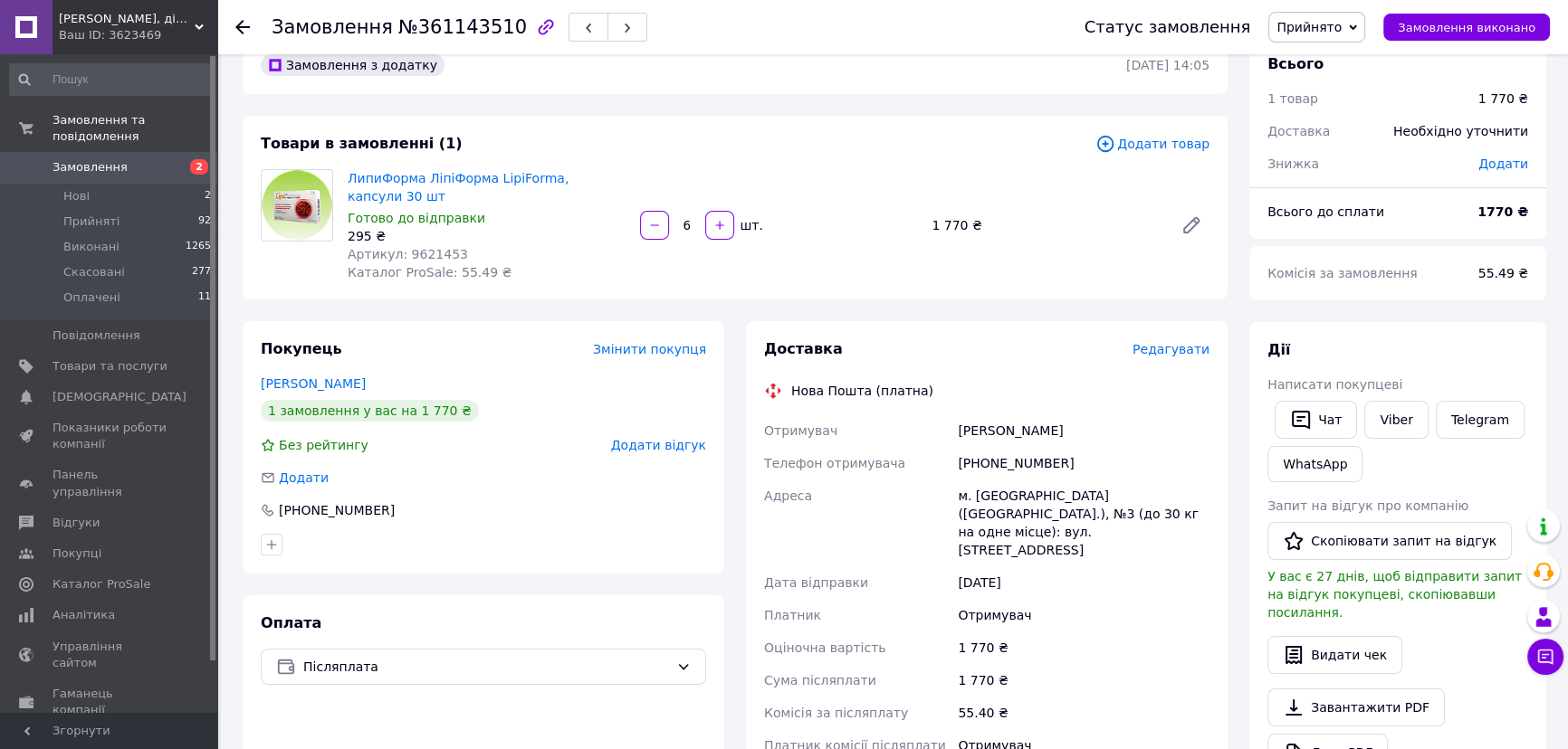
scroll to position [546, 0]
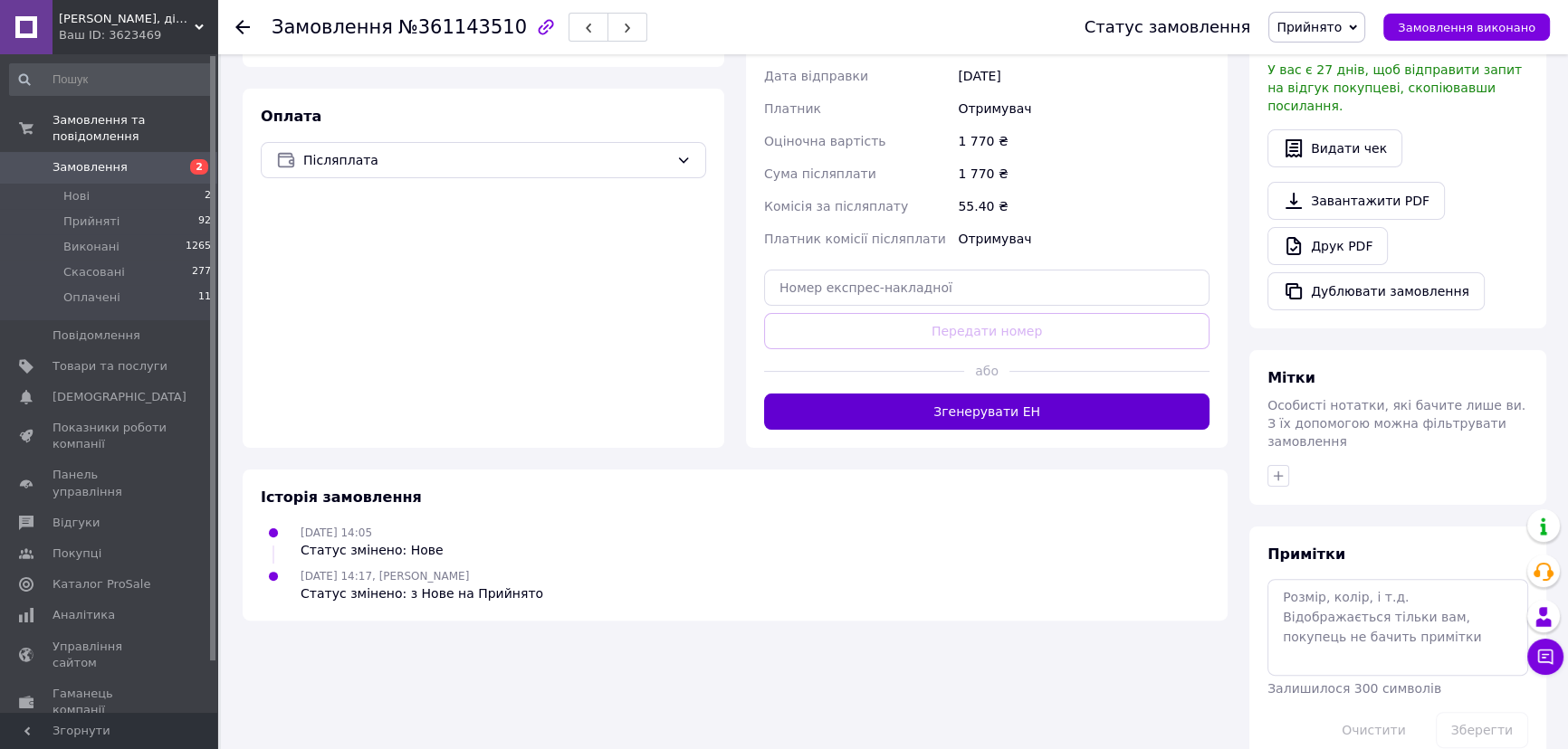
click at [999, 394] on button "Згенерувати ЕН" at bounding box center [986, 412] width 446 height 36
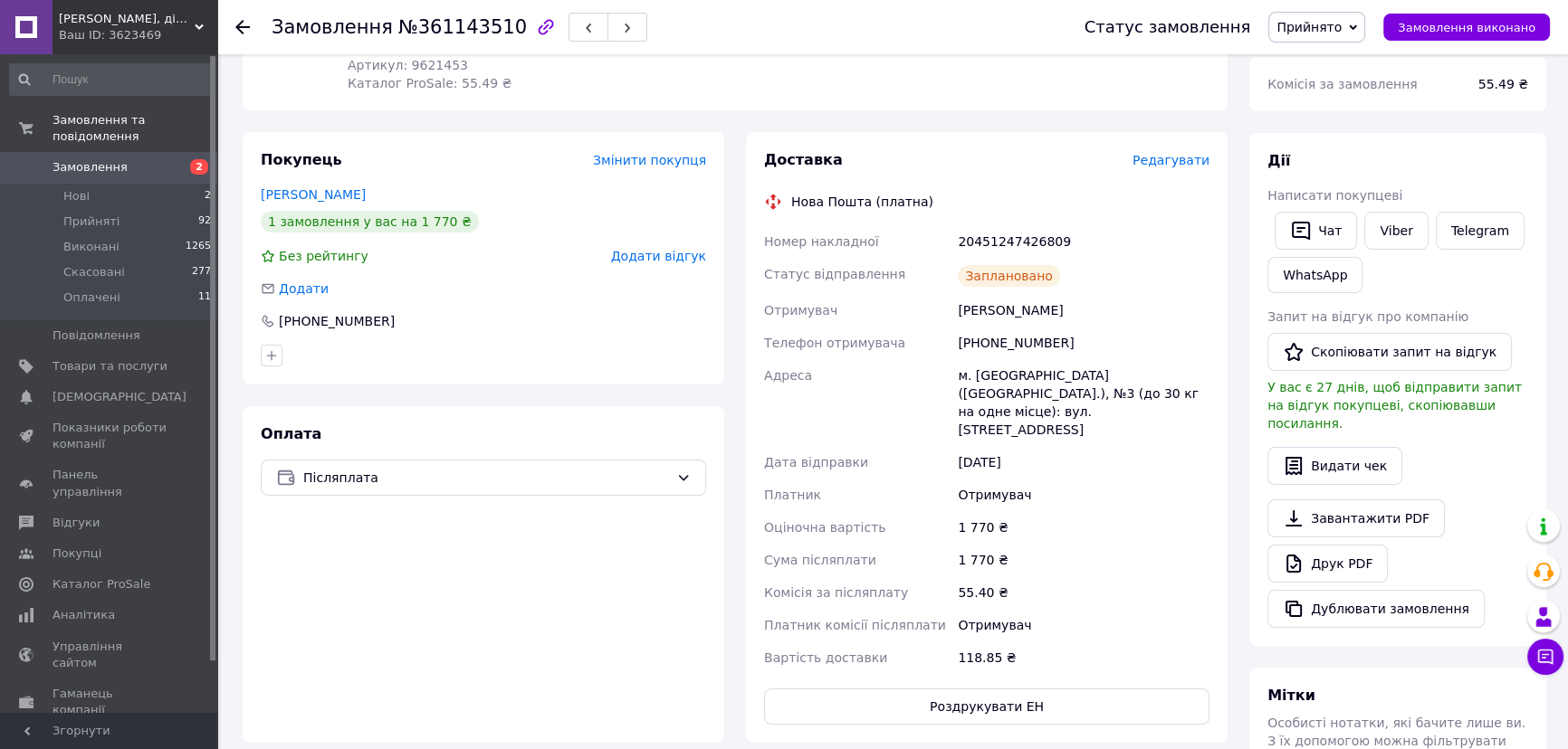
scroll to position [221, 0]
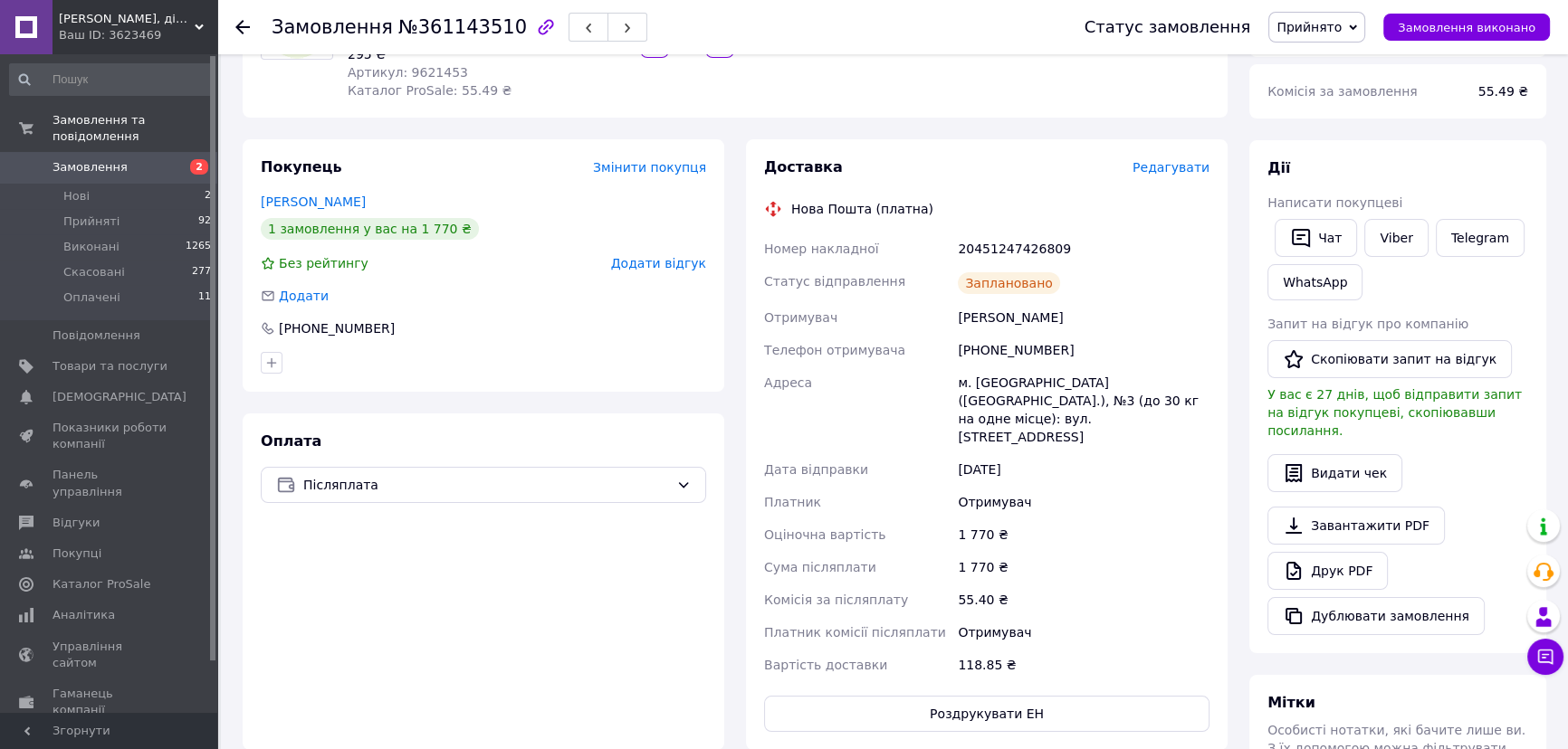
click at [238, 25] on use at bounding box center [242, 27] width 14 height 14
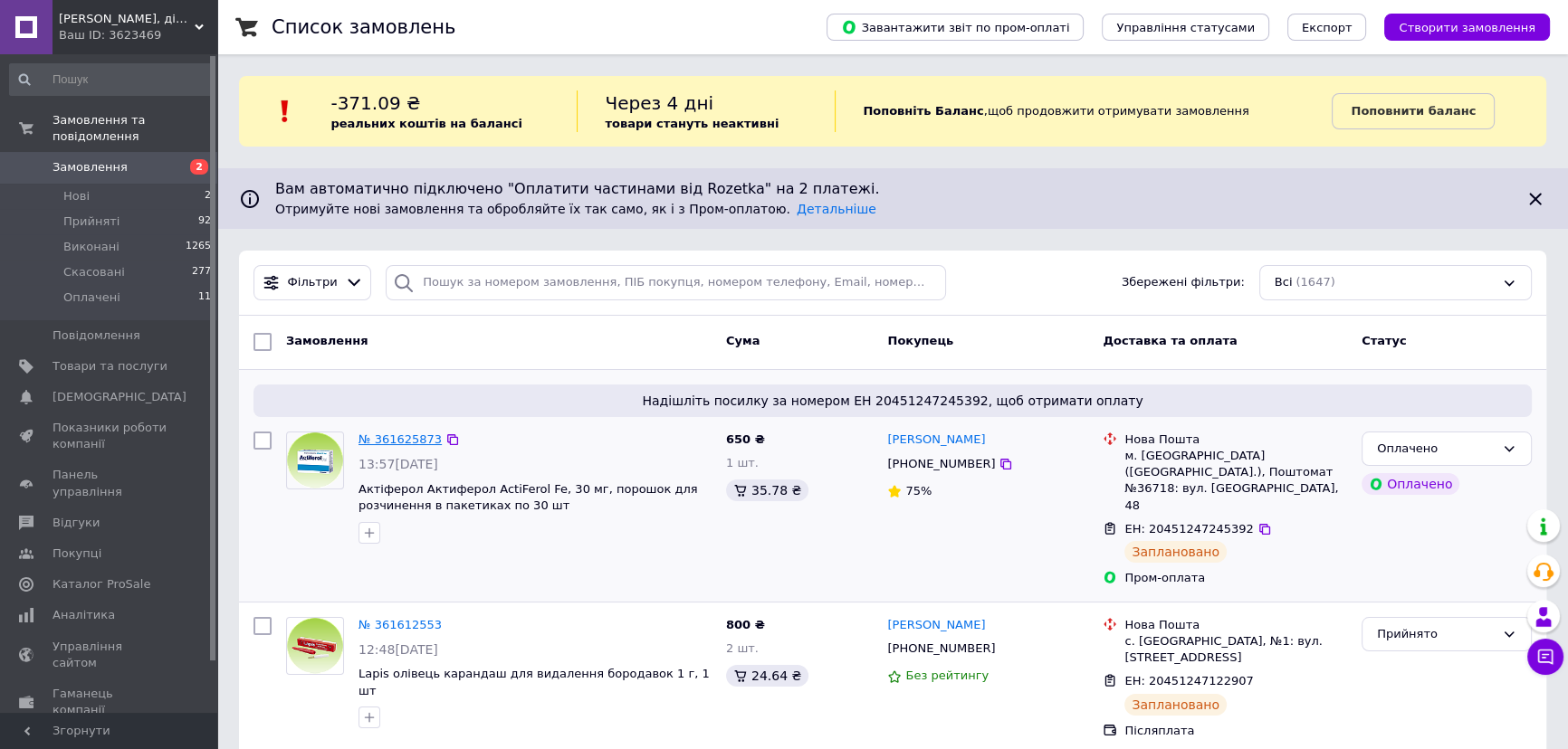
click at [398, 439] on link "№ 361625873" at bounding box center [400, 439] width 83 height 13
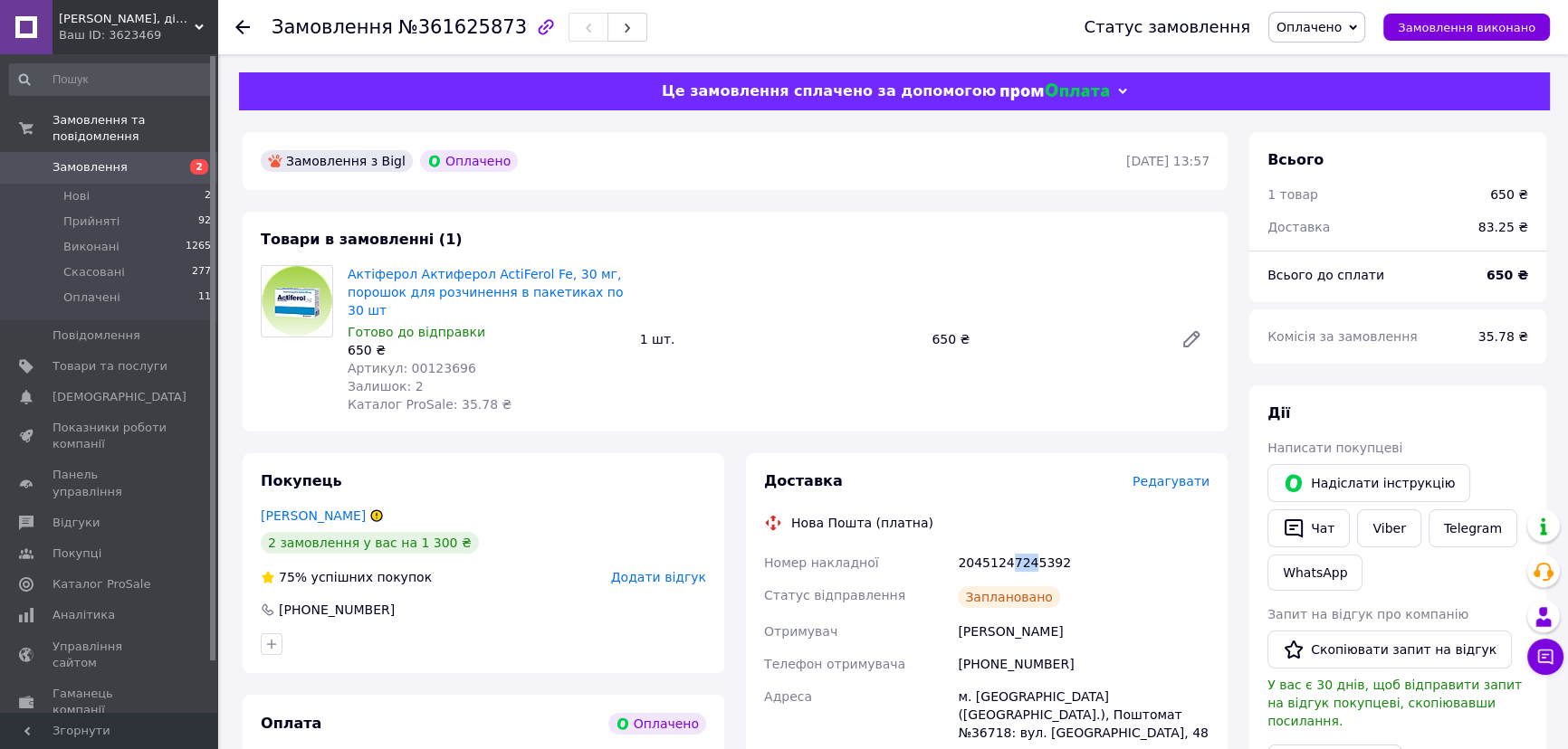
drag, startPoint x: 1003, startPoint y: 546, endPoint x: 1034, endPoint y: 558, distance: 33.2
click at [1026, 548] on div "20451247245392" at bounding box center [1083, 562] width 259 height 33
click at [426, 278] on link "Актіферол Актиферол ActiFerol Fe, 30 мг, порошок для розчинення в пакетиках по …" at bounding box center [485, 292] width 275 height 51
click at [240, 28] on icon at bounding box center [242, 27] width 14 height 14
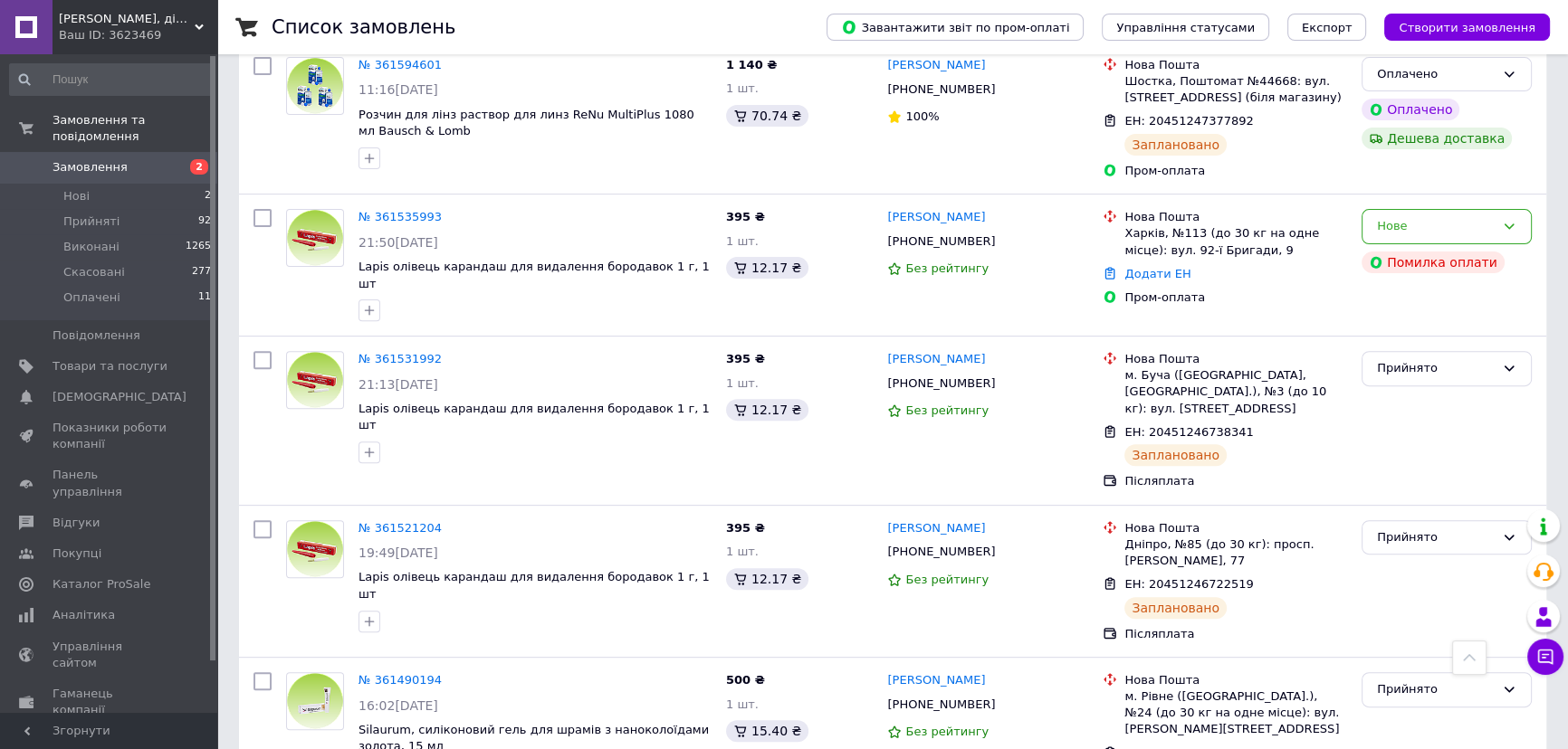
scroll to position [703, 0]
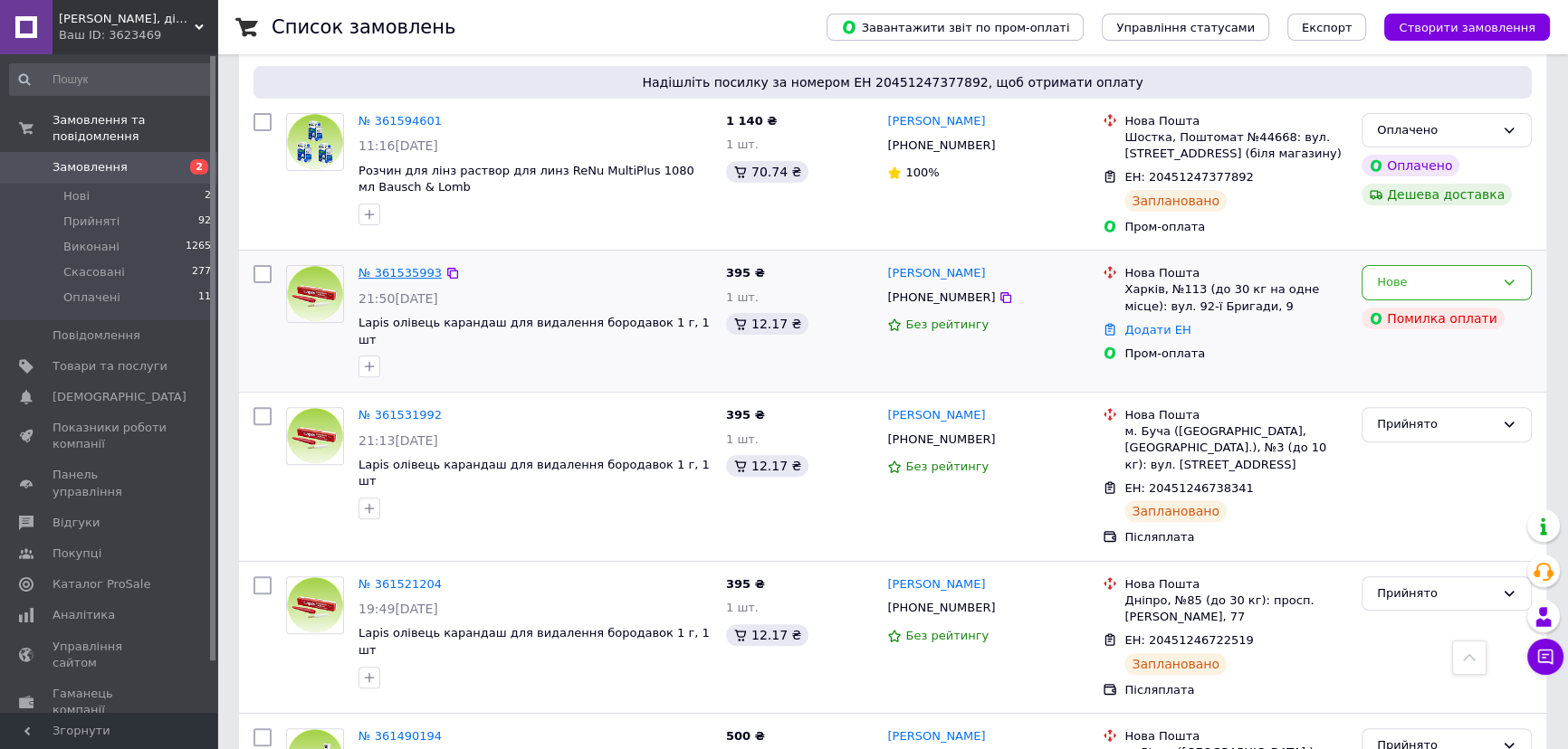
click at [406, 266] on link "№ 361535993" at bounding box center [400, 273] width 83 height 13
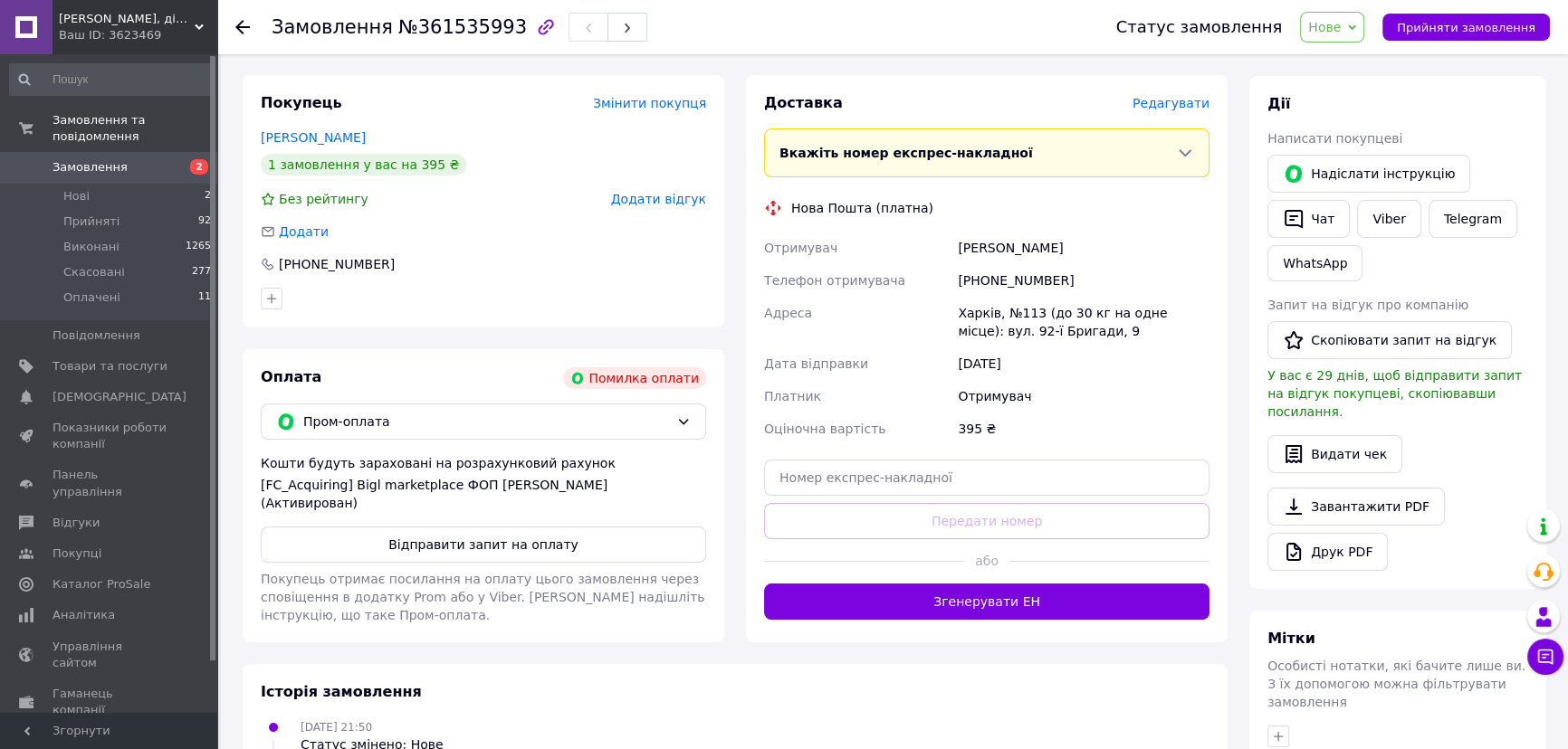
scroll to position [327, 0]
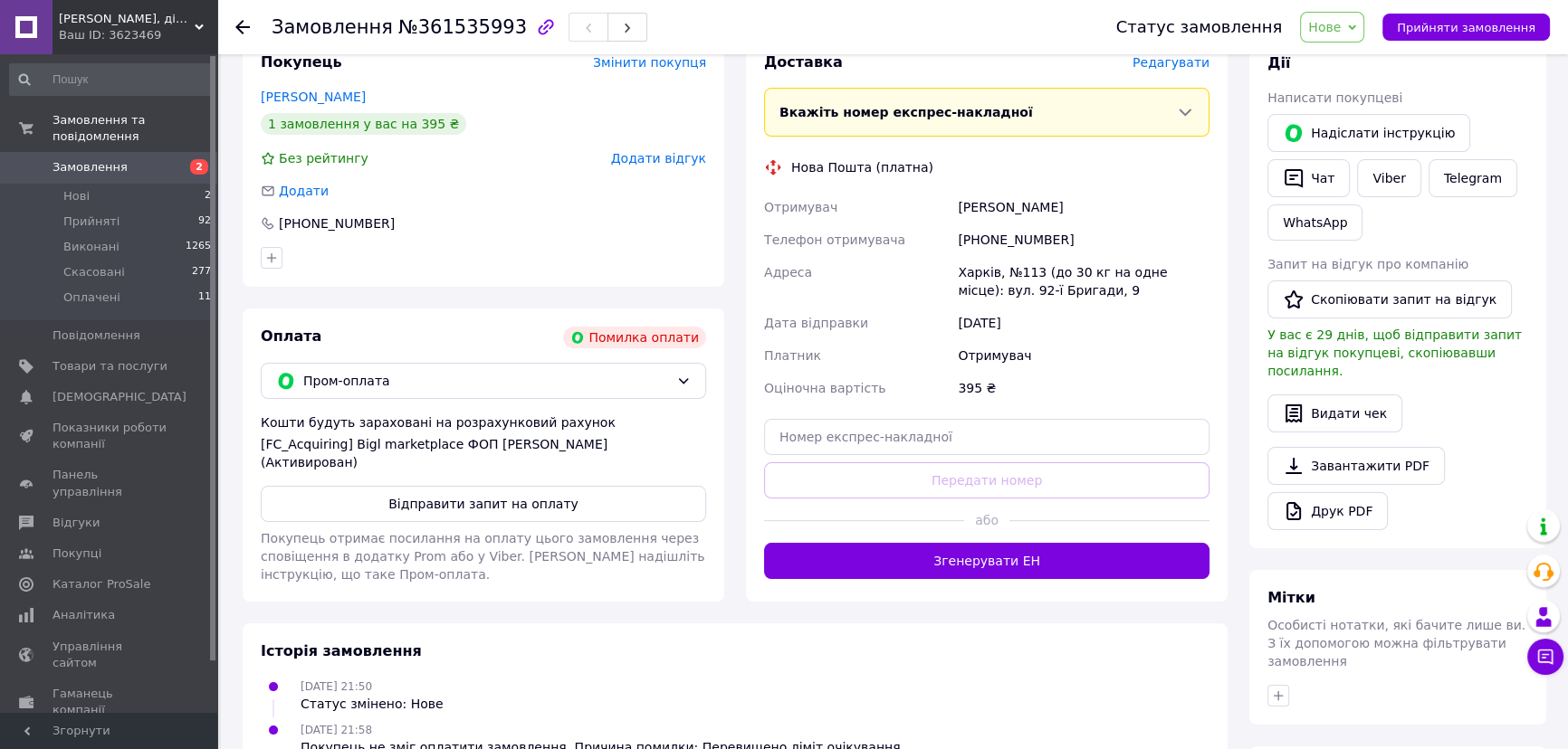
click at [236, 27] on icon at bounding box center [242, 27] width 14 height 14
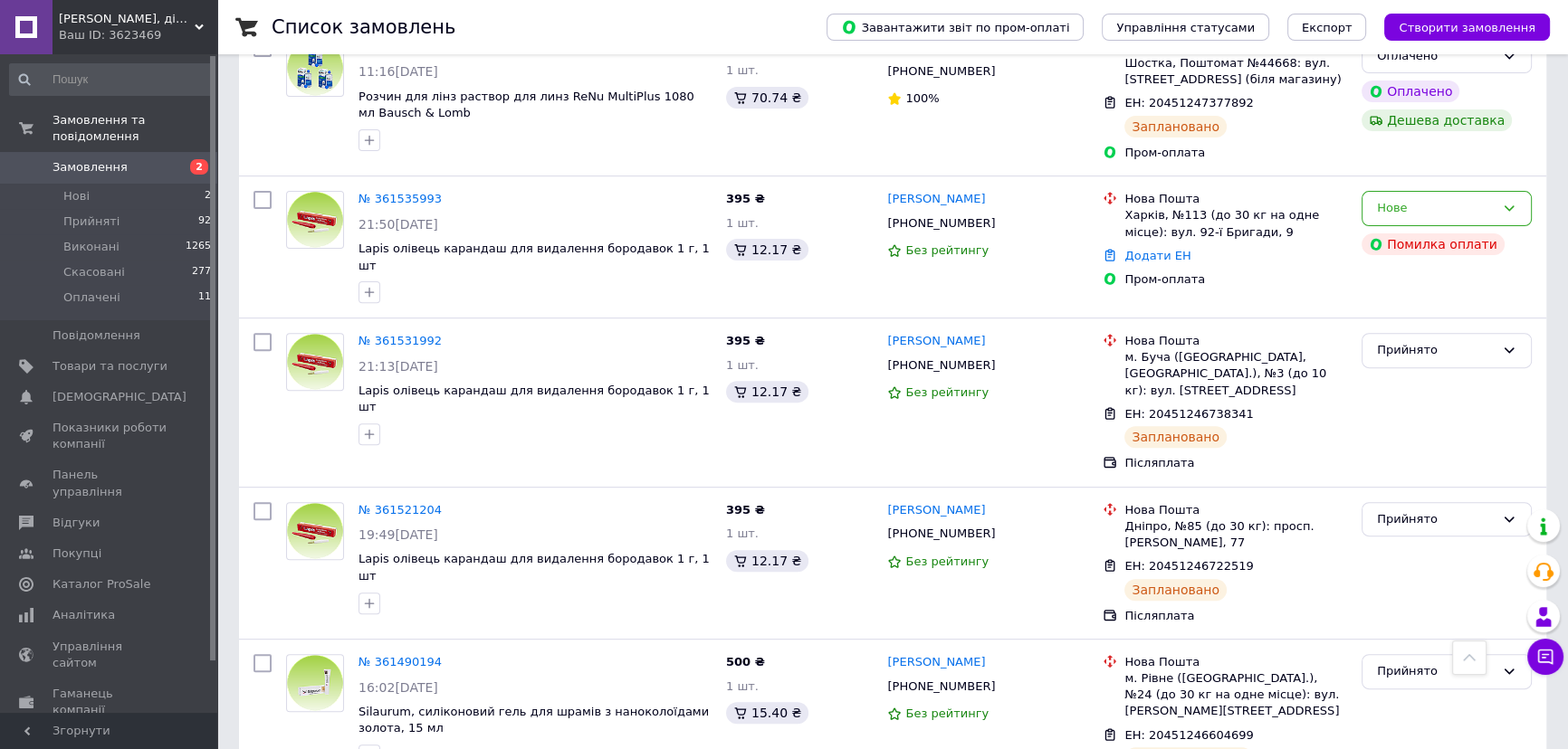
scroll to position [759, 0]
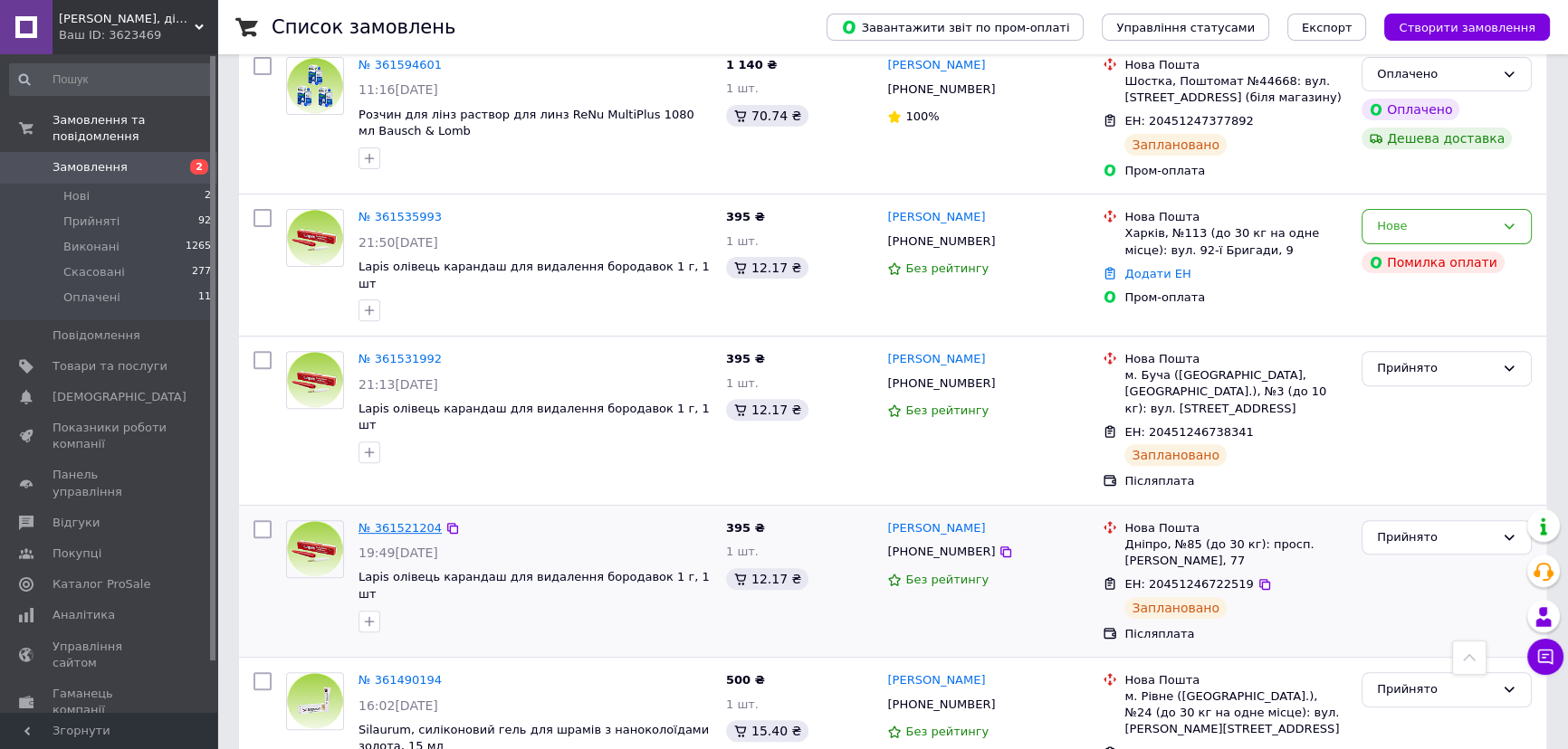
click at [406, 521] on link "№ 361521204" at bounding box center [400, 528] width 83 height 13
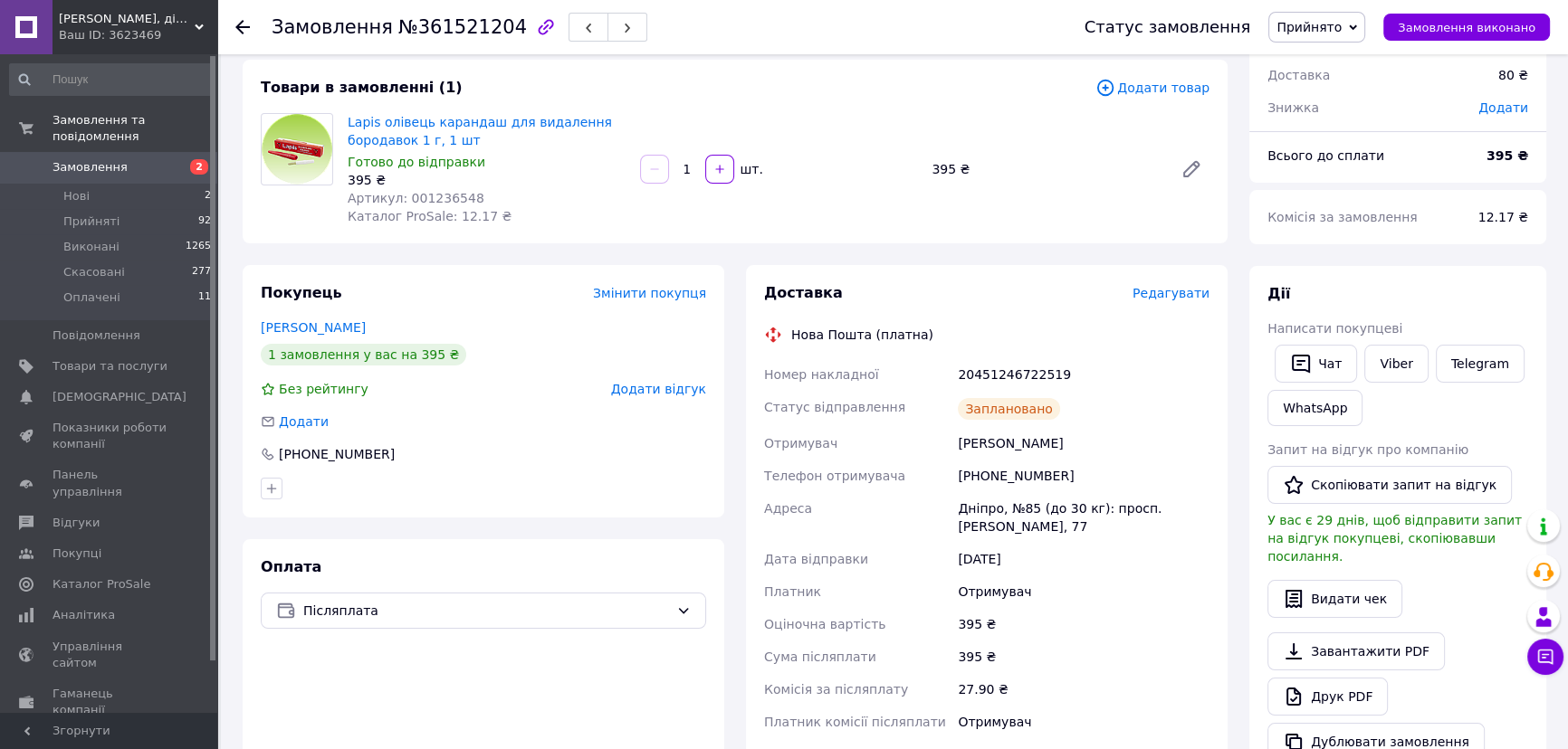
scroll to position [90, 0]
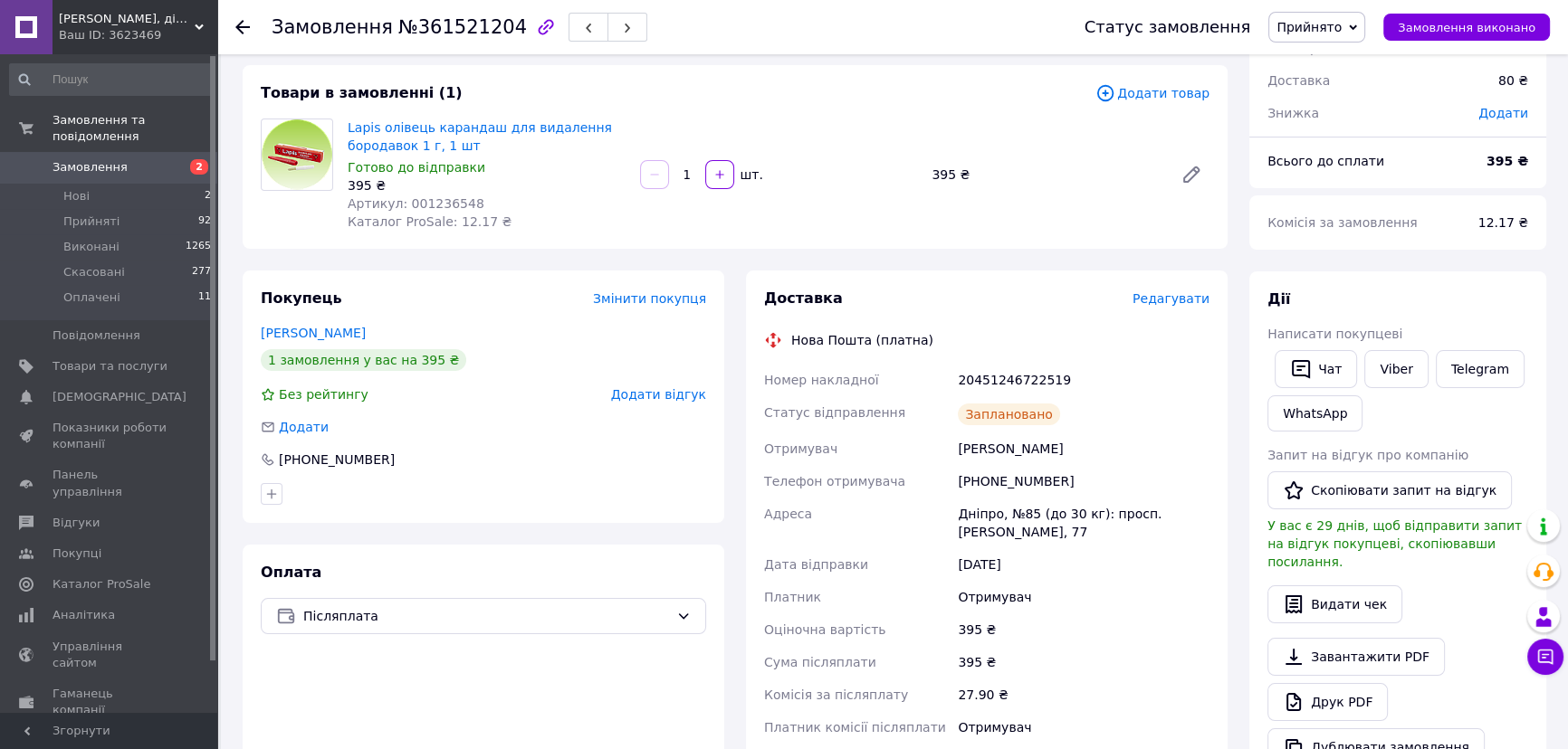
click at [236, 24] on icon at bounding box center [242, 27] width 14 height 14
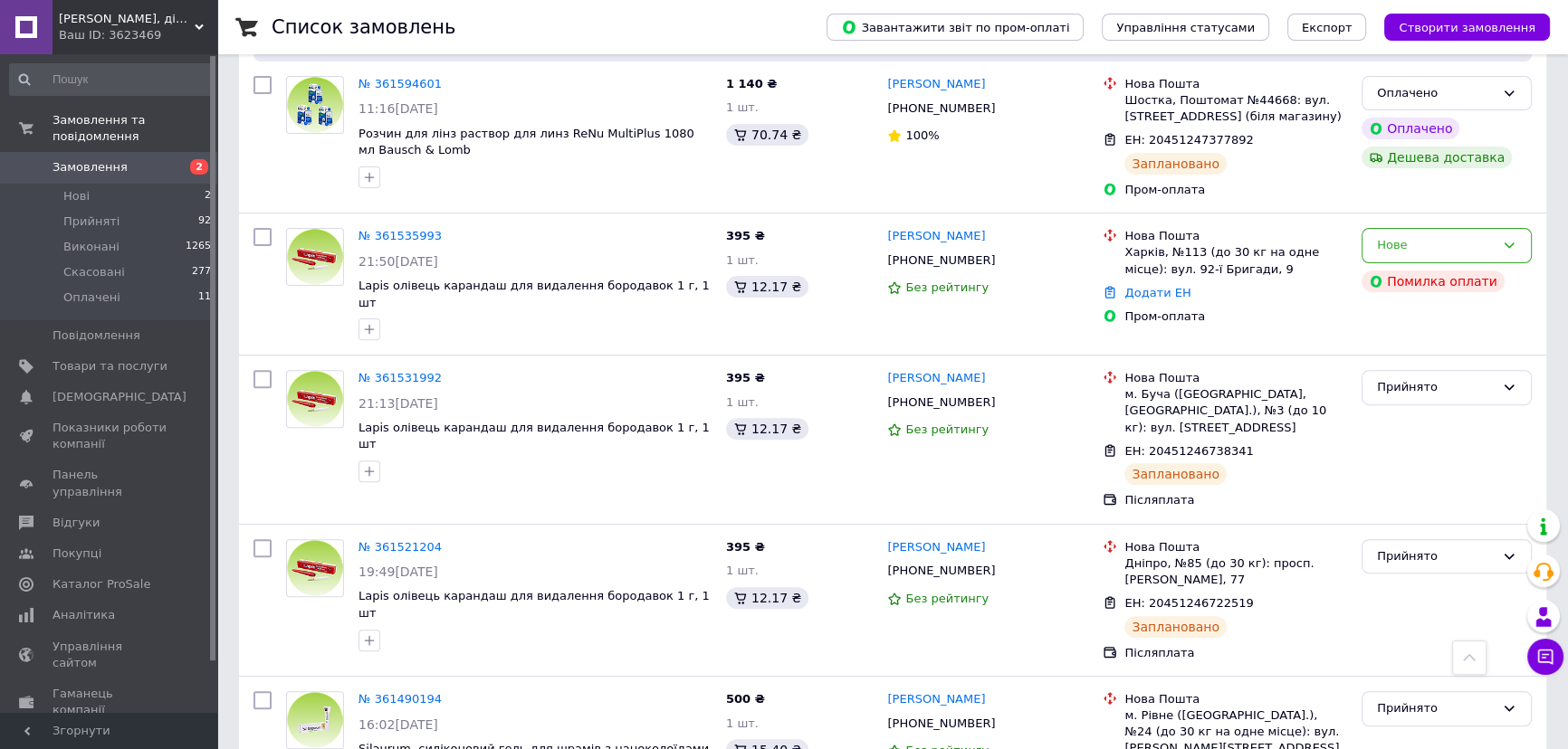
scroll to position [759, 0]
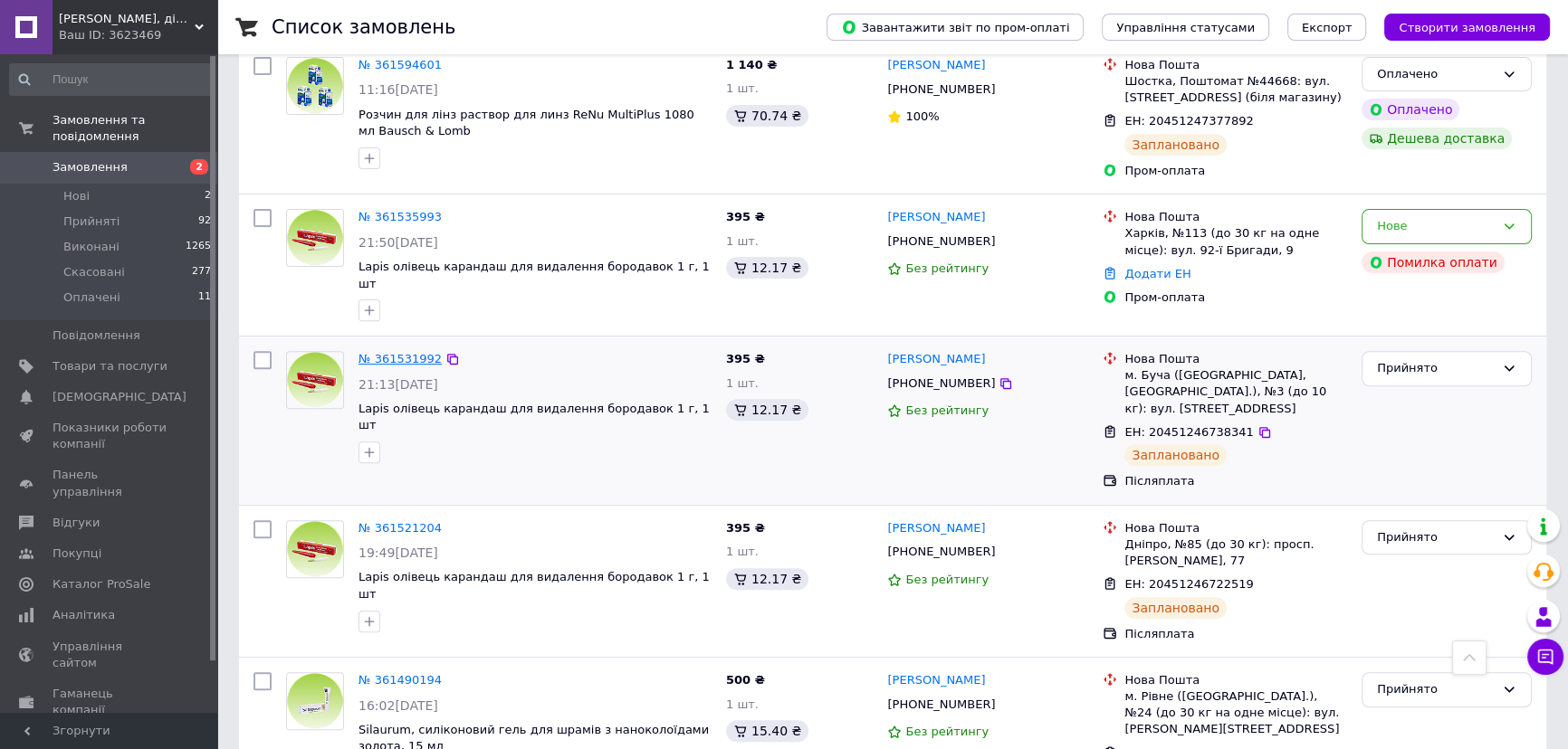
click at [396, 352] on link "№ 361531992" at bounding box center [400, 358] width 83 height 13
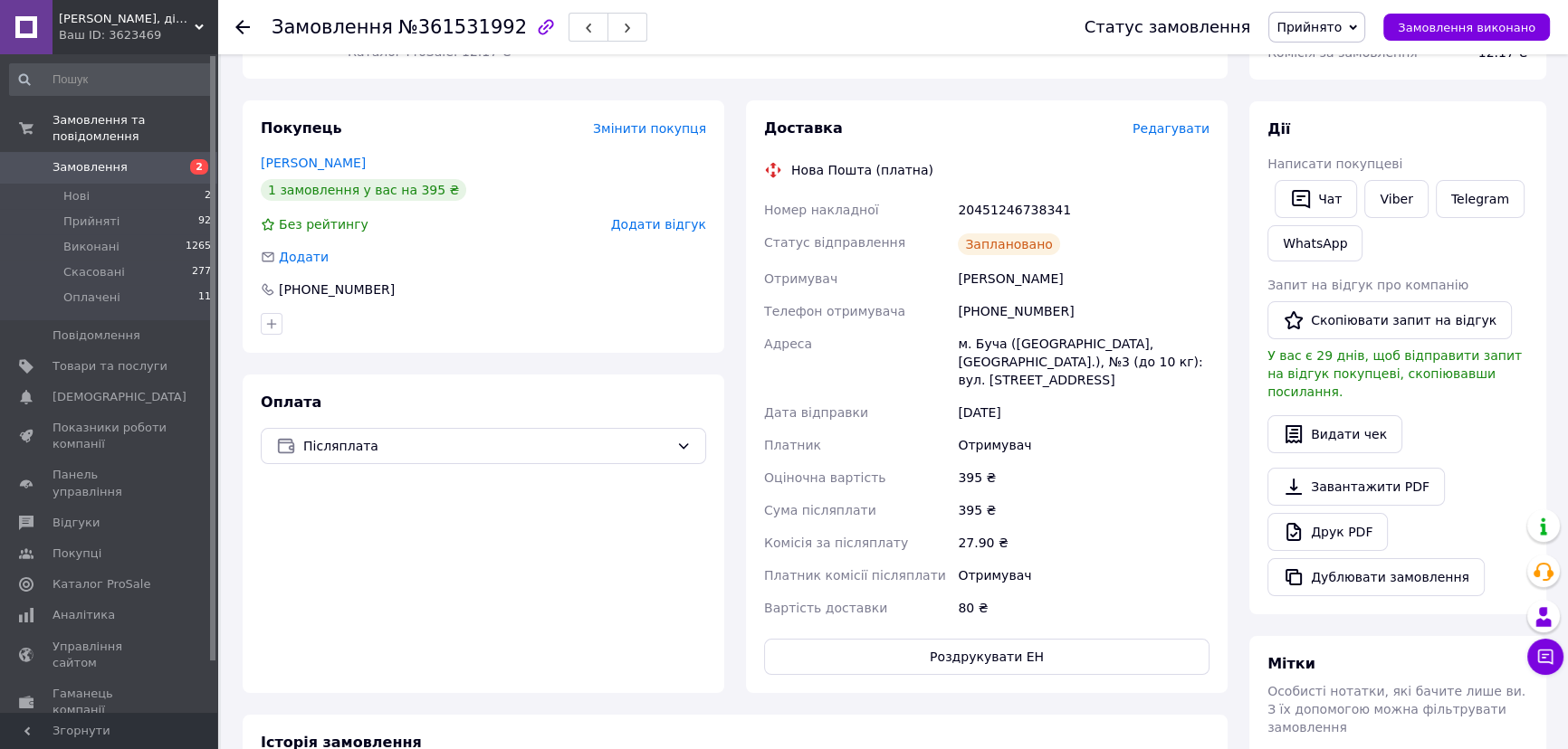
scroll to position [259, 0]
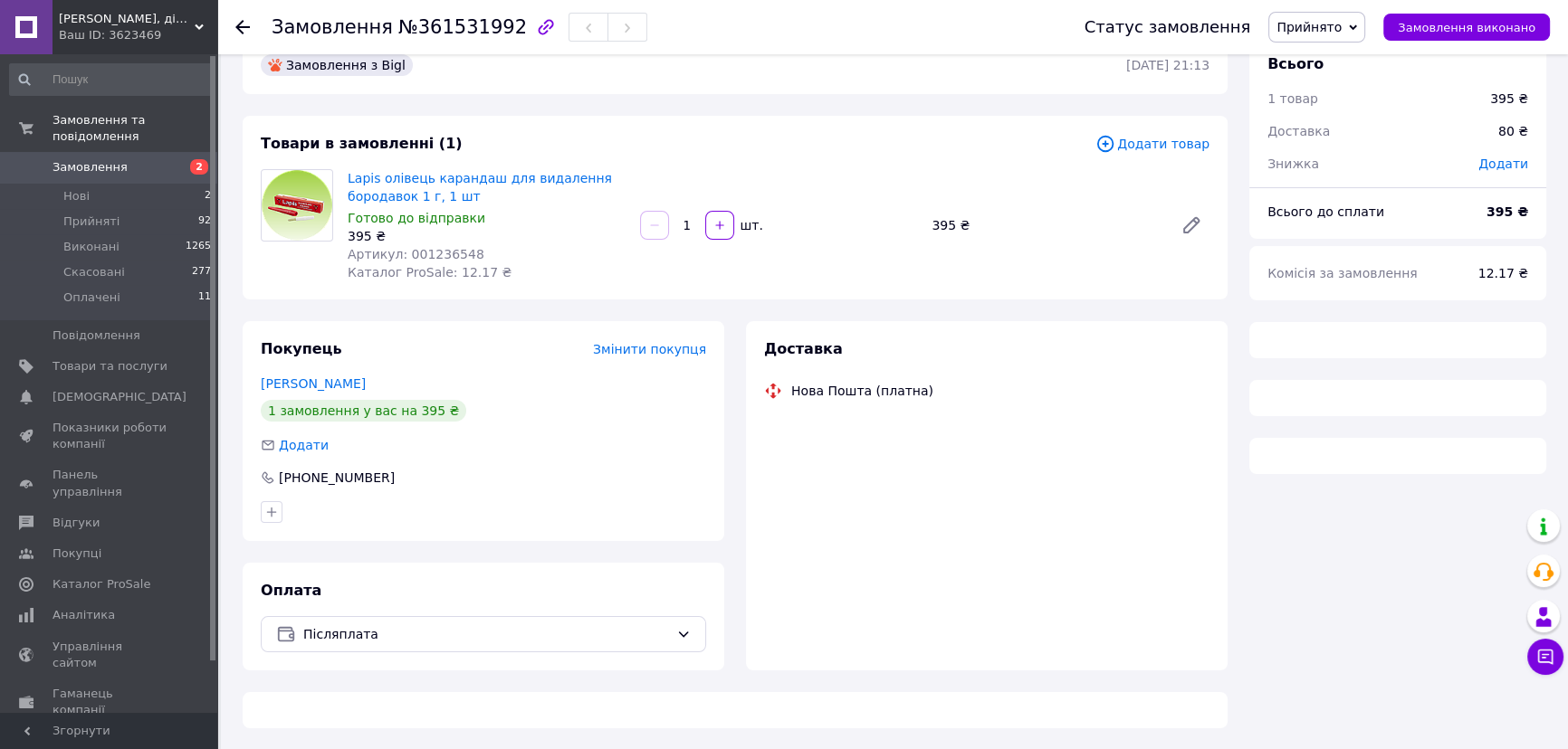
scroll to position [77, 0]
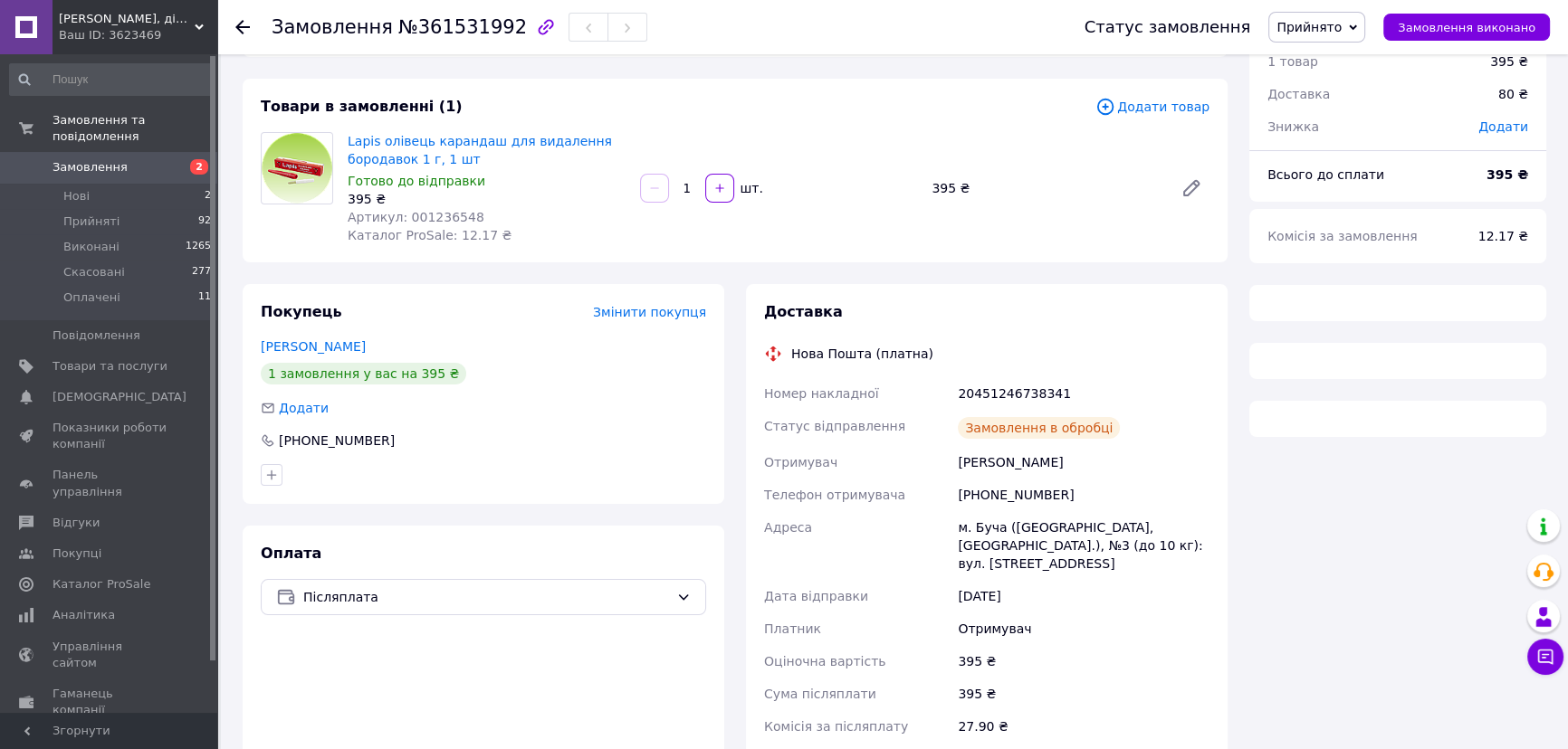
click at [77, 159] on span "Замовлення" at bounding box center [90, 167] width 75 height 16
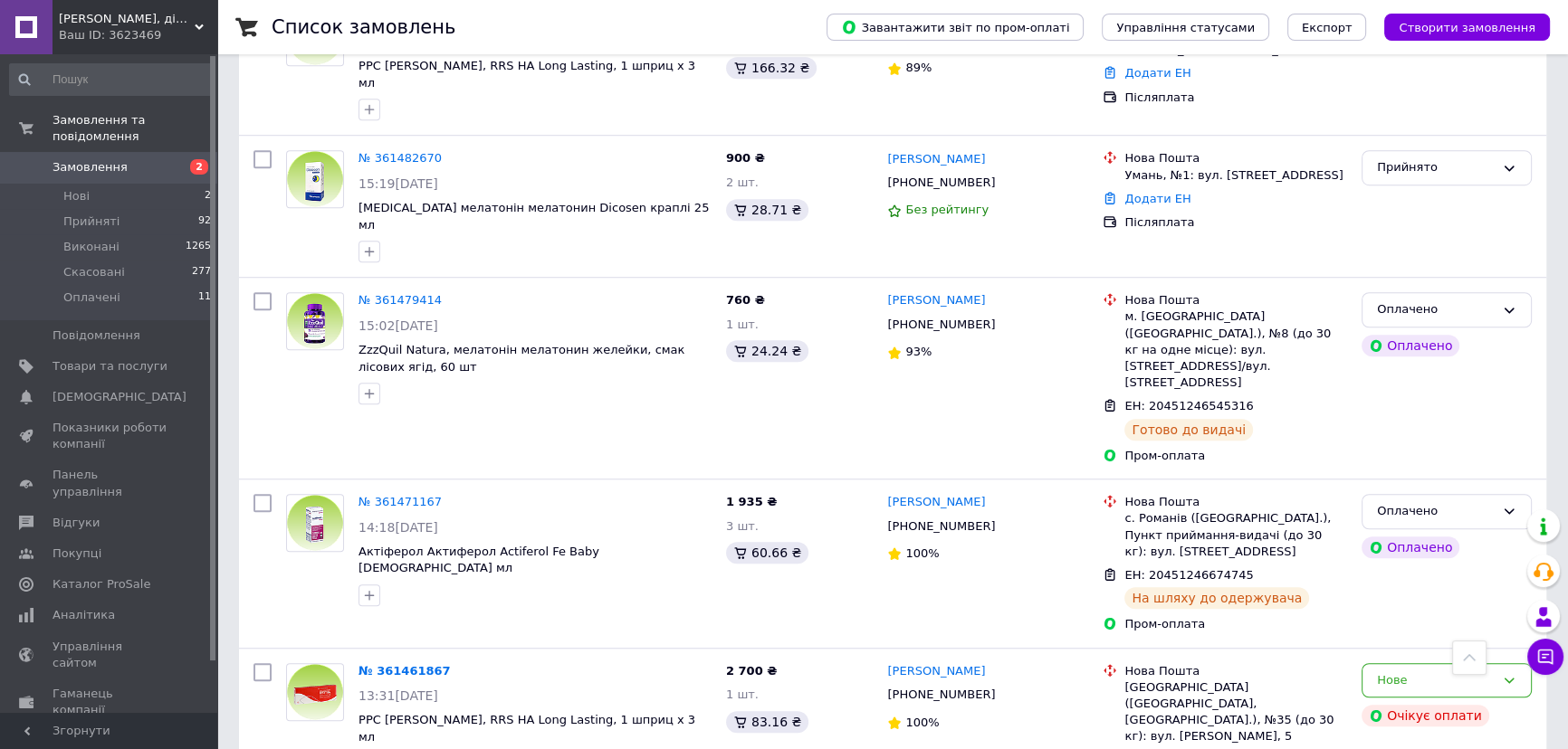
scroll to position [1665, 0]
